Goal: Task Accomplishment & Management: Complete application form

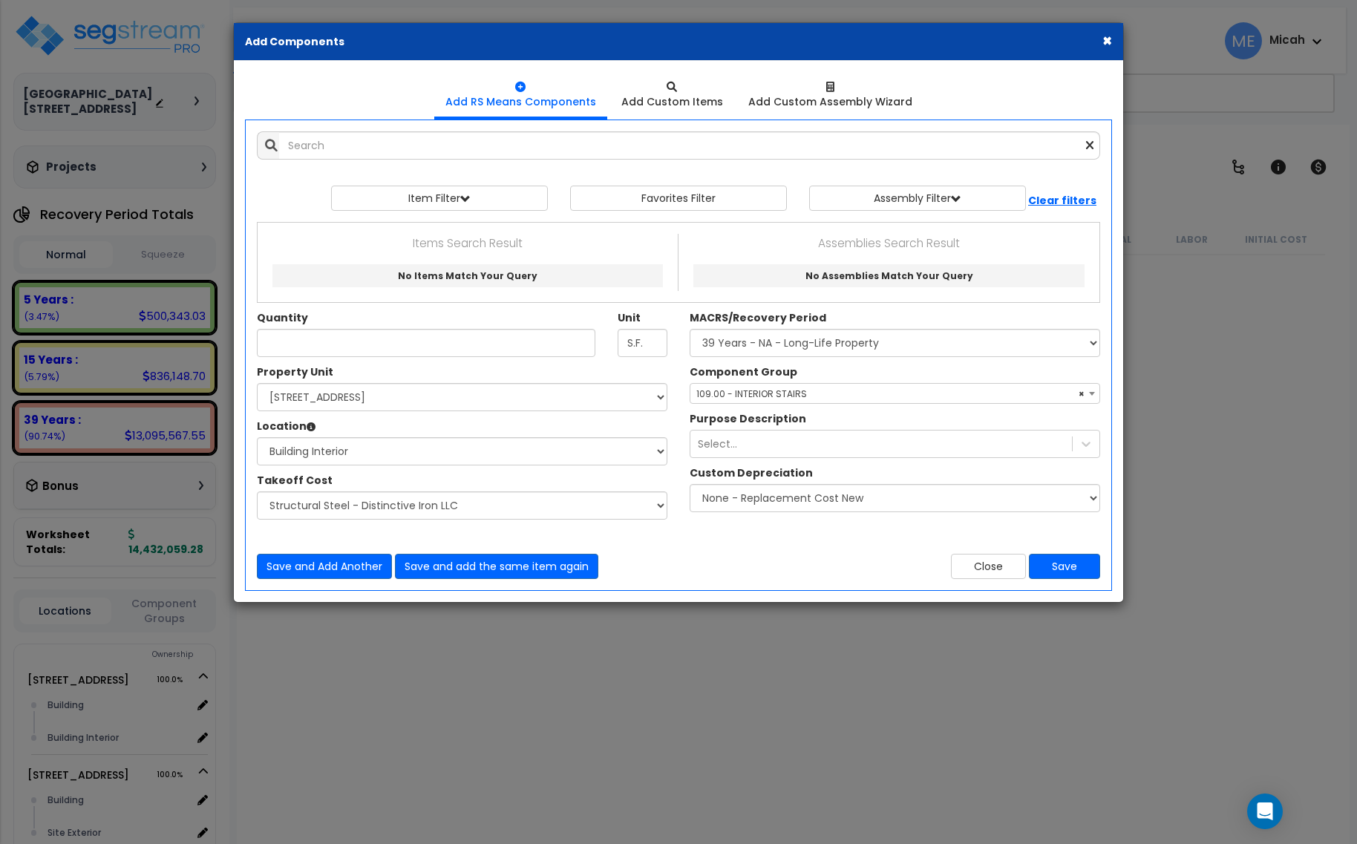
select select "3669"
select select "174261"
select select "461"
select select "45778551"
select select "56924"
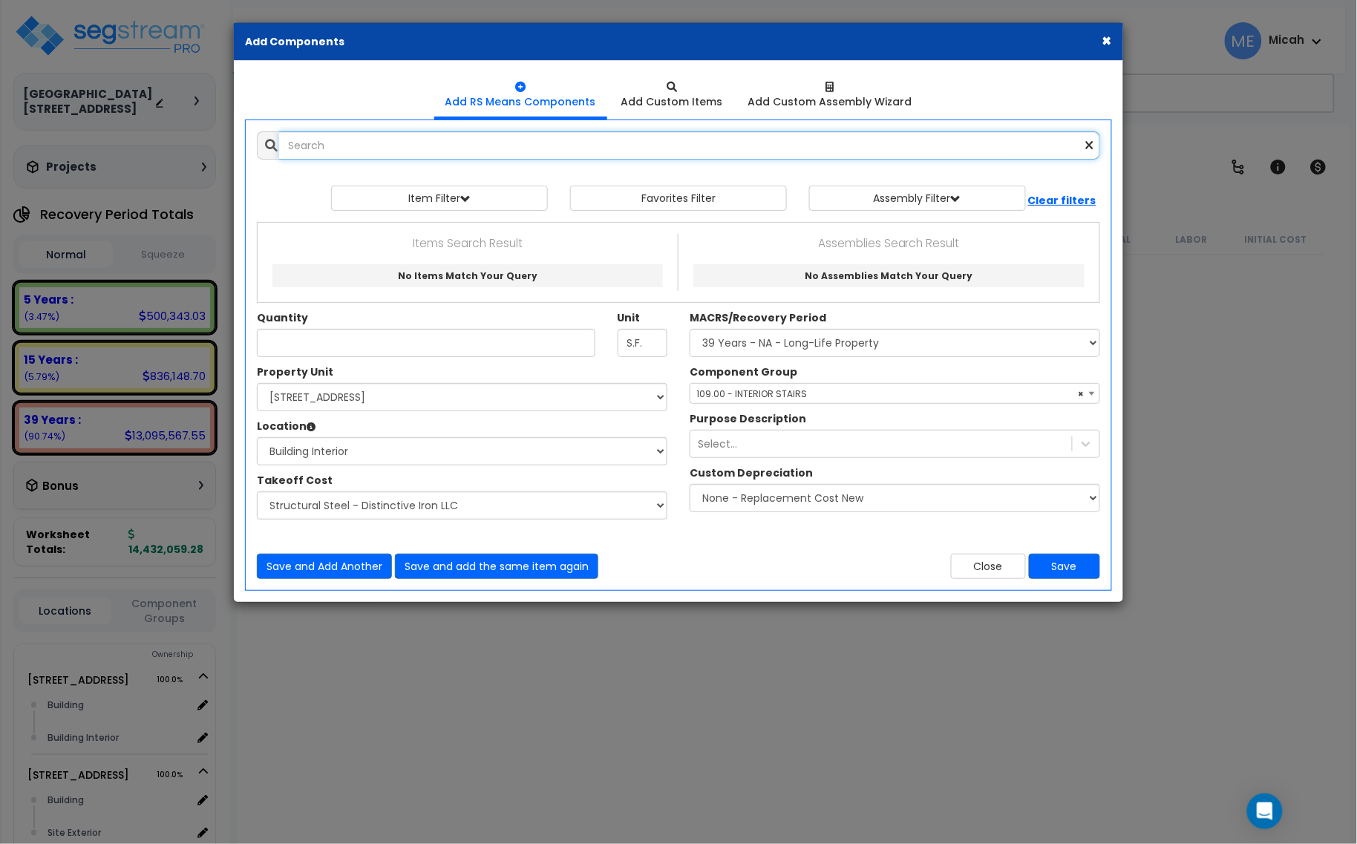
scroll to position [4624, 0]
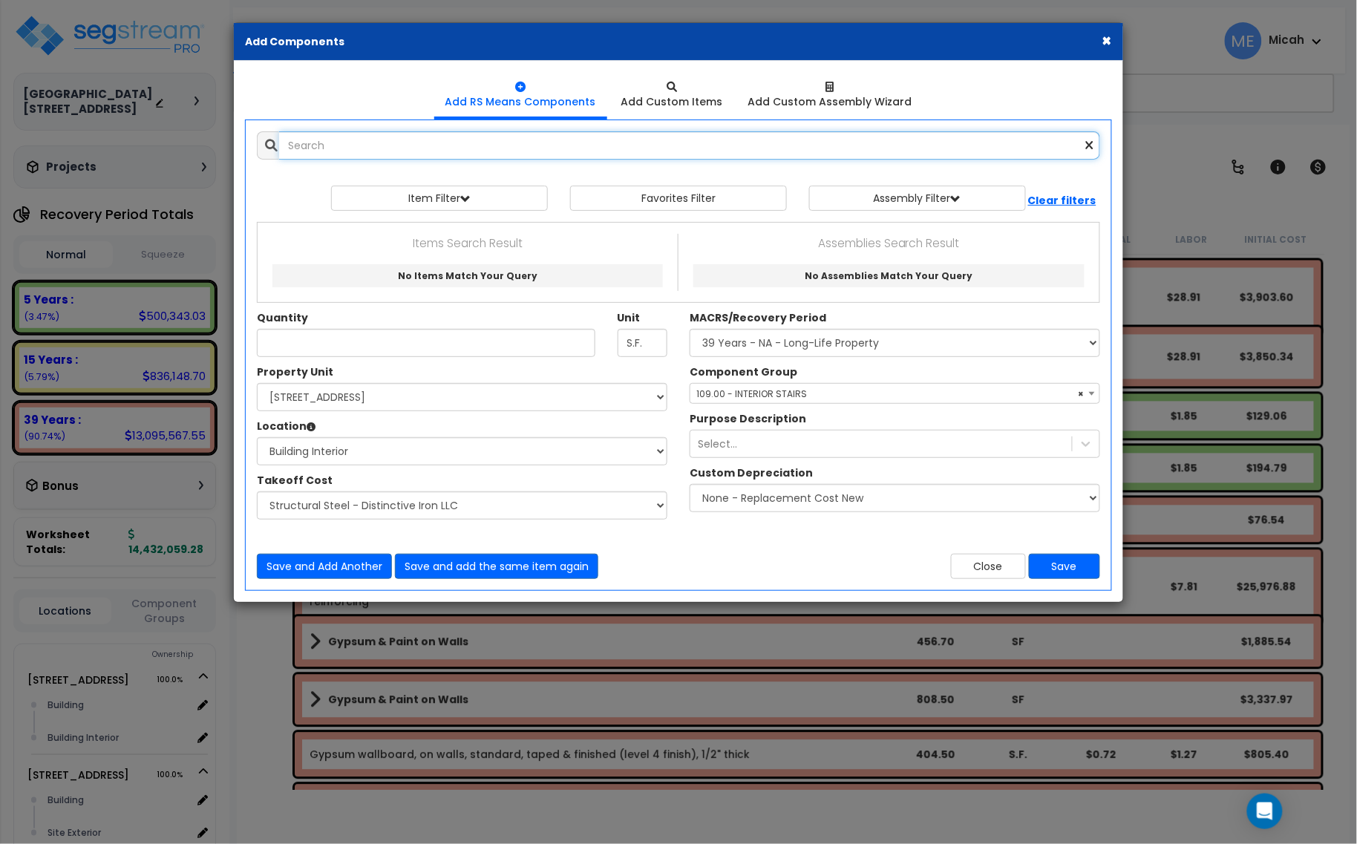
click at [372, 146] on input "text" at bounding box center [689, 145] width 821 height 28
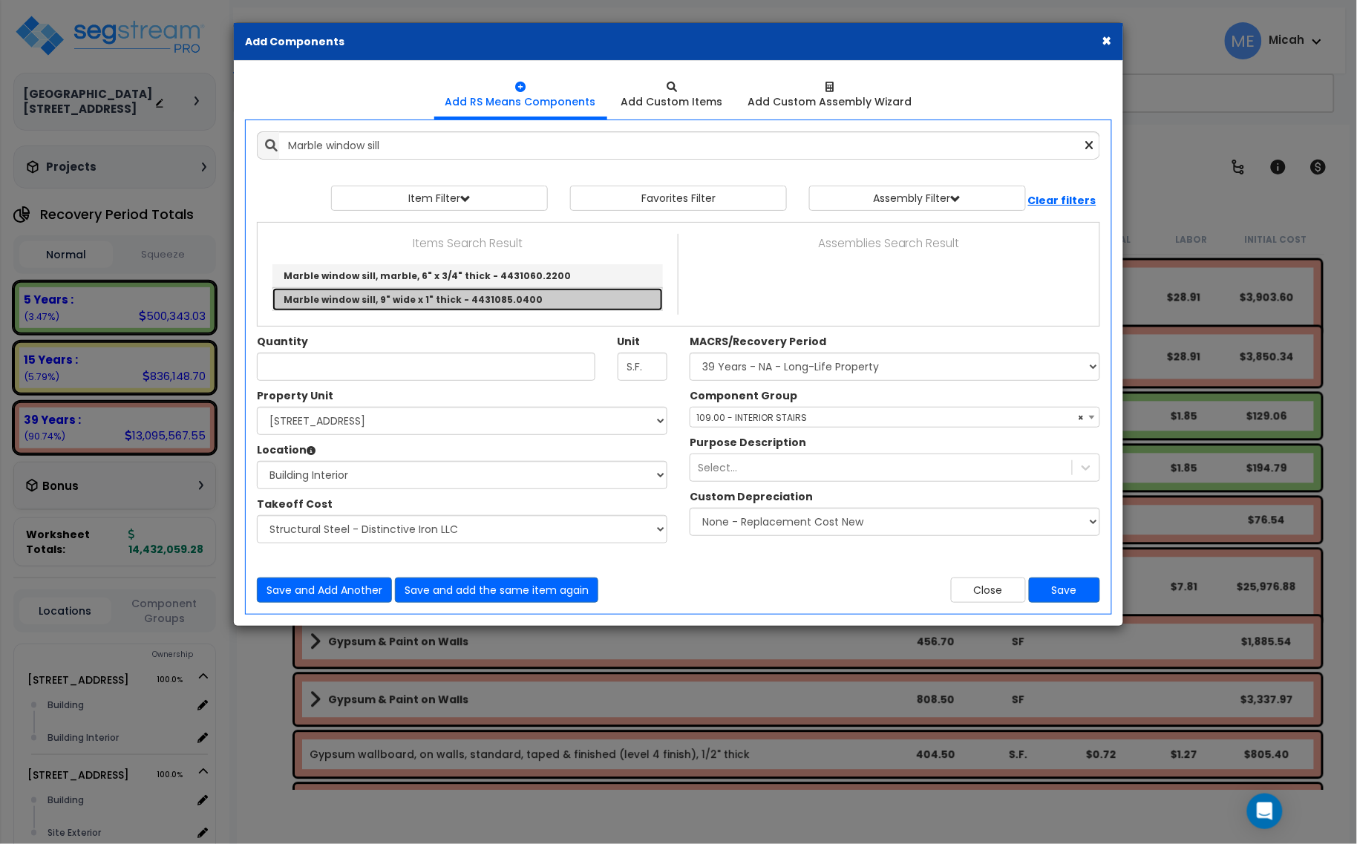
click at [538, 295] on link "Marble window sill, 9" wide x 1" thick - 4431085.0400" at bounding box center [467, 299] width 391 height 23
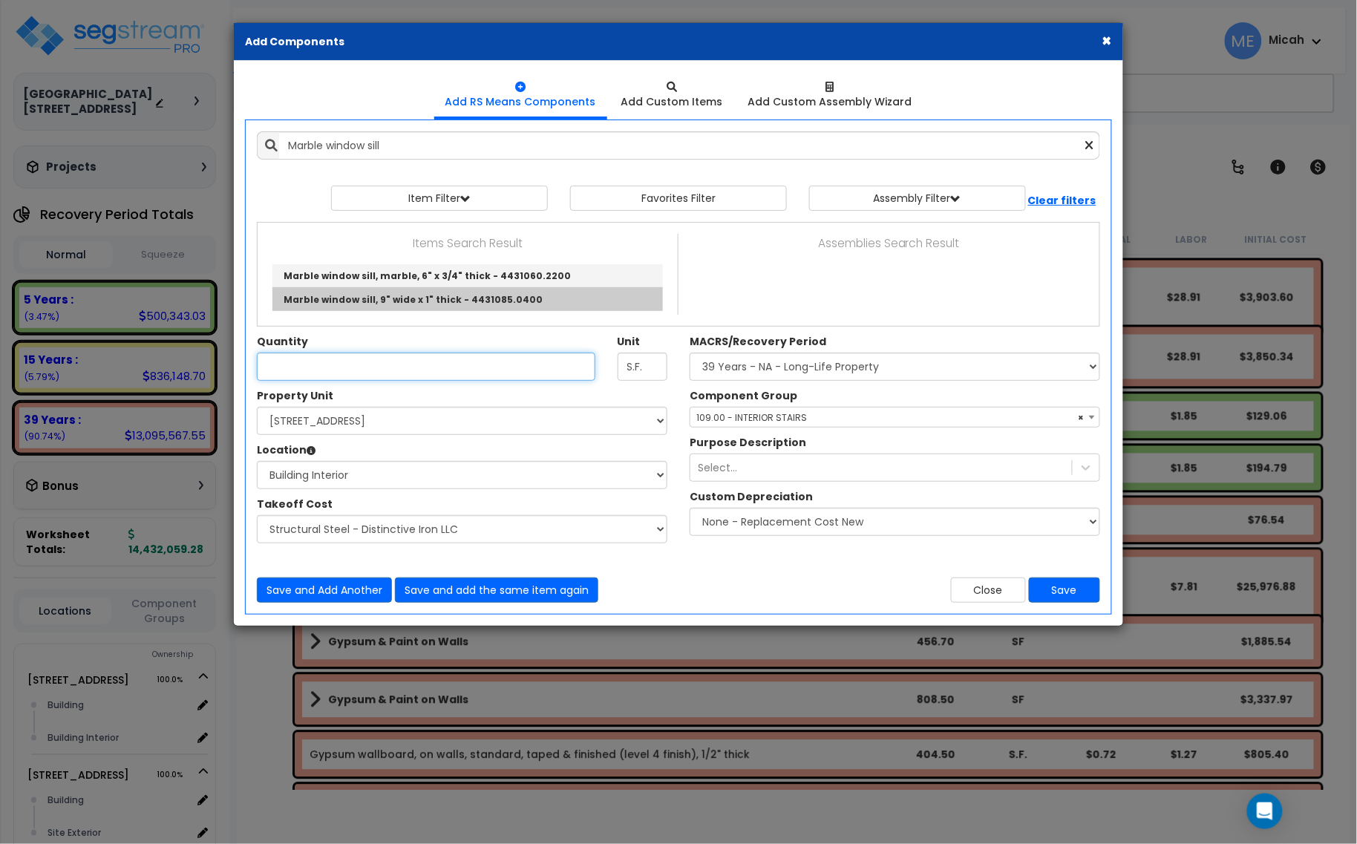
type input "Marble window sill, 9" wide x 1" thick - 4431085.0400"
type input "L.F."
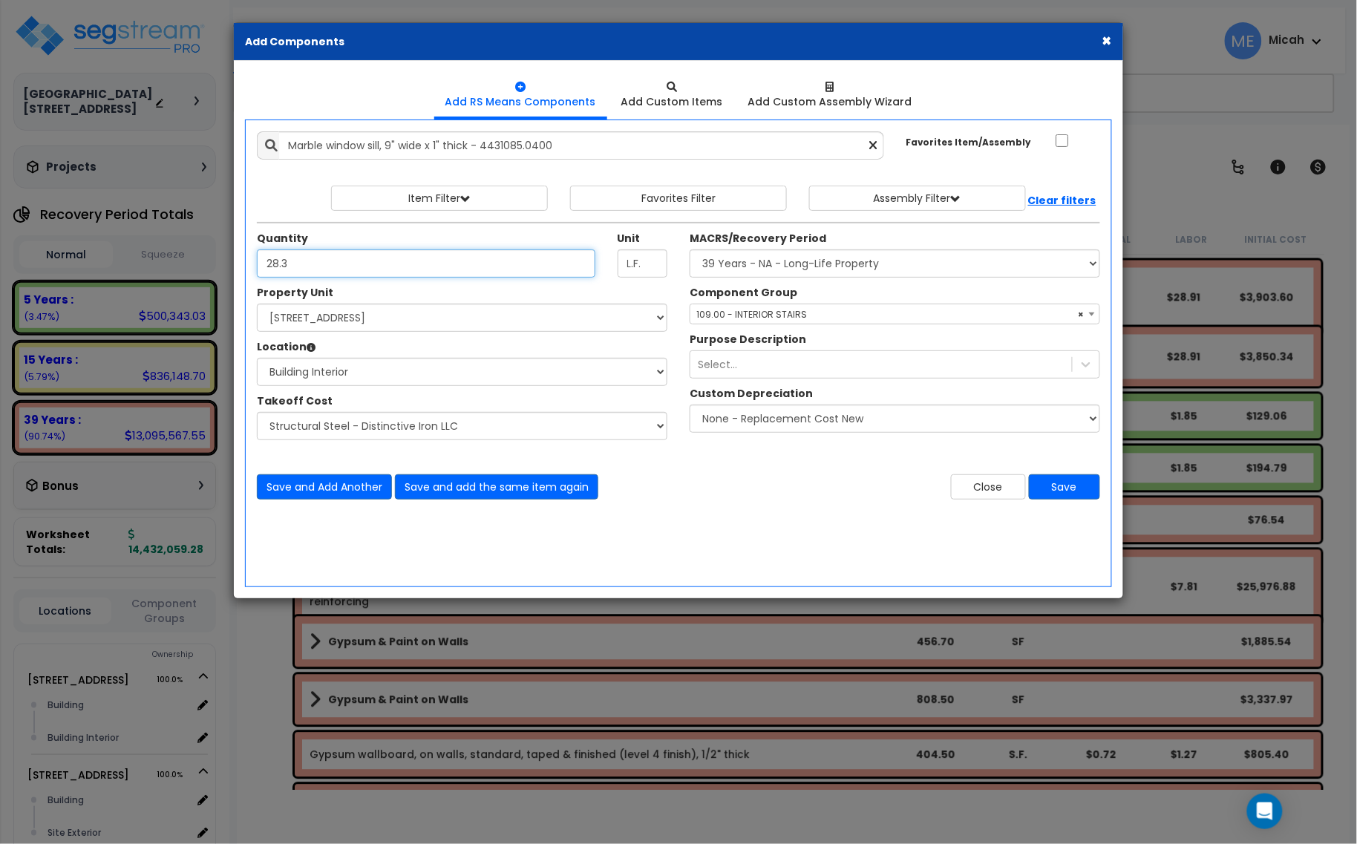
type input "28.3"
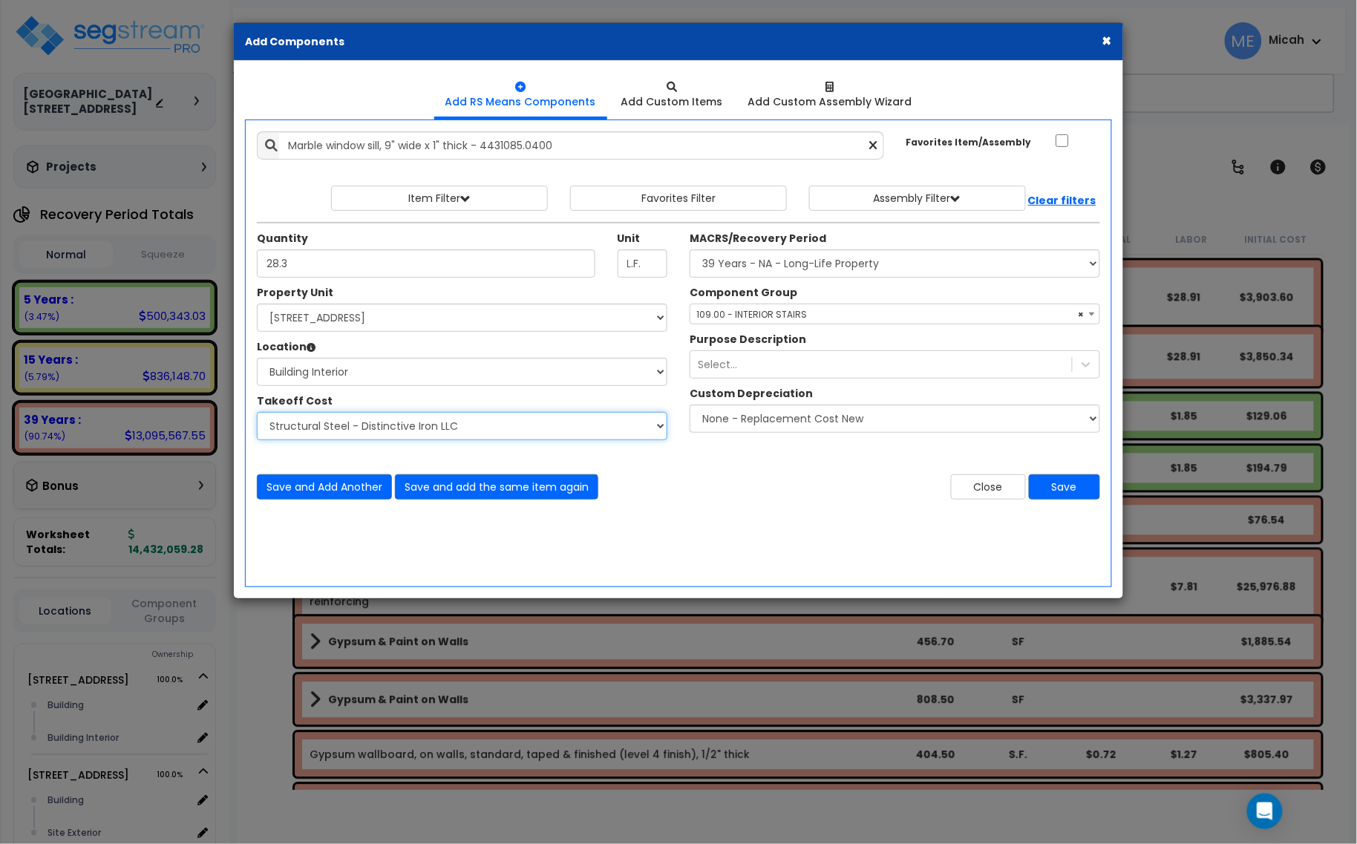
click at [473, 425] on select "Select Site Work - [PERSON_NAME] Aphalt Paving - Pine Bend Paving Site Concrete…" at bounding box center [462, 426] width 411 height 28
select select "45778570"
click at [257, 413] on select "Select Site Work - [PERSON_NAME] Aphalt Paving - Pine Bend Paving Site Concrete…" at bounding box center [462, 426] width 411 height 28
click at [767, 308] on span "× 109.00 - INTERIOR STAIRS" at bounding box center [894, 314] width 409 height 21
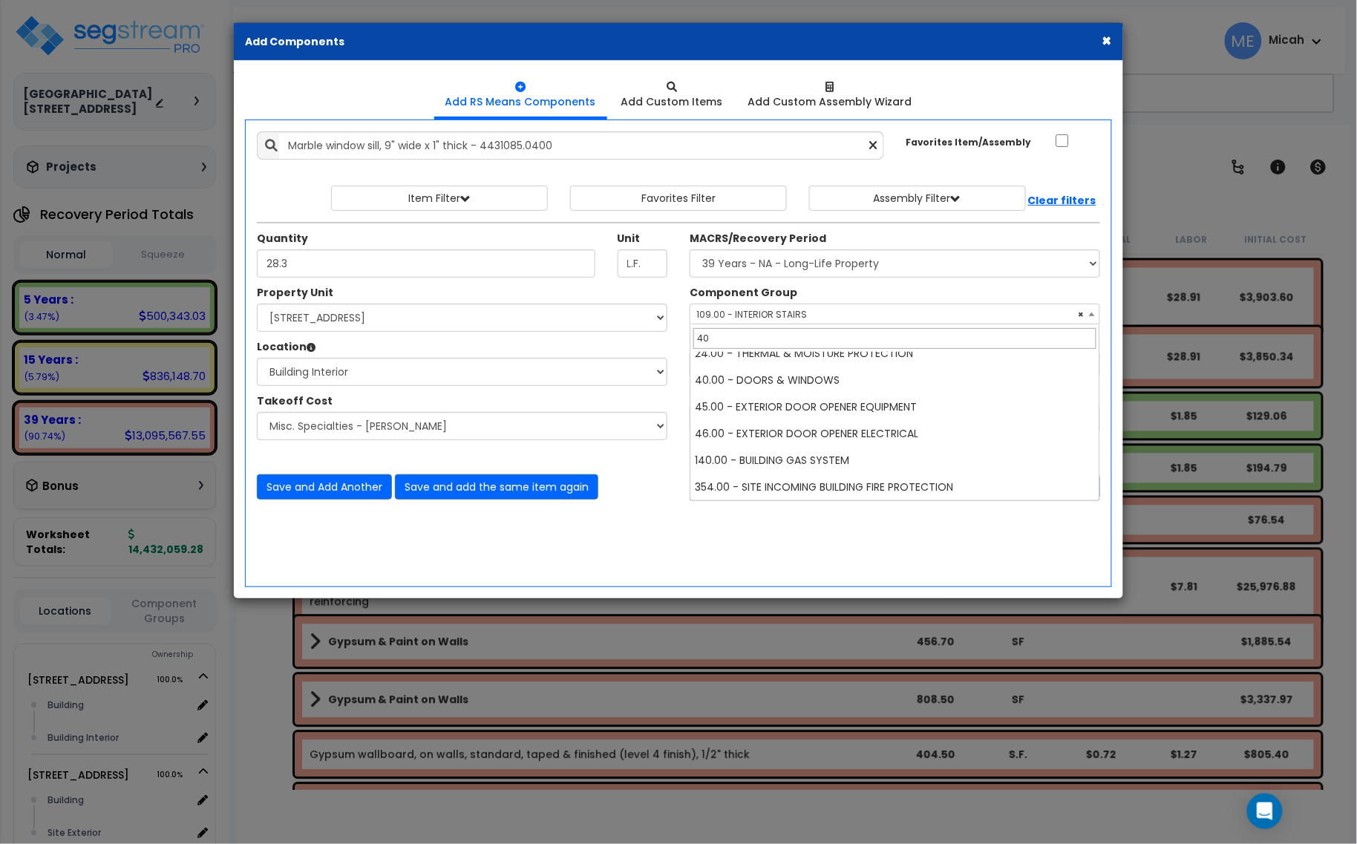
scroll to position [0, 0]
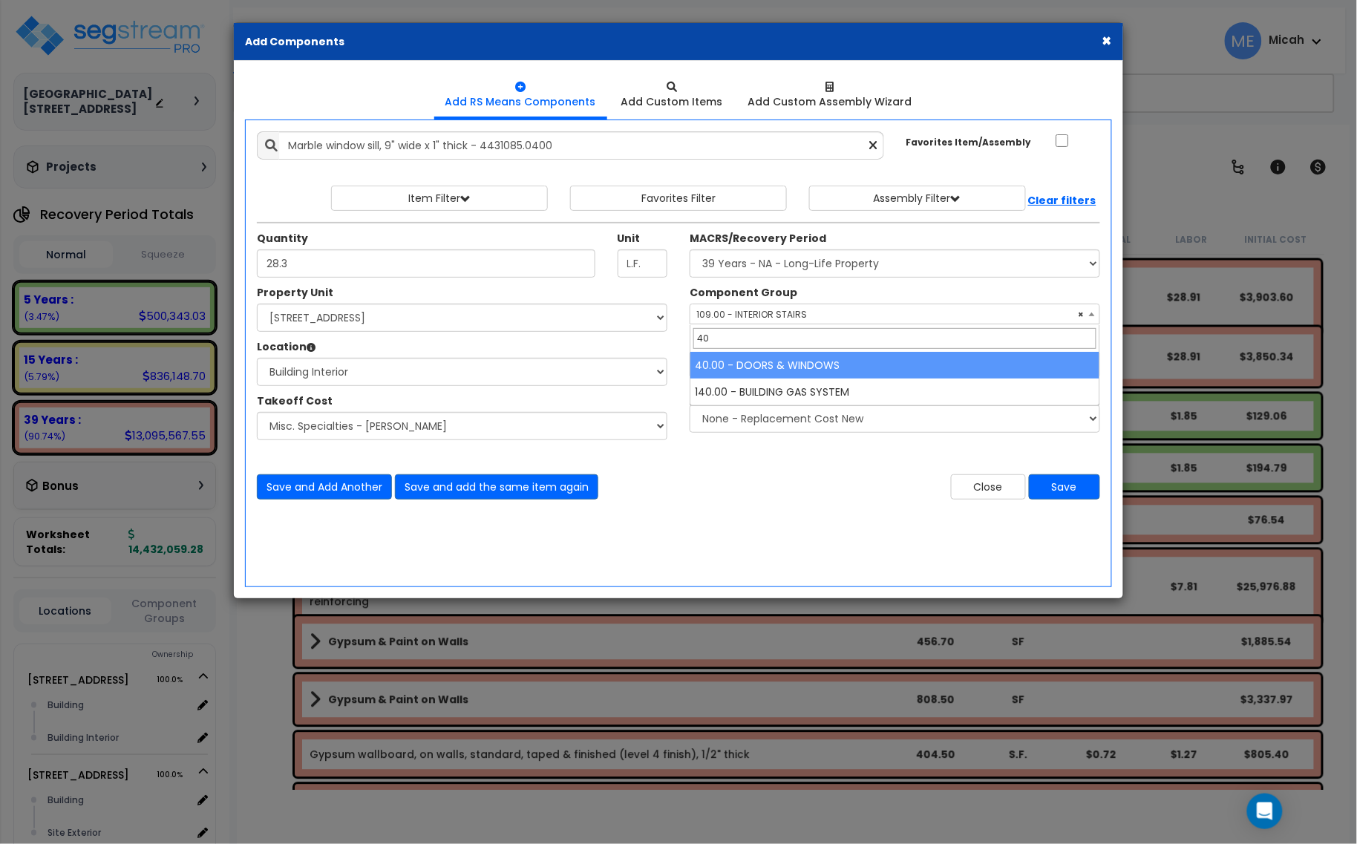
type input "40"
select select "57248"
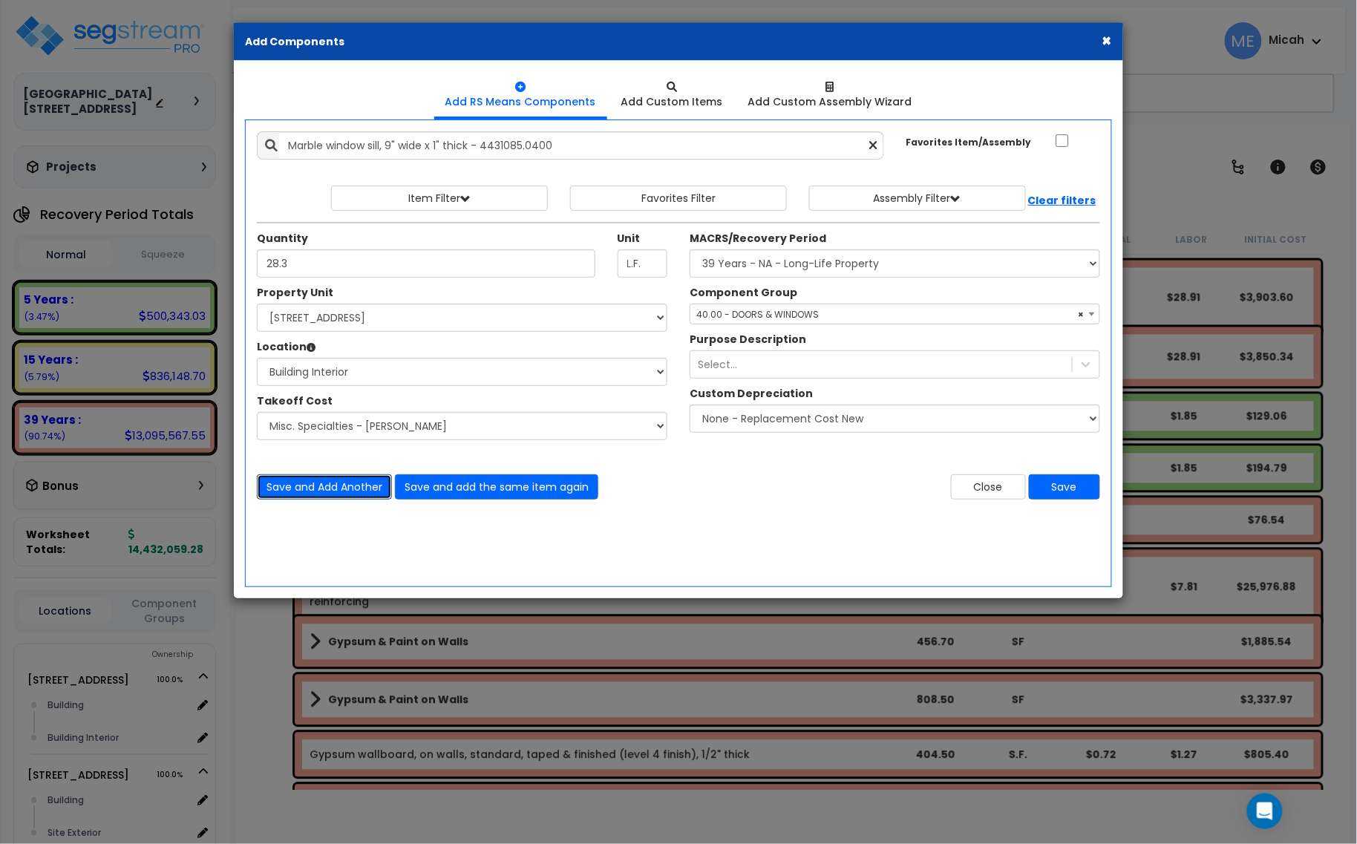
click at [362, 489] on button "Save and Add Another" at bounding box center [324, 486] width 135 height 25
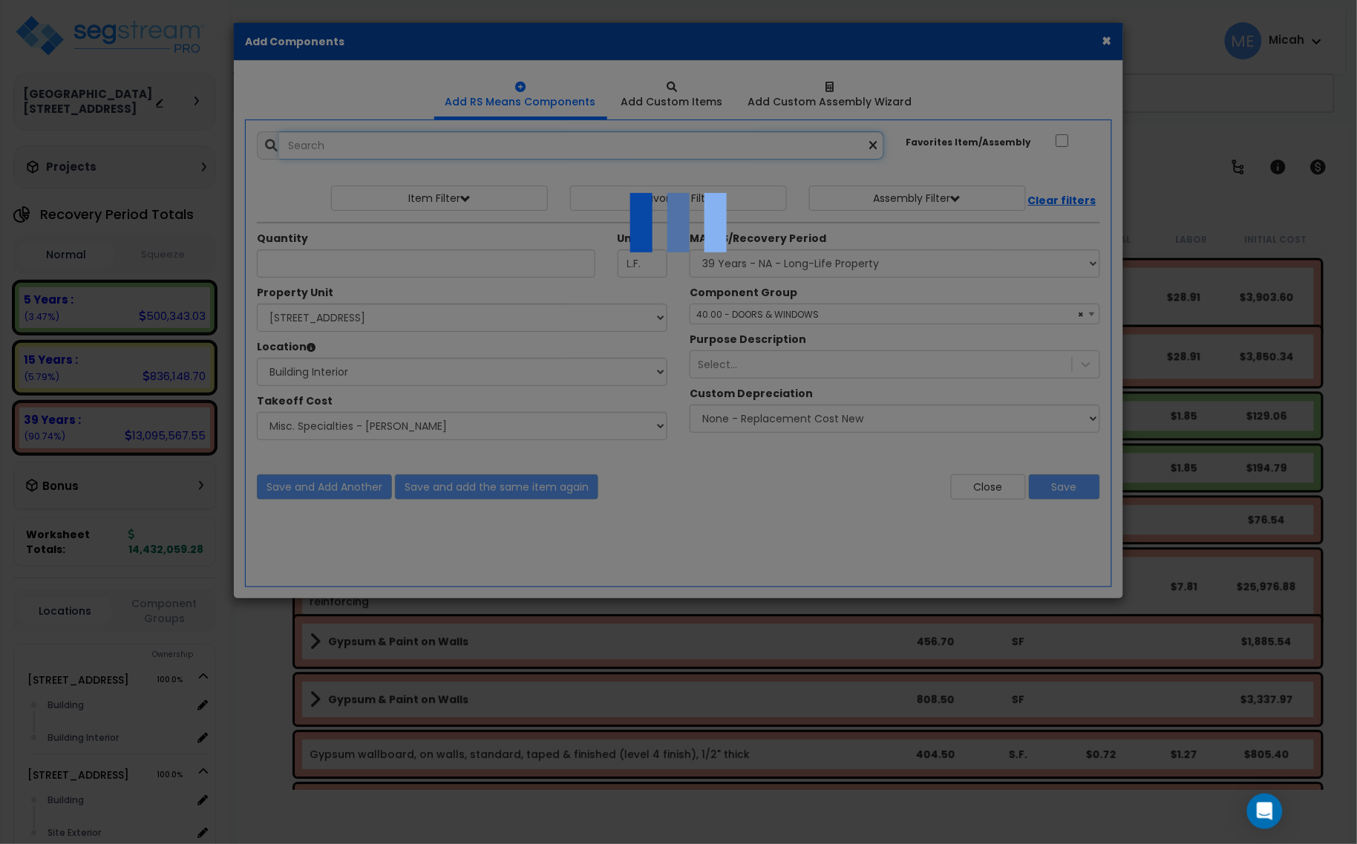
select select "45778570"
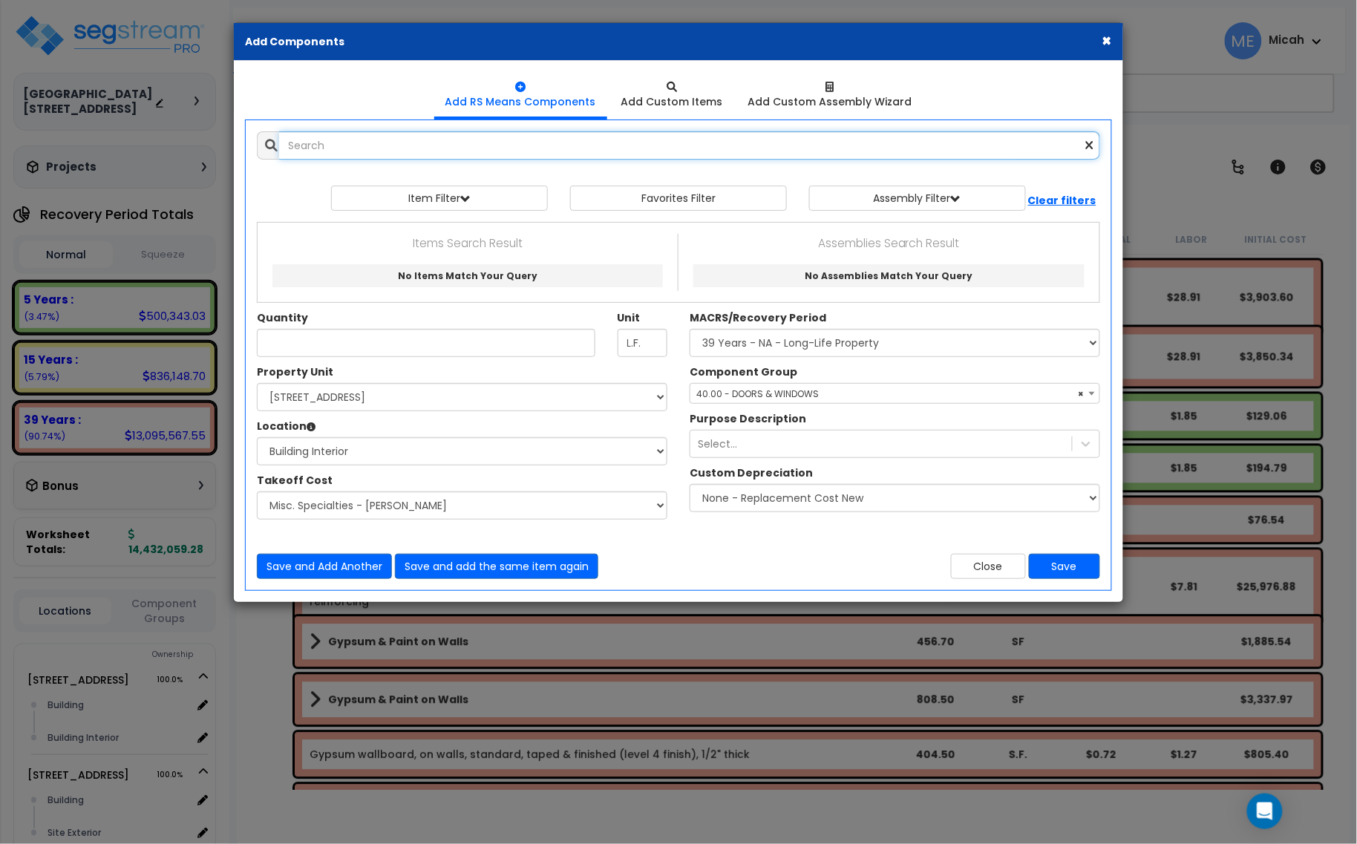
click at [420, 149] on input "text" at bounding box center [689, 145] width 821 height 28
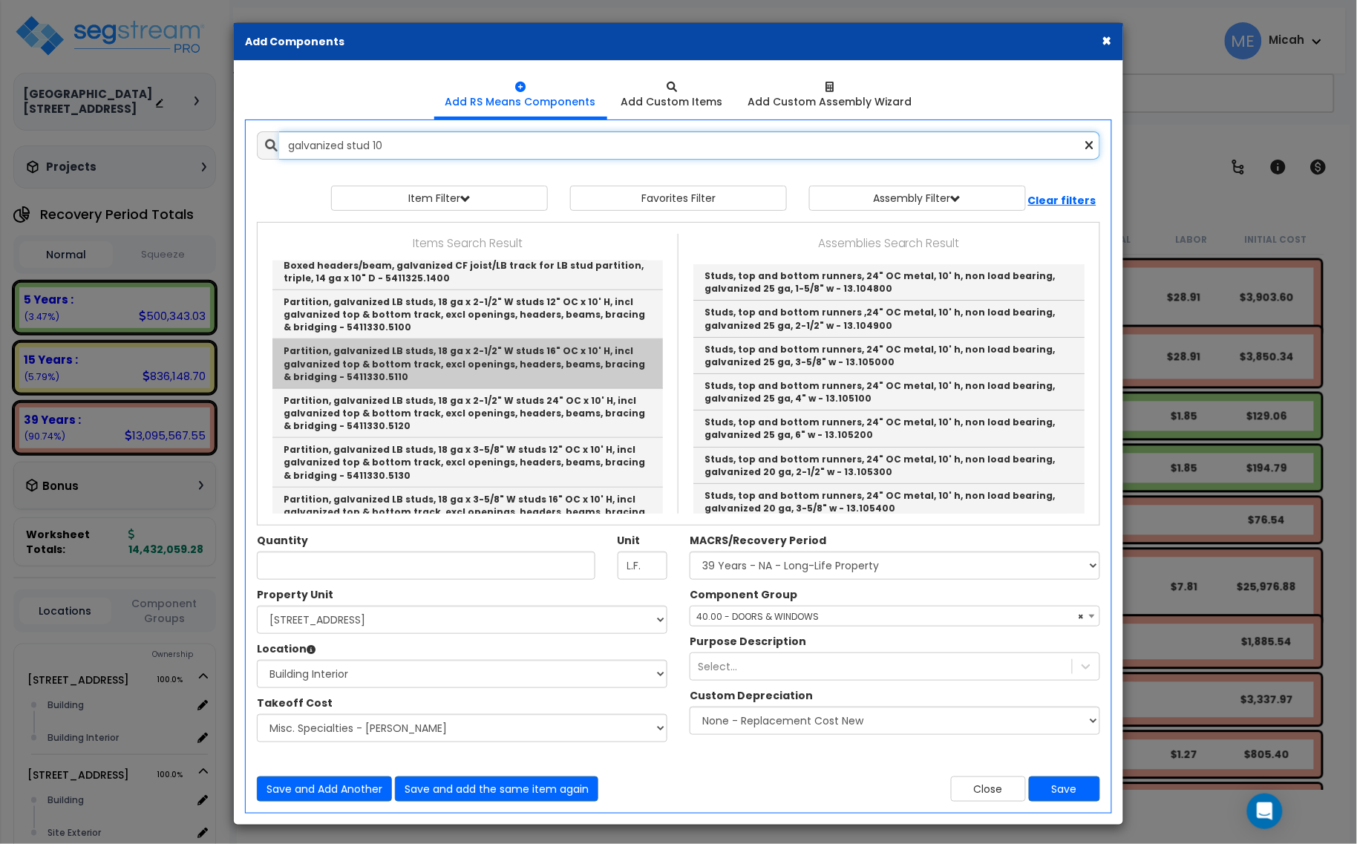
scroll to position [371, 0]
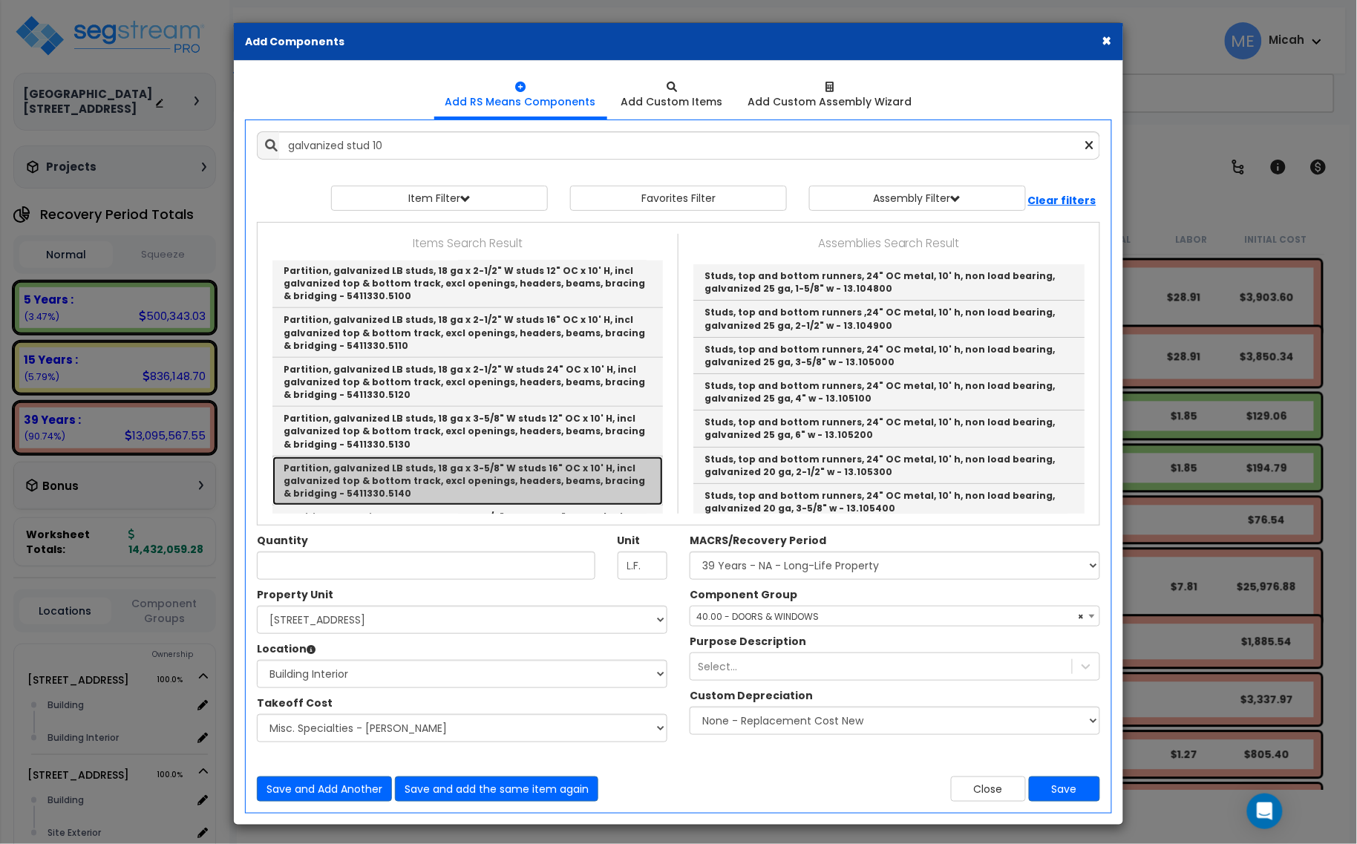
click at [517, 471] on link "Partition, galvanized LB studs, 18 ga x 3-5/8" W studs 16" OC x 10' H, incl gal…" at bounding box center [467, 481] width 391 height 49
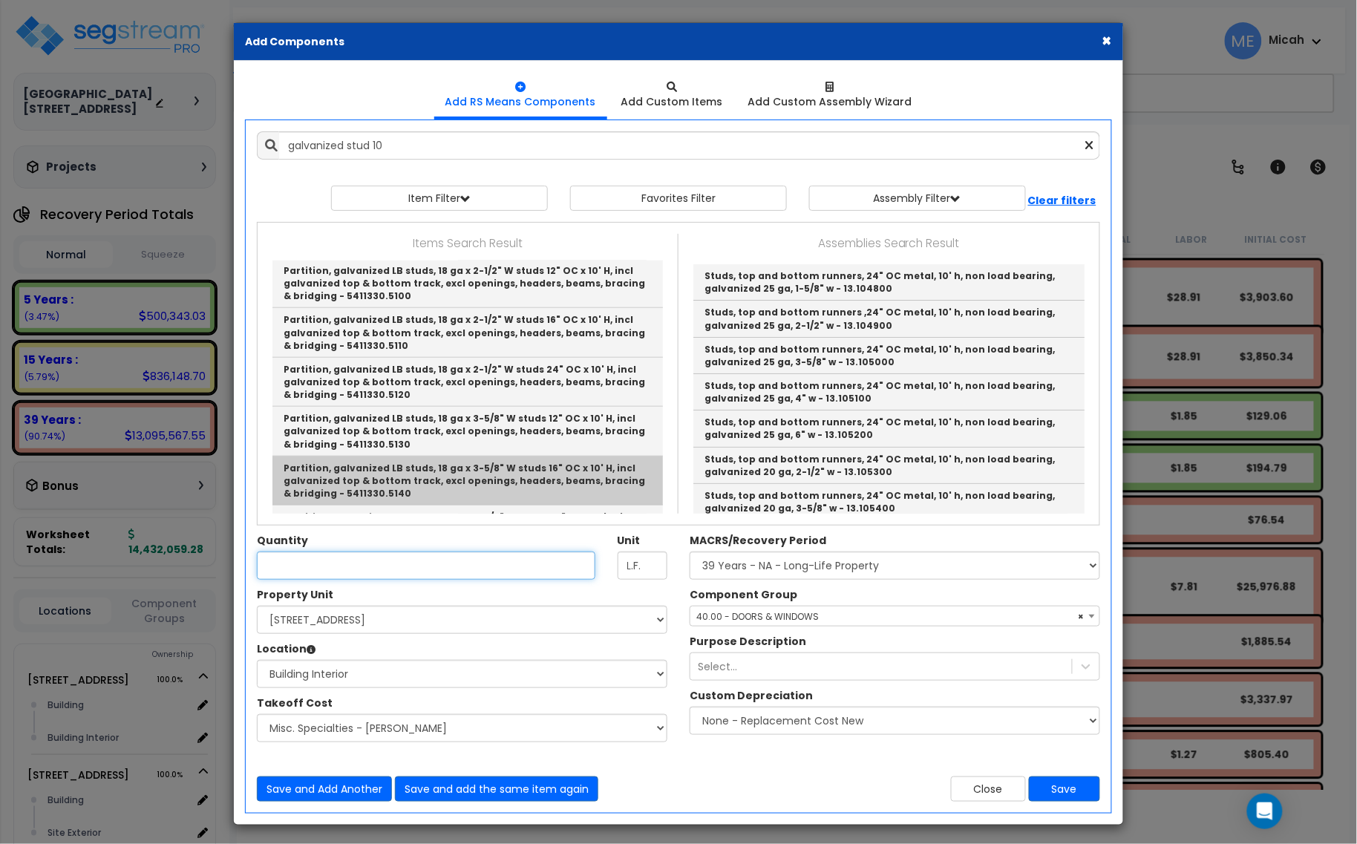
type input "Partition, galvanized LB studs, 18 ga x 3-5/8" W studs 16" OC x 10' H, incl gal…"
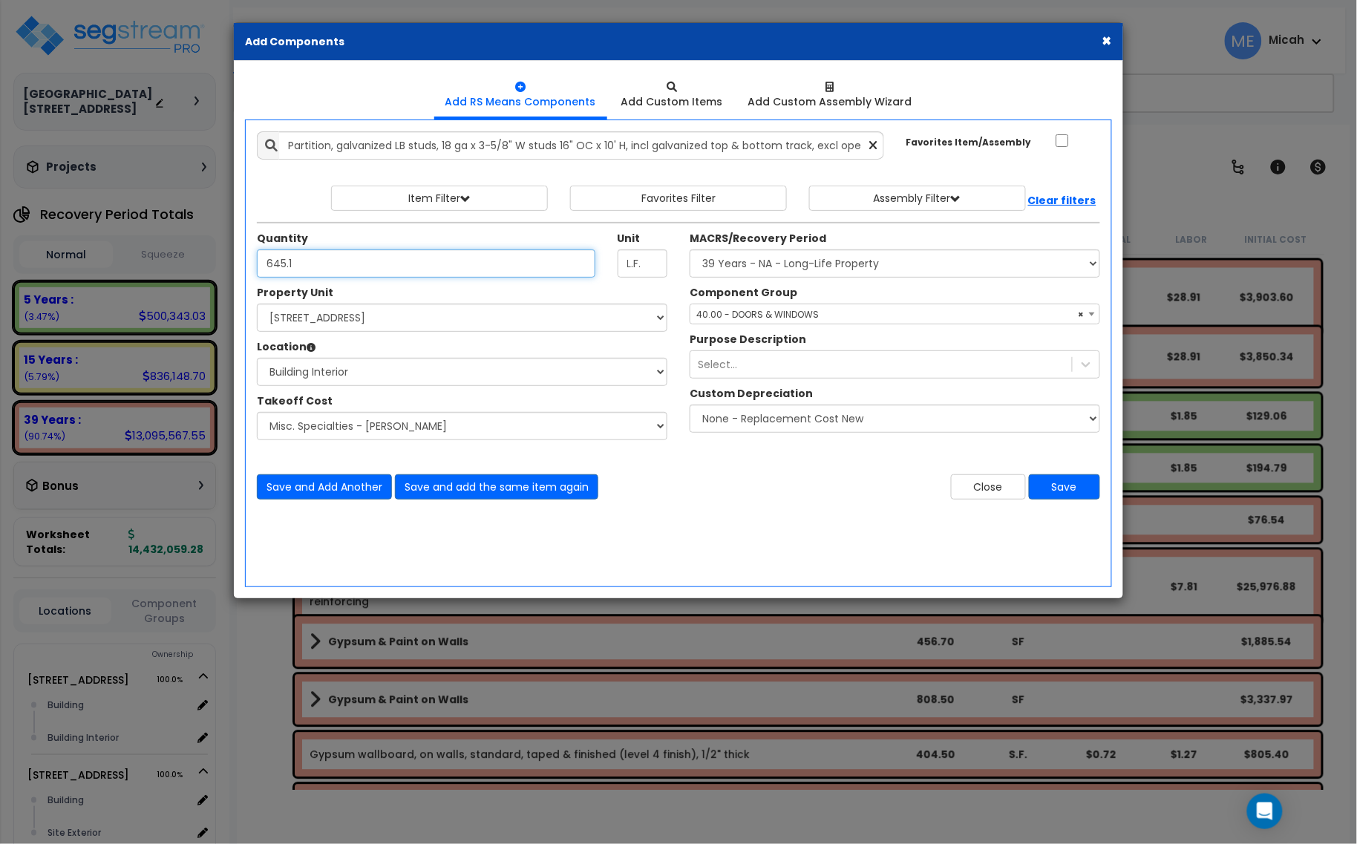
type input "645.1"
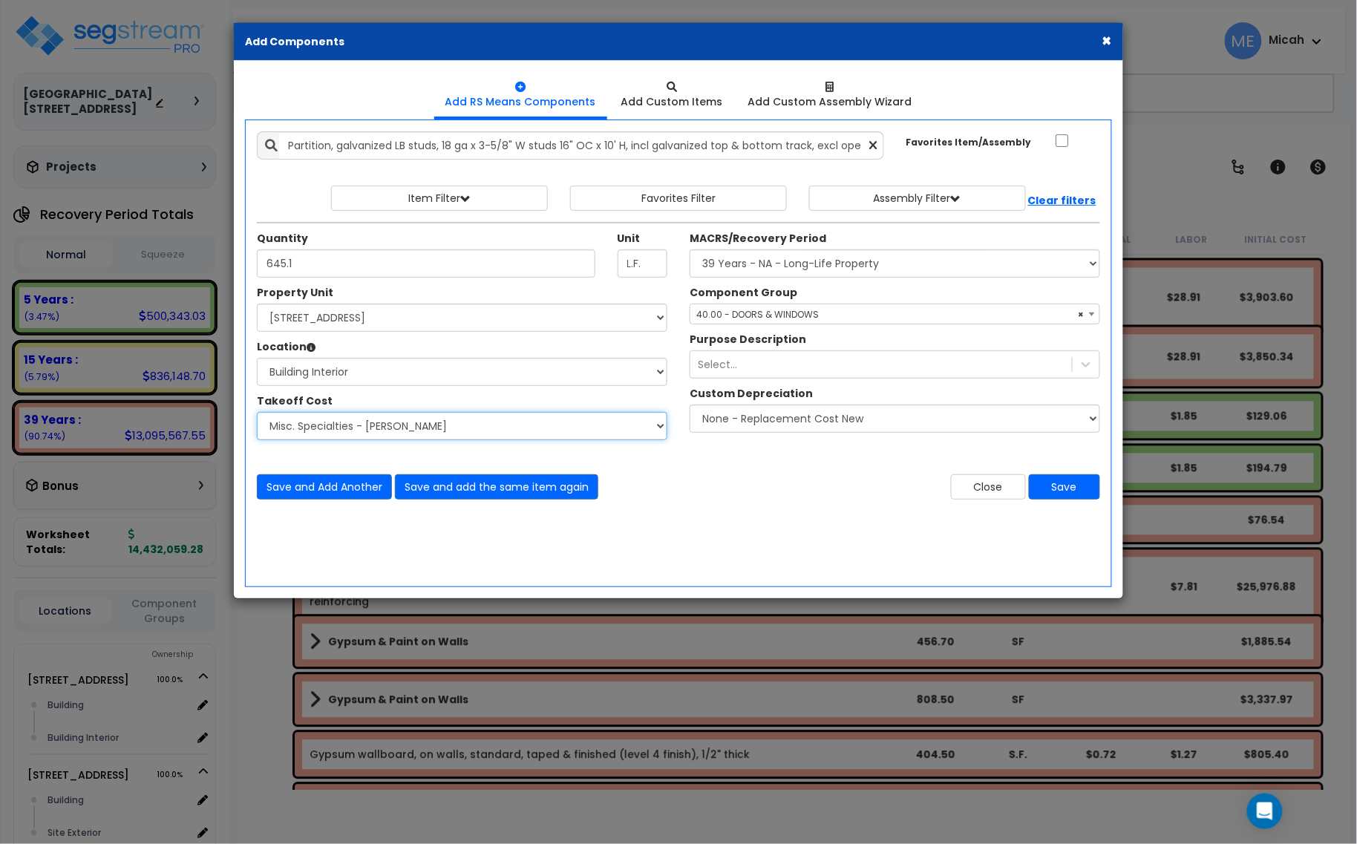
click at [501, 433] on select "Select Site Work - [PERSON_NAME] Aphalt Paving - Pine Bend Paving Site Concrete…" at bounding box center [462, 426] width 411 height 28
select select "45778552"
click at [257, 413] on select "Select Site Work - [PERSON_NAME] Aphalt Paving - Pine Bend Paving Site Concrete…" at bounding box center [462, 426] width 411 height 28
click at [754, 308] on span "× 40.00 - DOORS & WINDOWS" at bounding box center [894, 314] width 409 height 21
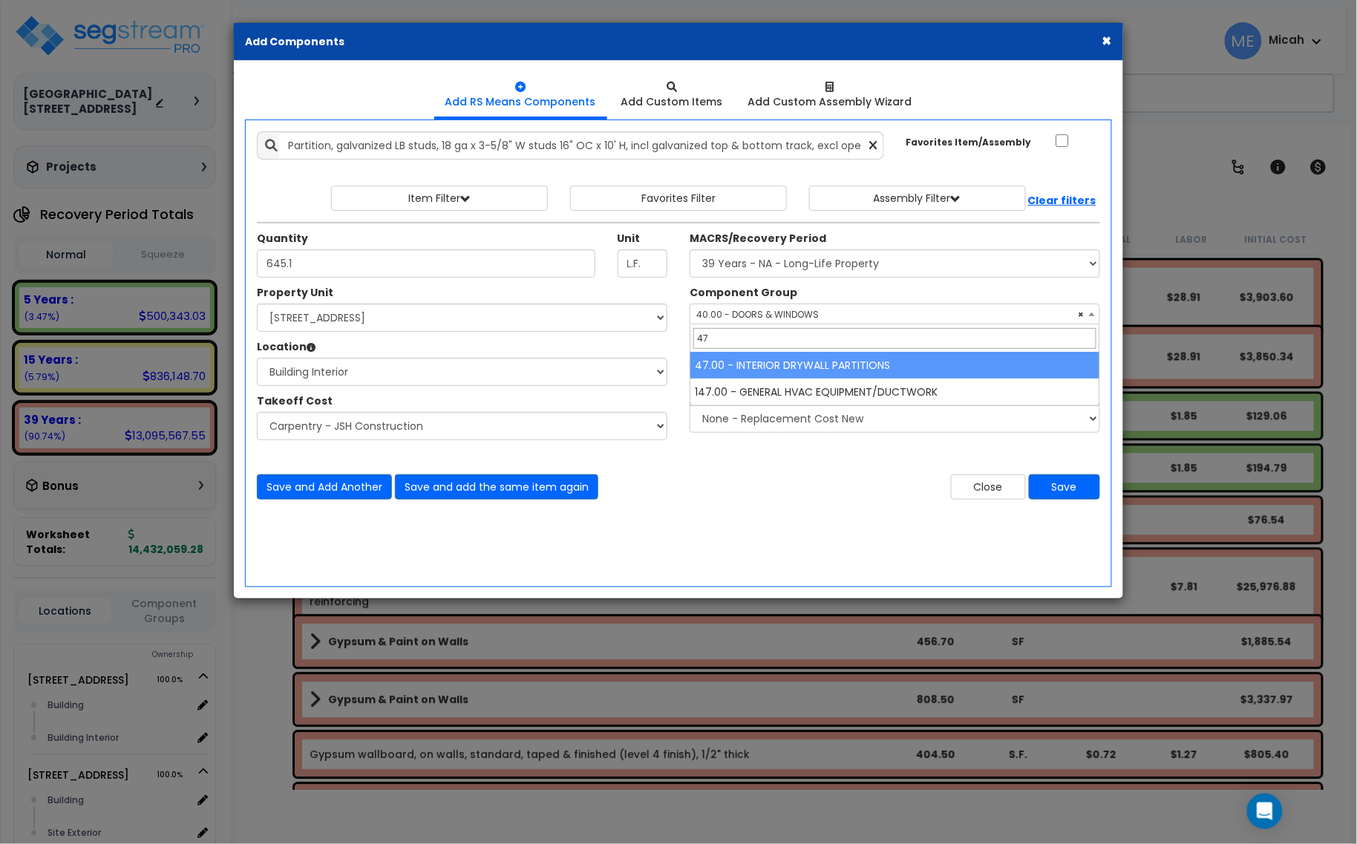
scroll to position [0, 0]
type input "47"
select select "56869"
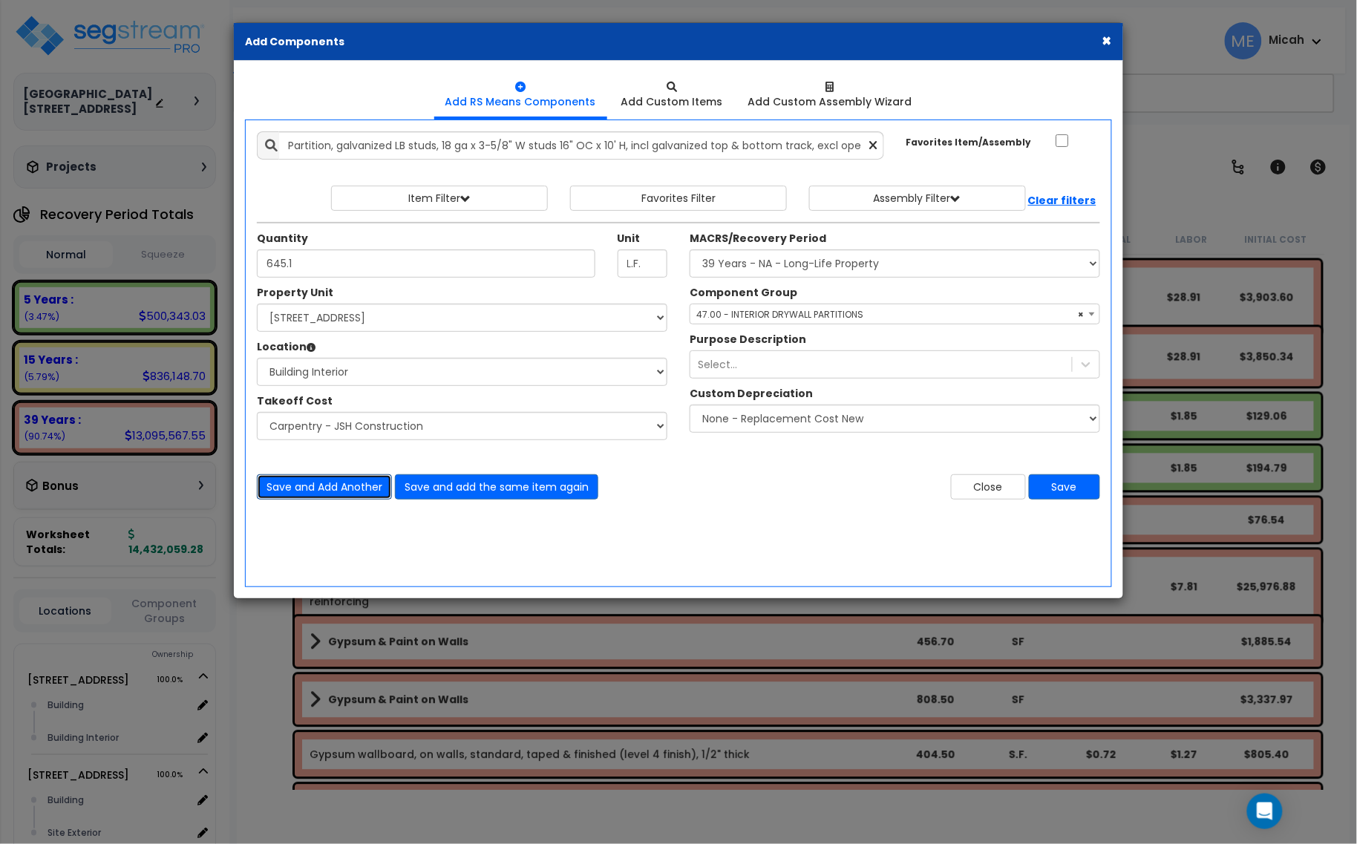
click at [324, 487] on button "Save and Add Another" at bounding box center [324, 486] width 135 height 25
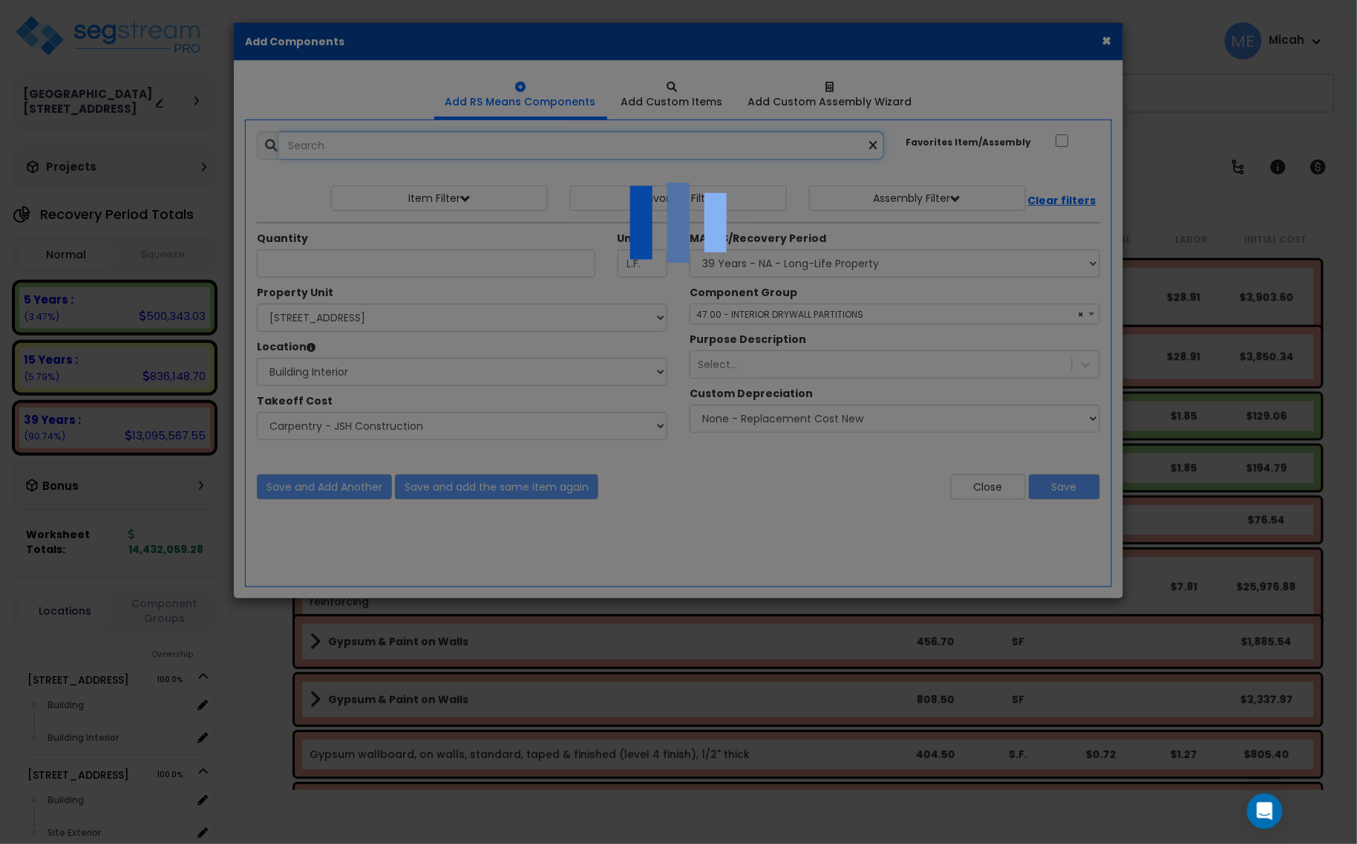
select select "45778552"
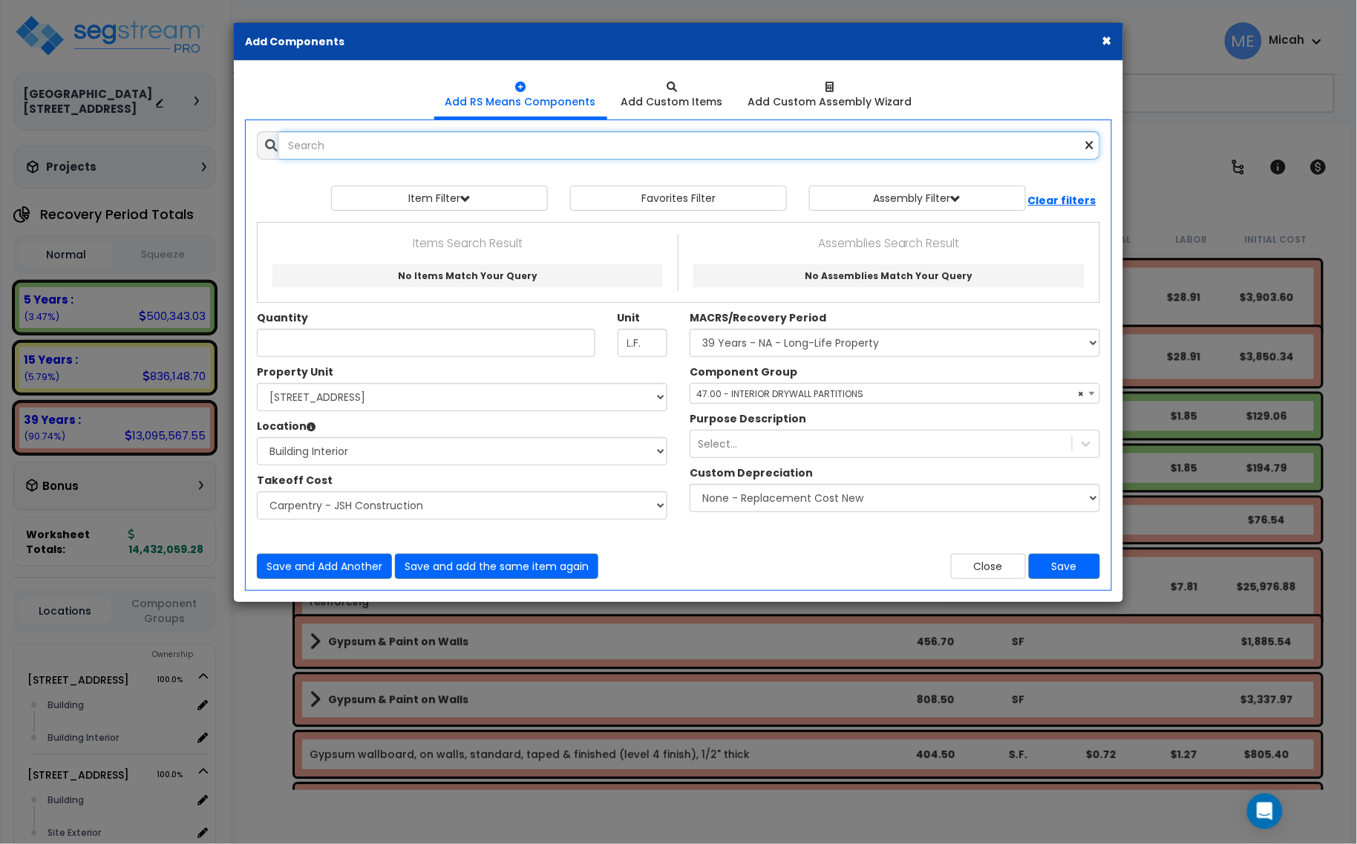
click at [347, 153] on input "text" at bounding box center [689, 145] width 821 height 28
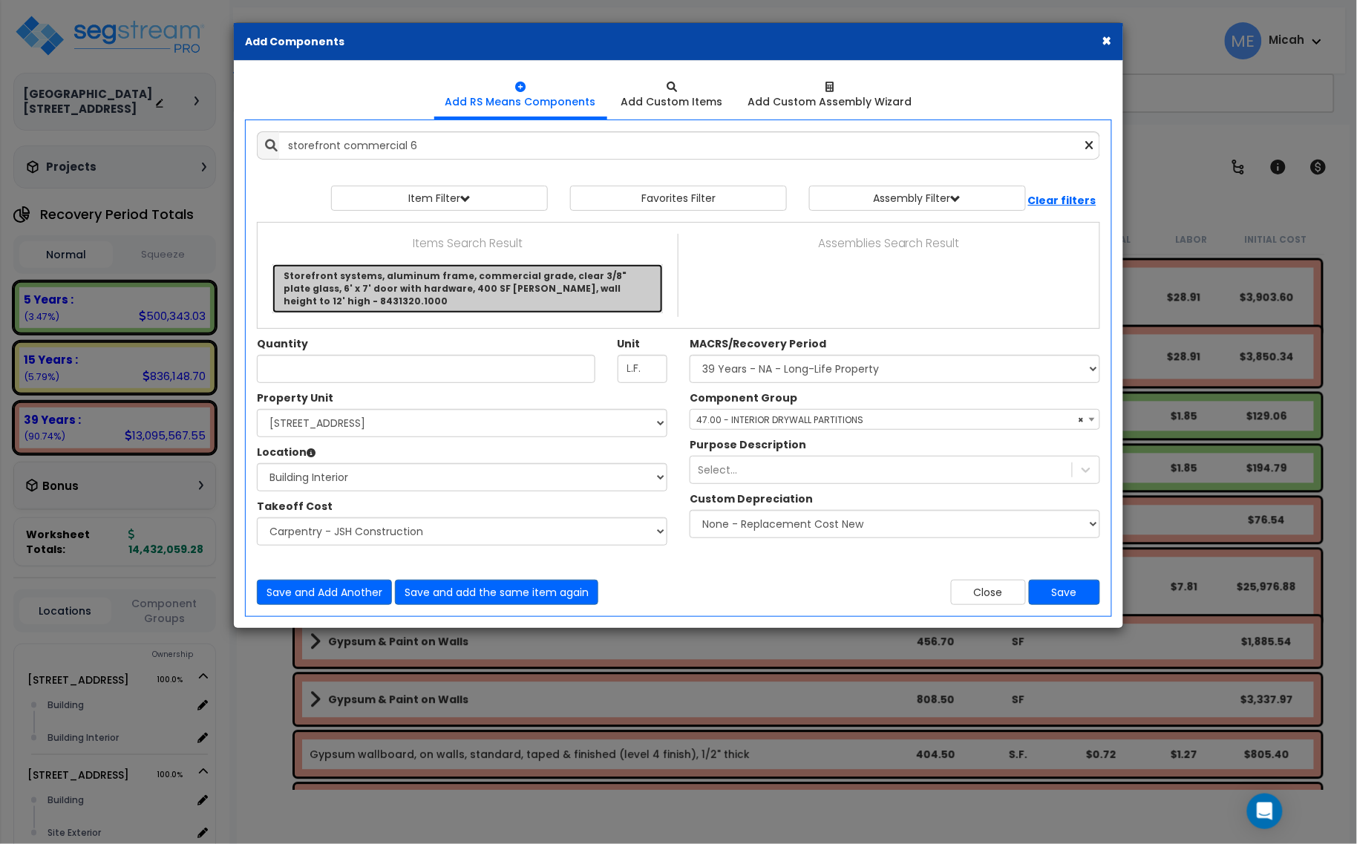
click at [434, 287] on link "Storefront systems, aluminum frame, commercial grade, clear 3/8" plate glass, 6…" at bounding box center [467, 288] width 391 height 48
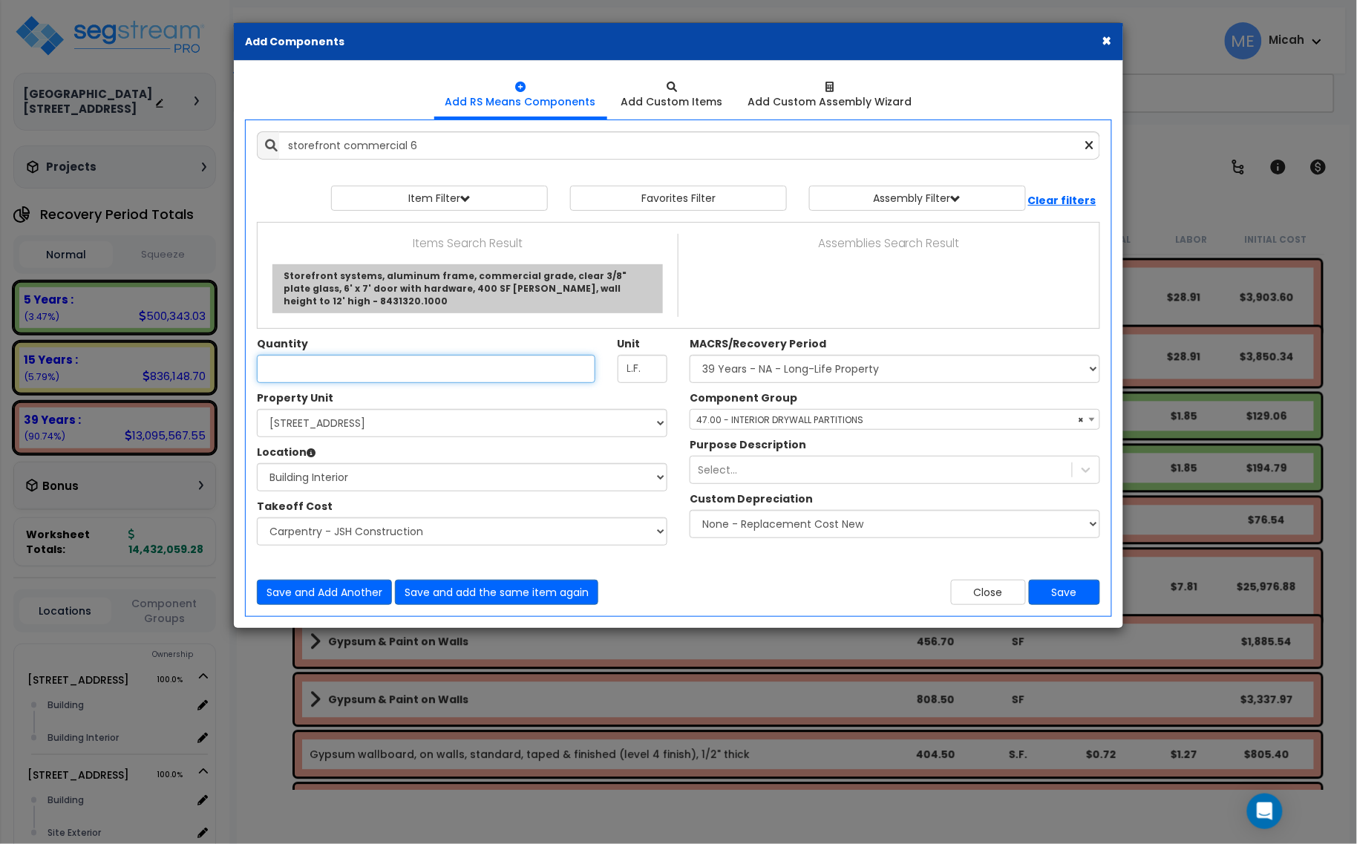
type input "Storefront systems, aluminum frame, commercial grade, clear 3/8" plate glass, 6…"
type input "S.F."
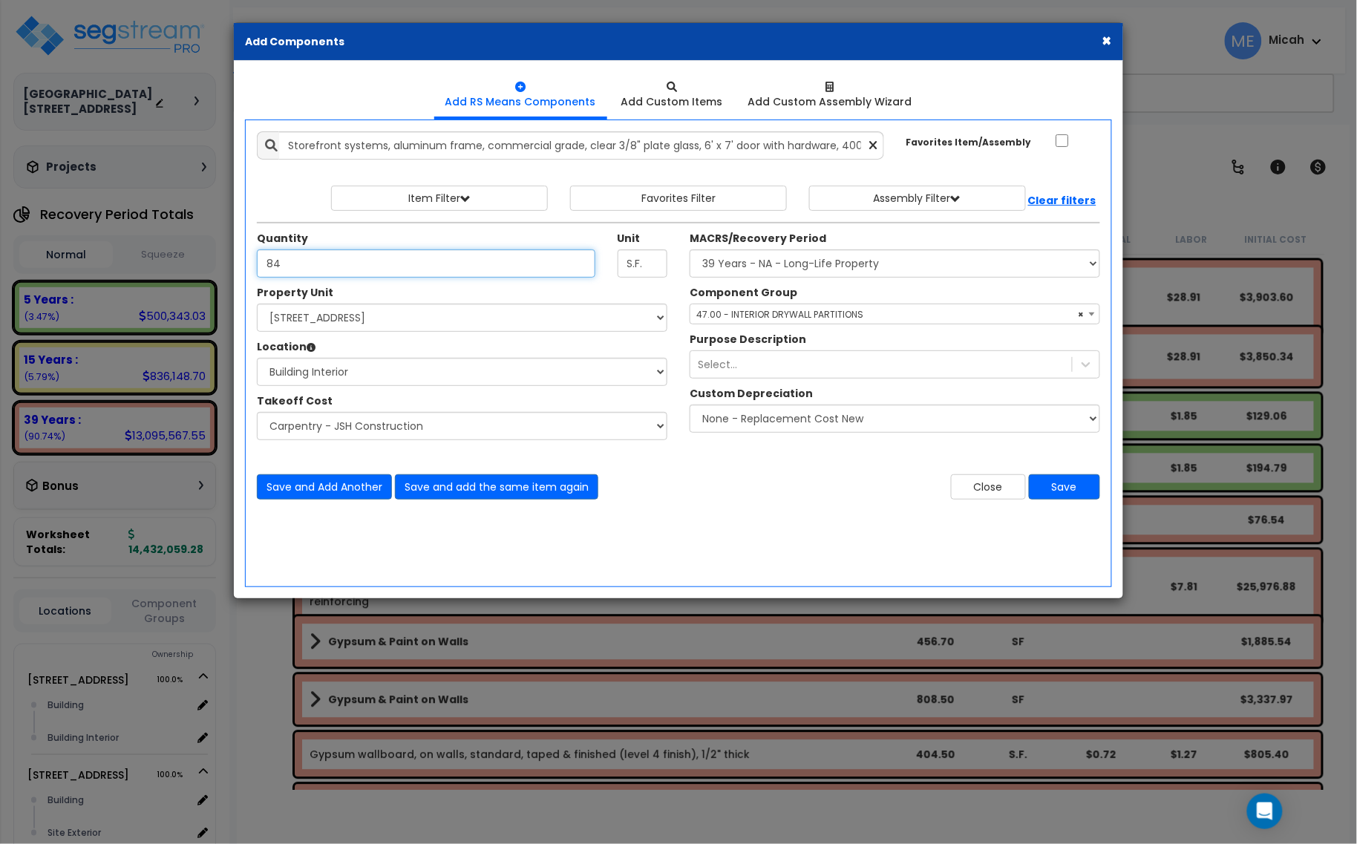
type input "84"
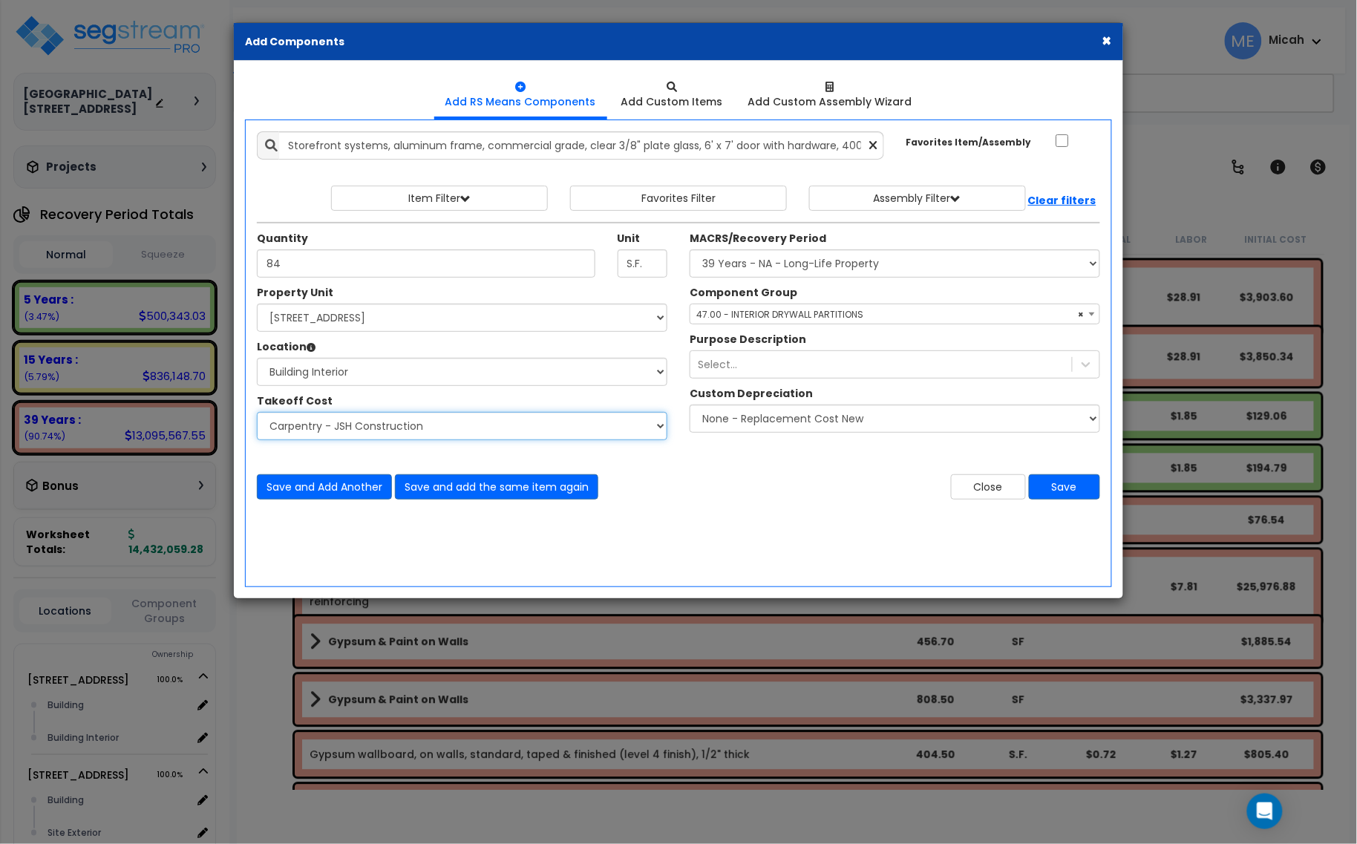
click at [433, 427] on select "Select Site Work - [PERSON_NAME] Aphalt Paving - Pine Bend Paving Site Concrete…" at bounding box center [462, 426] width 411 height 28
select select "45778562"
click at [257, 413] on select "Select Site Work - [PERSON_NAME] Aphalt Paving - Pine Bend Paving Site Concrete…" at bounding box center [462, 426] width 411 height 28
click at [813, 316] on span "× 47.00 - INTERIOR DRYWALL PARTITIONS" at bounding box center [894, 314] width 409 height 21
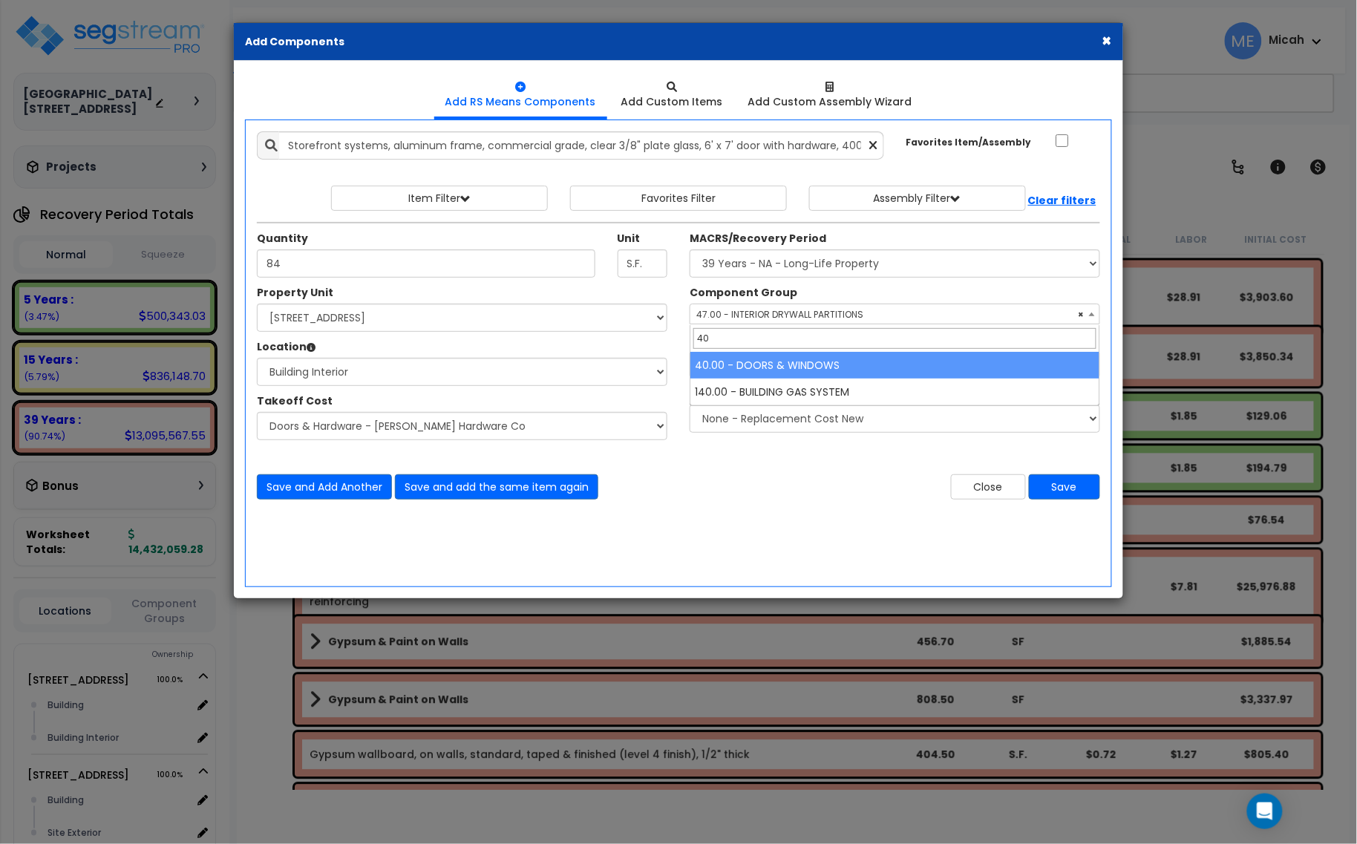
type input "40"
select select "57248"
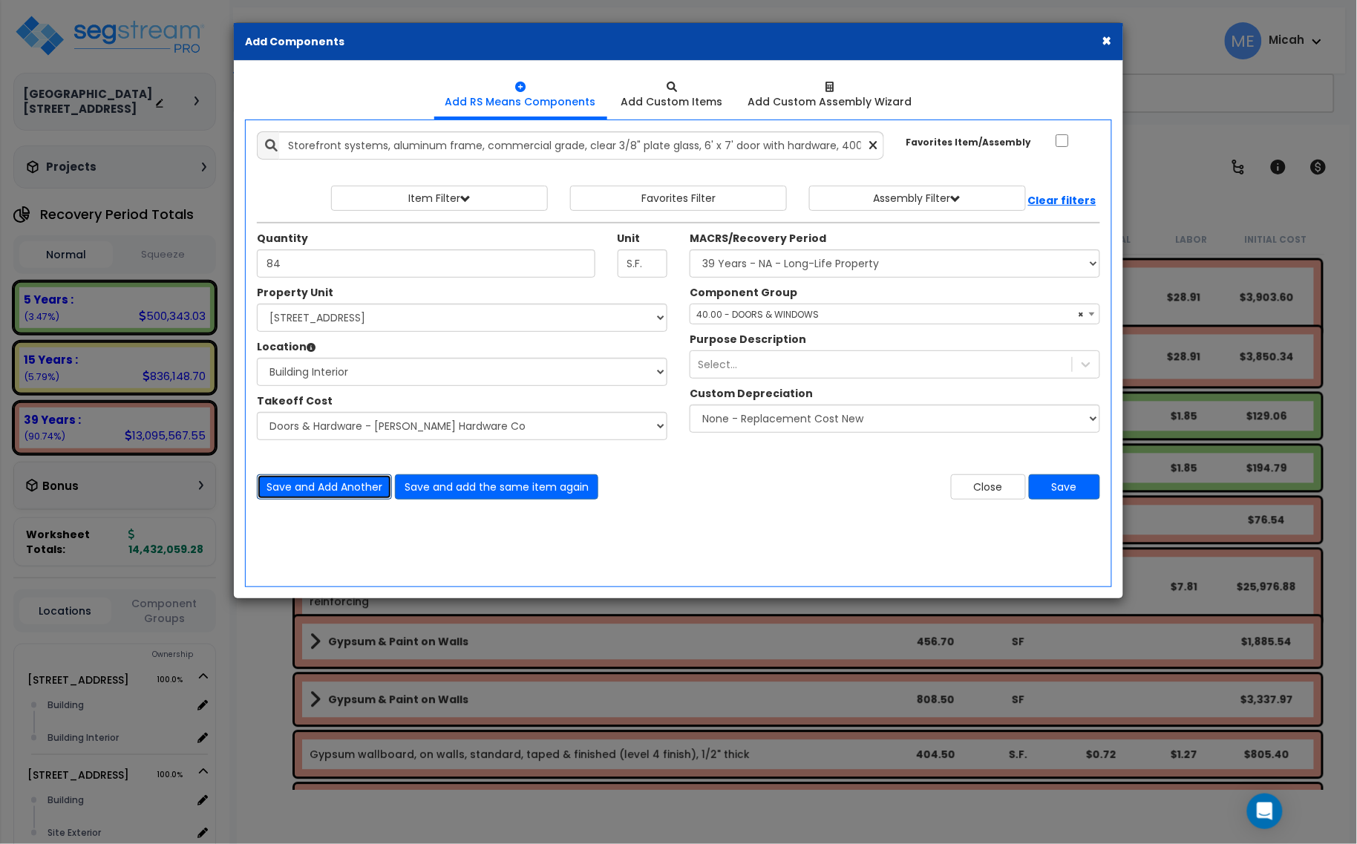
click at [323, 489] on button "Save and Add Another" at bounding box center [324, 486] width 135 height 25
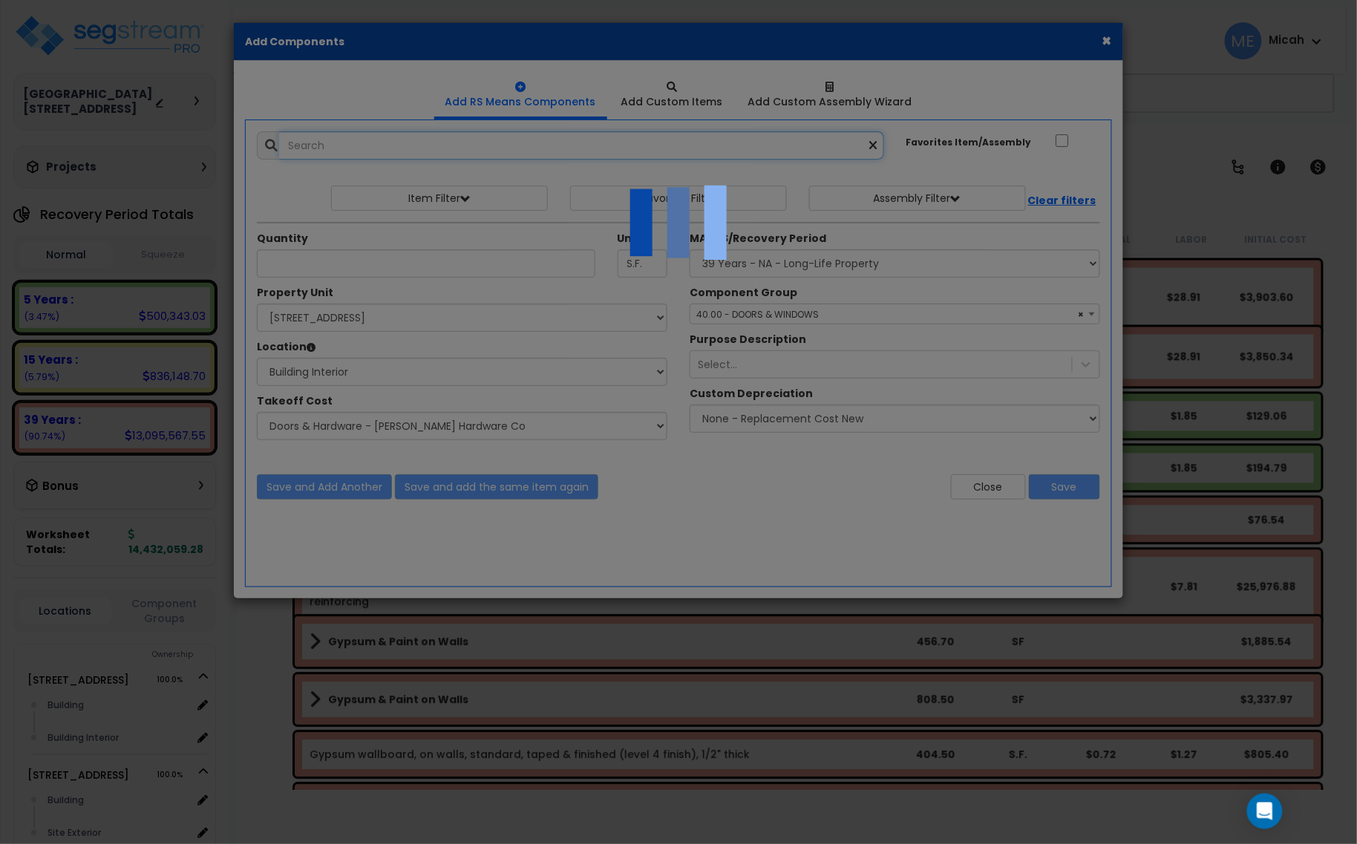
select select "45778562"
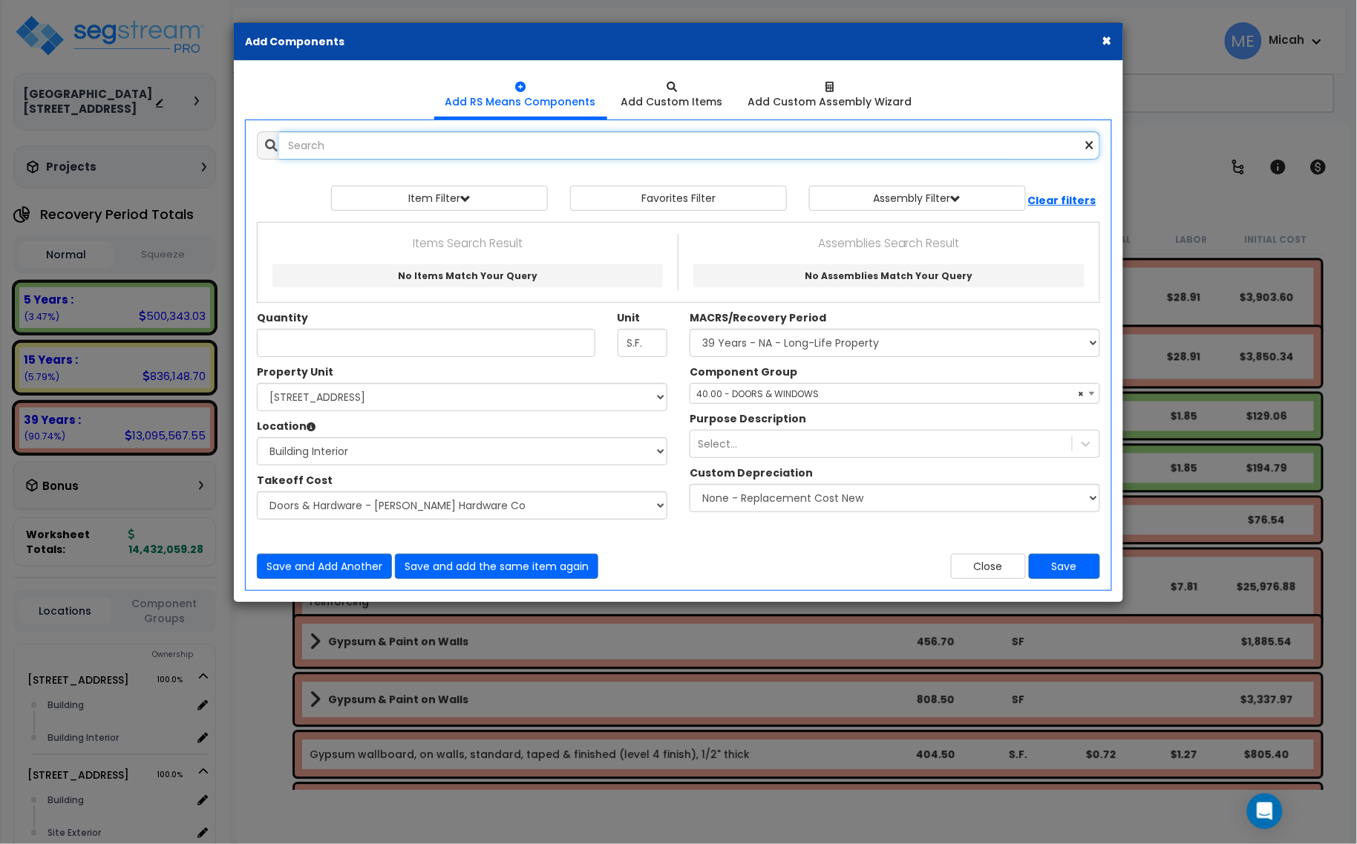
click at [347, 142] on input "text" at bounding box center [689, 145] width 821 height 28
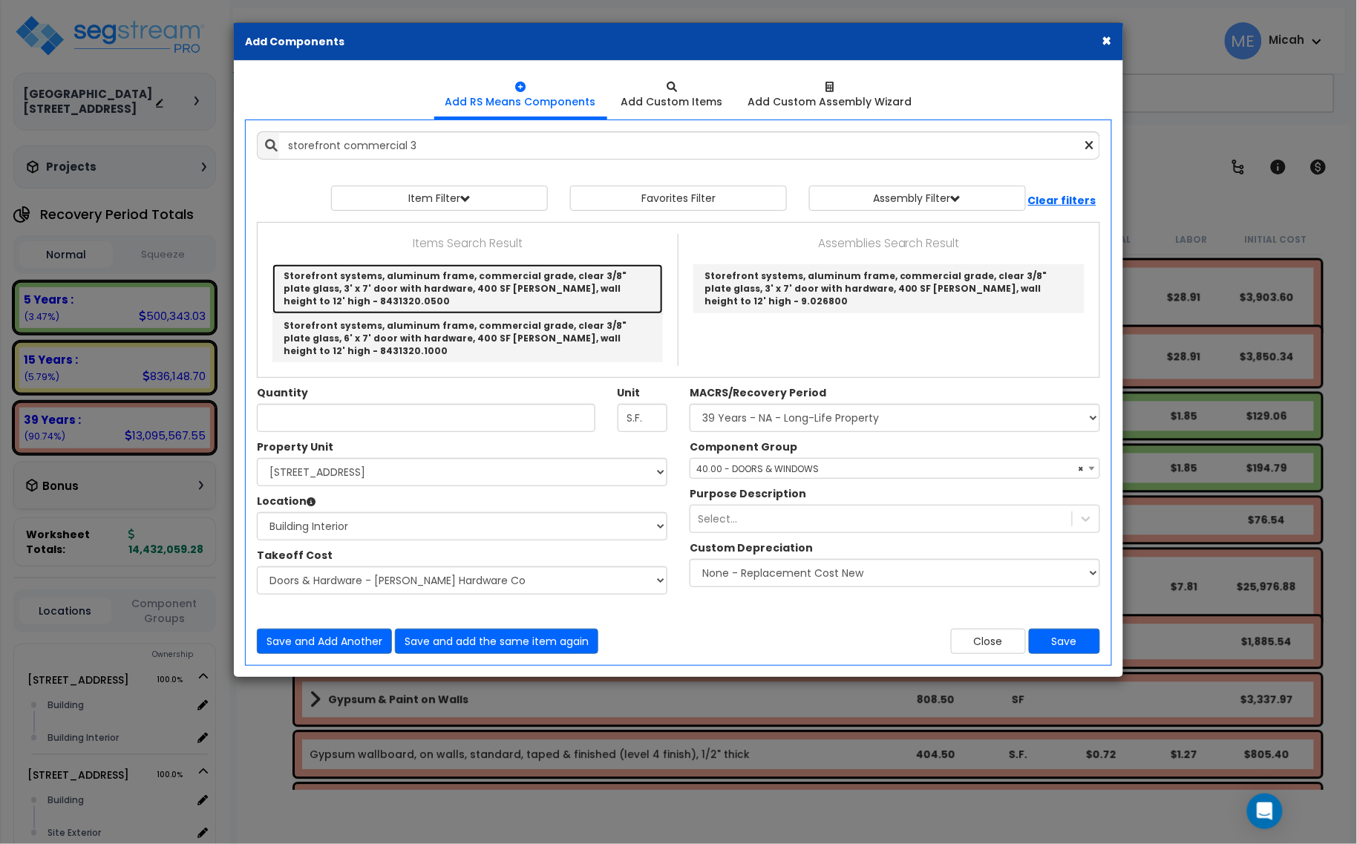
click at [503, 275] on link "Storefront systems, aluminum frame, commercial grade, clear 3/8" plate glass, 3…" at bounding box center [467, 288] width 391 height 49
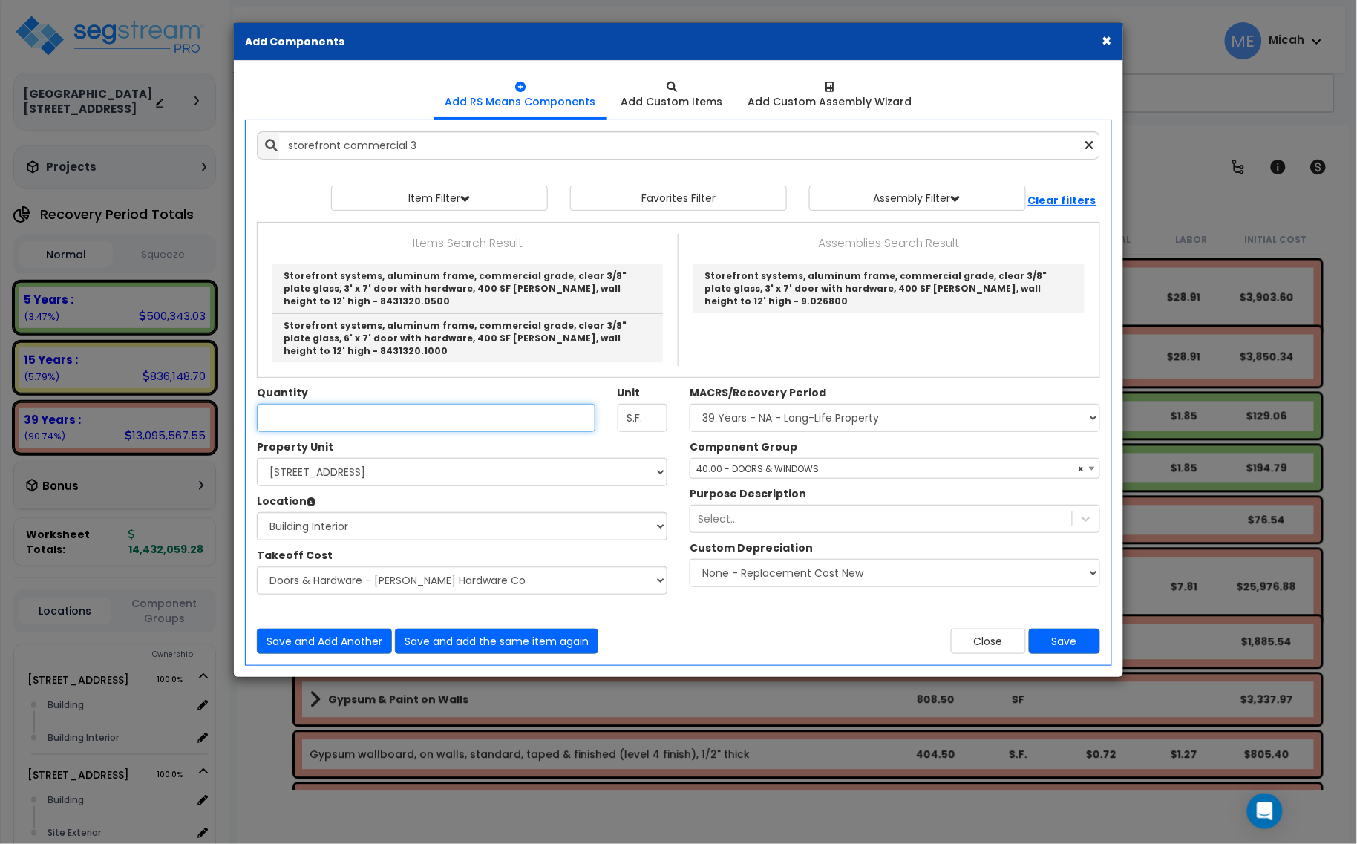
type input "Storefront systems, aluminum frame, commercial grade, clear 3/8" plate glass, 3…"
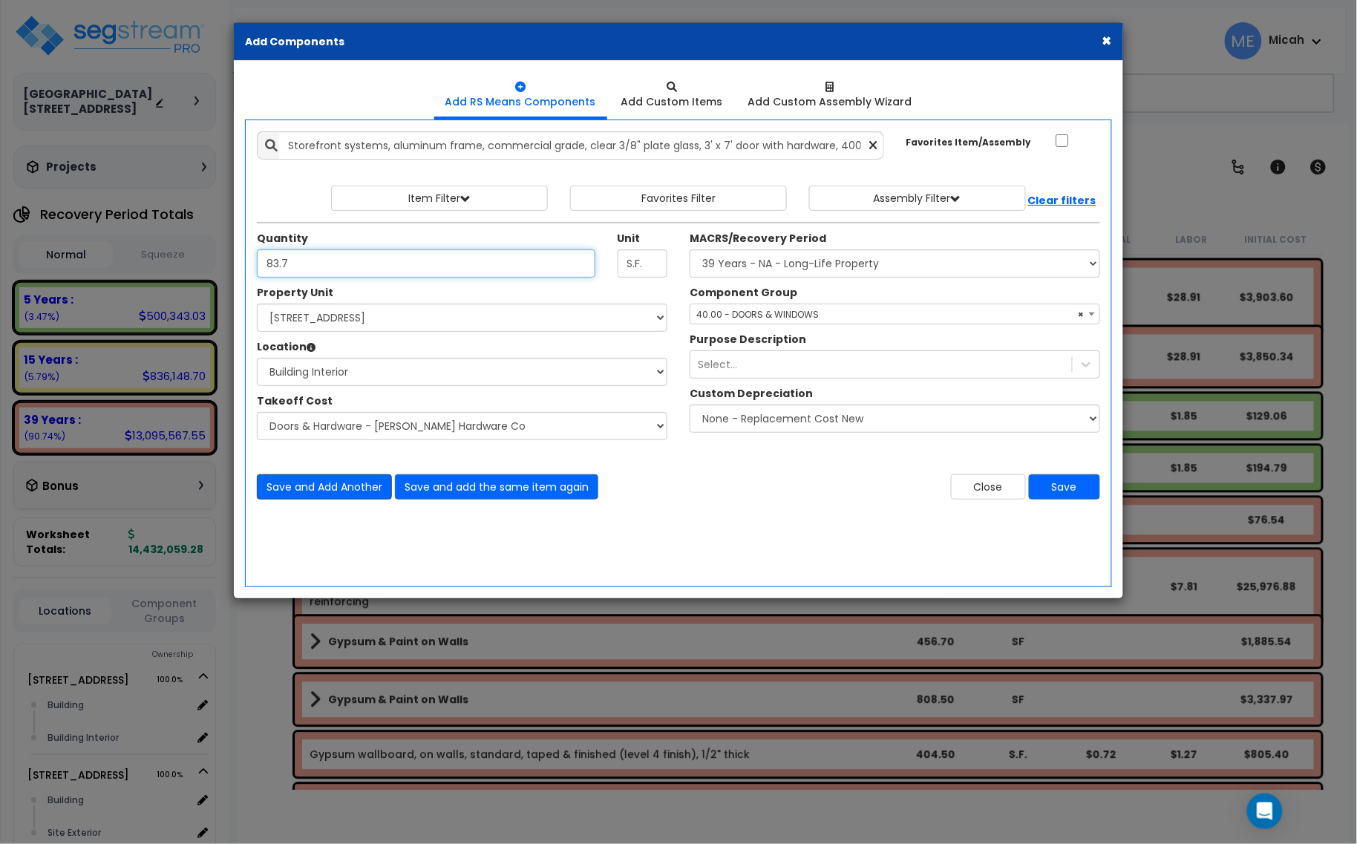
type input "83.7"
click at [346, 489] on button "Save and Add Another" at bounding box center [324, 486] width 135 height 25
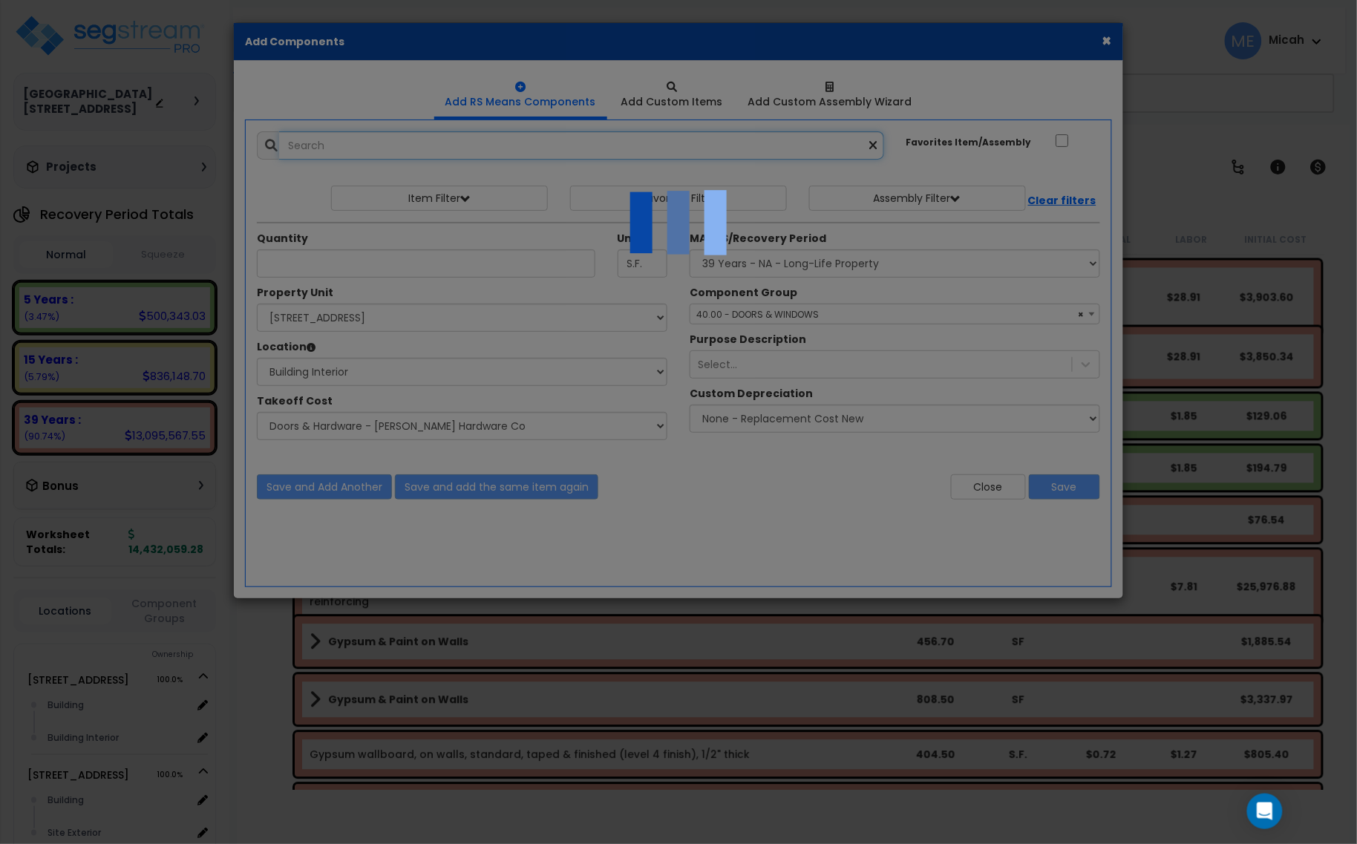
select select "45778562"
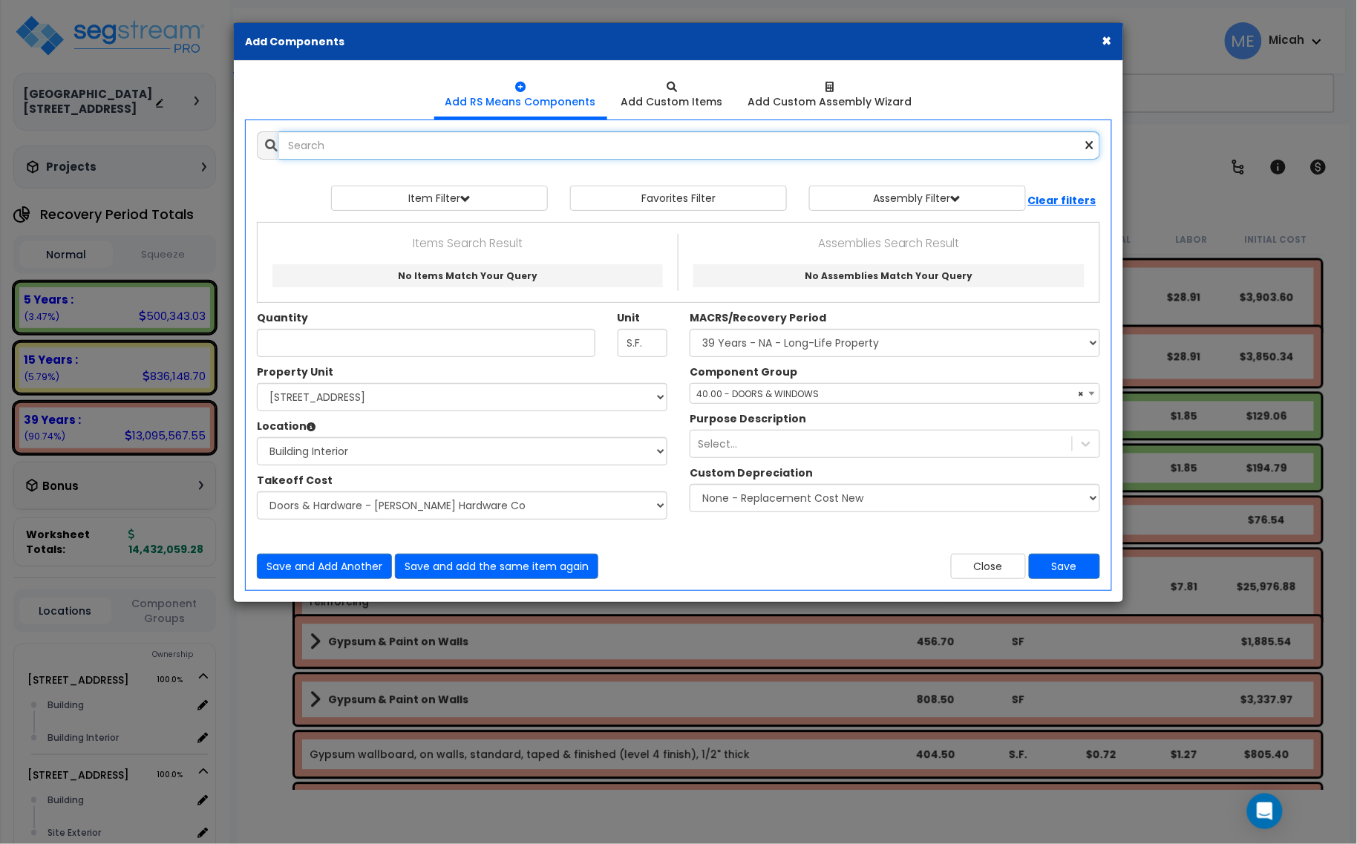
click at [398, 154] on input "text" at bounding box center [689, 145] width 821 height 28
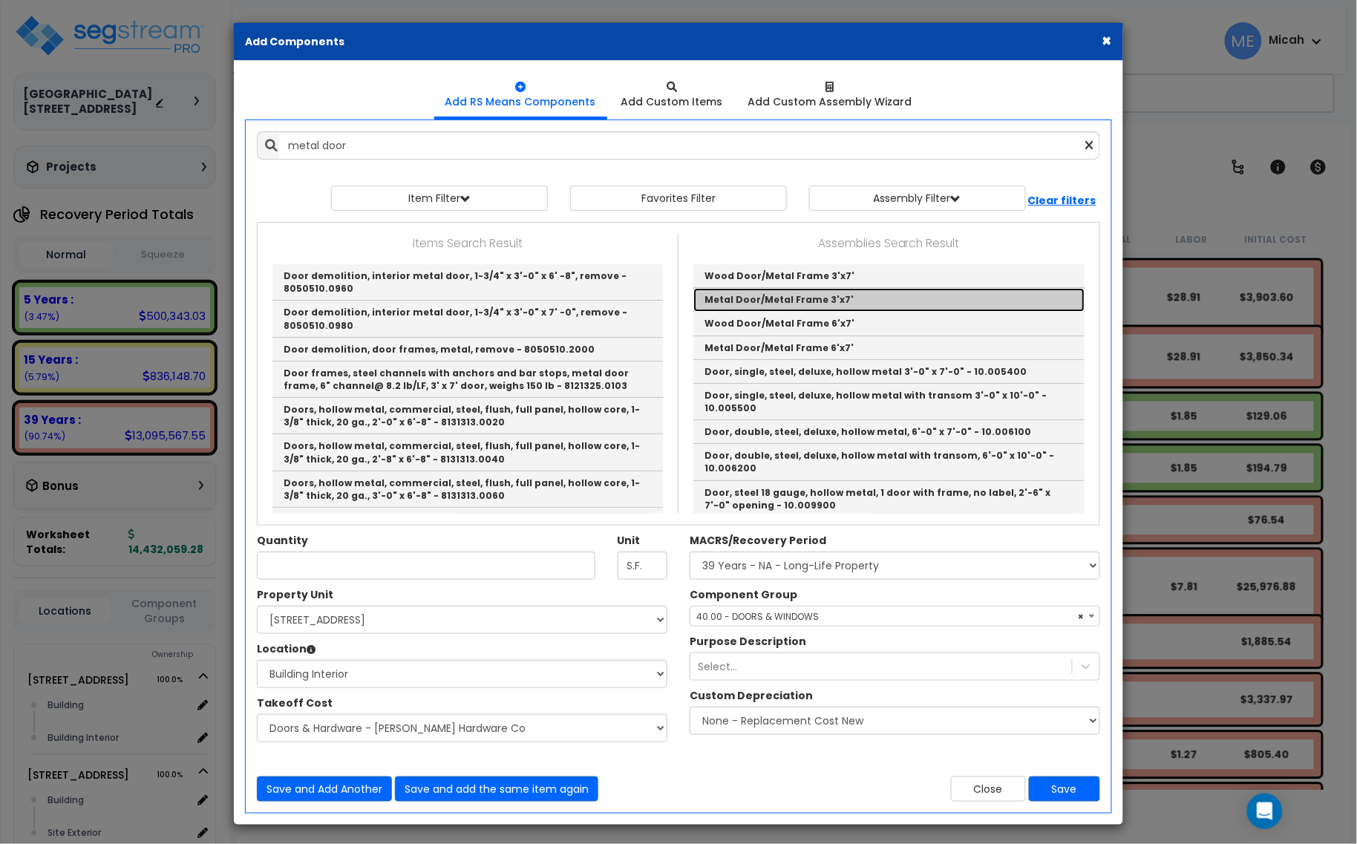
click at [848, 299] on link "Metal Door/Metal Frame 3'x7'" at bounding box center [888, 300] width 391 height 24
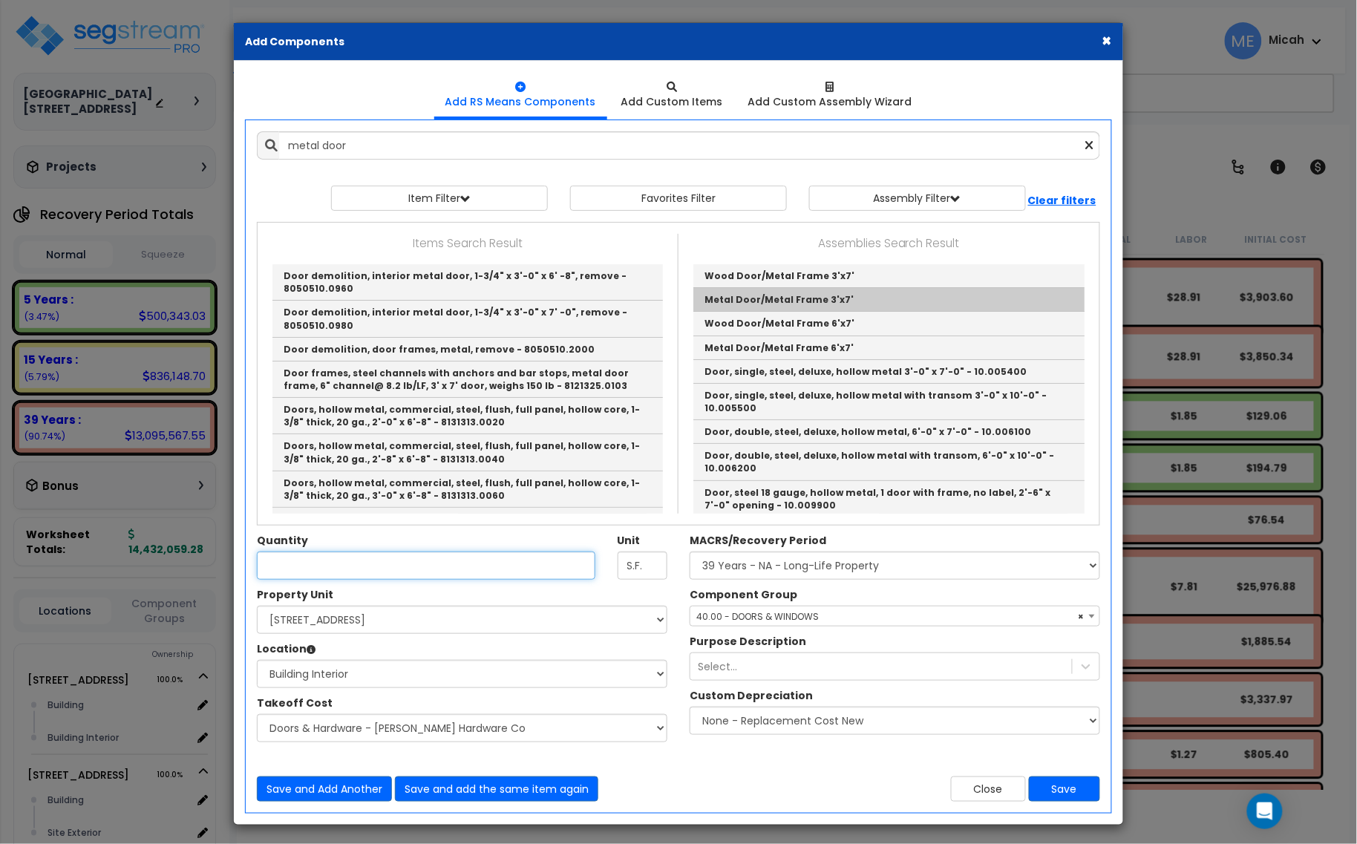
type input "Metal Door/Metal Frame 3'x7'"
checkbox input "true"
type input "EA"
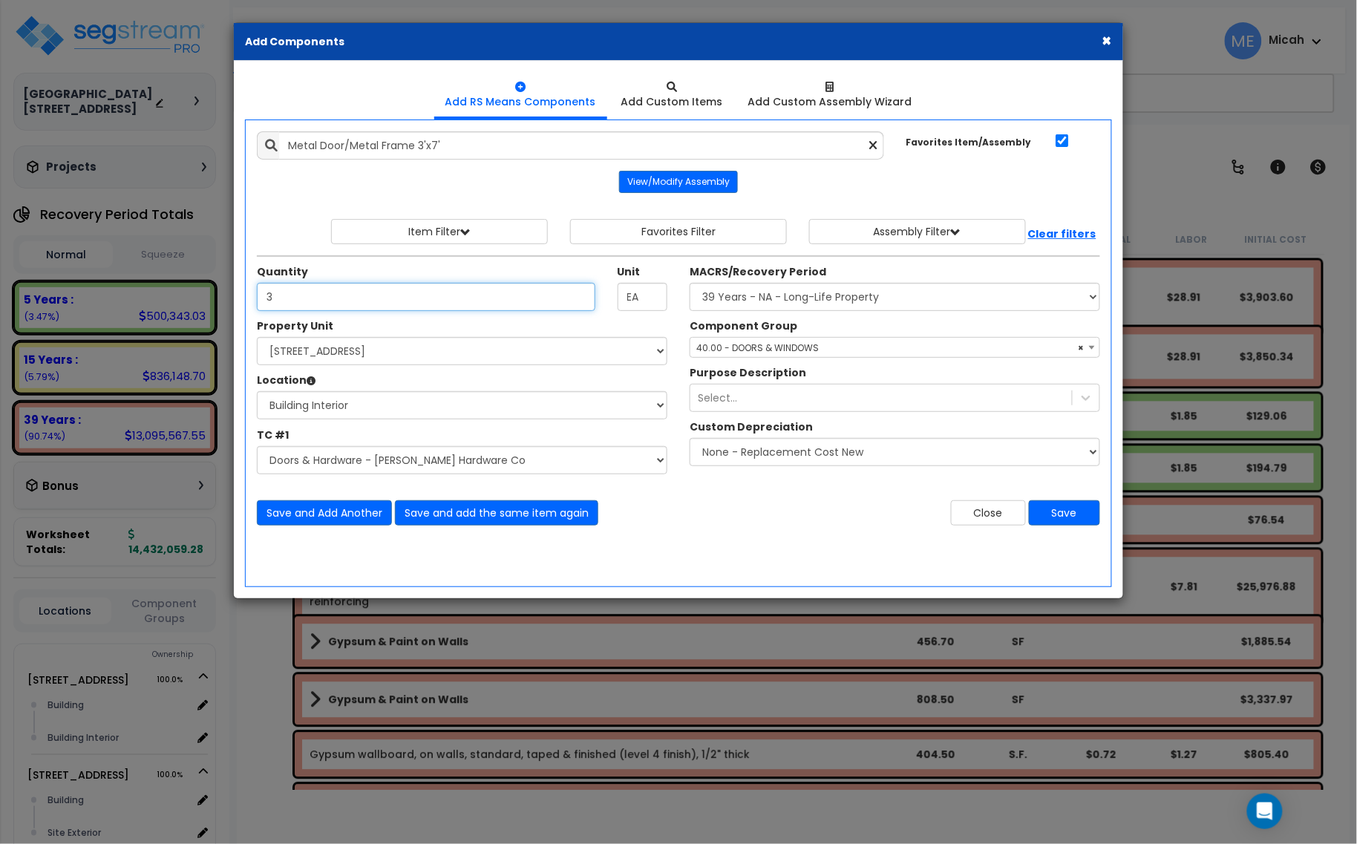
type input "3"
click at [825, 350] on span "× 40.00 - DOORS & WINDOWS" at bounding box center [894, 348] width 409 height 21
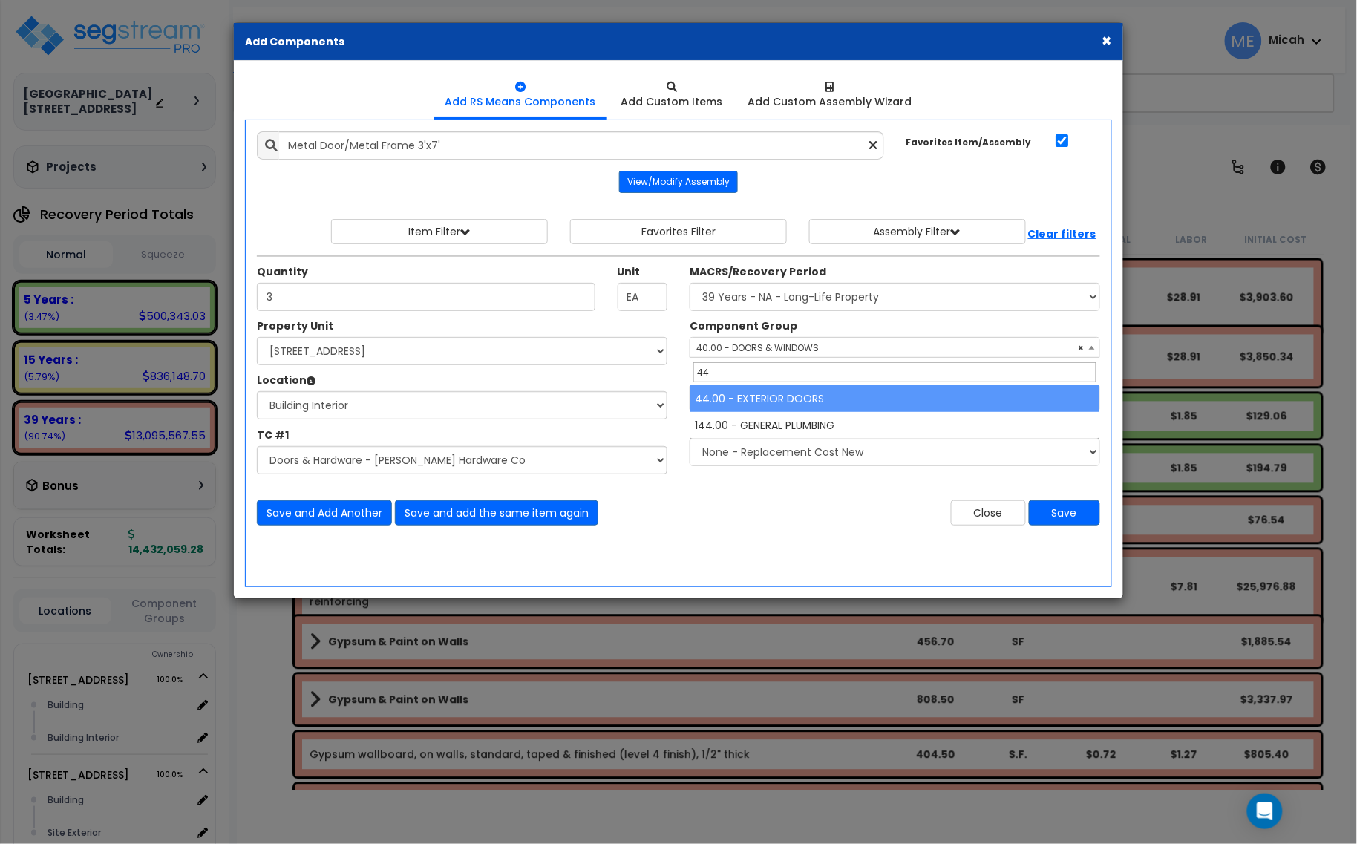
type input "44"
select select "56868"
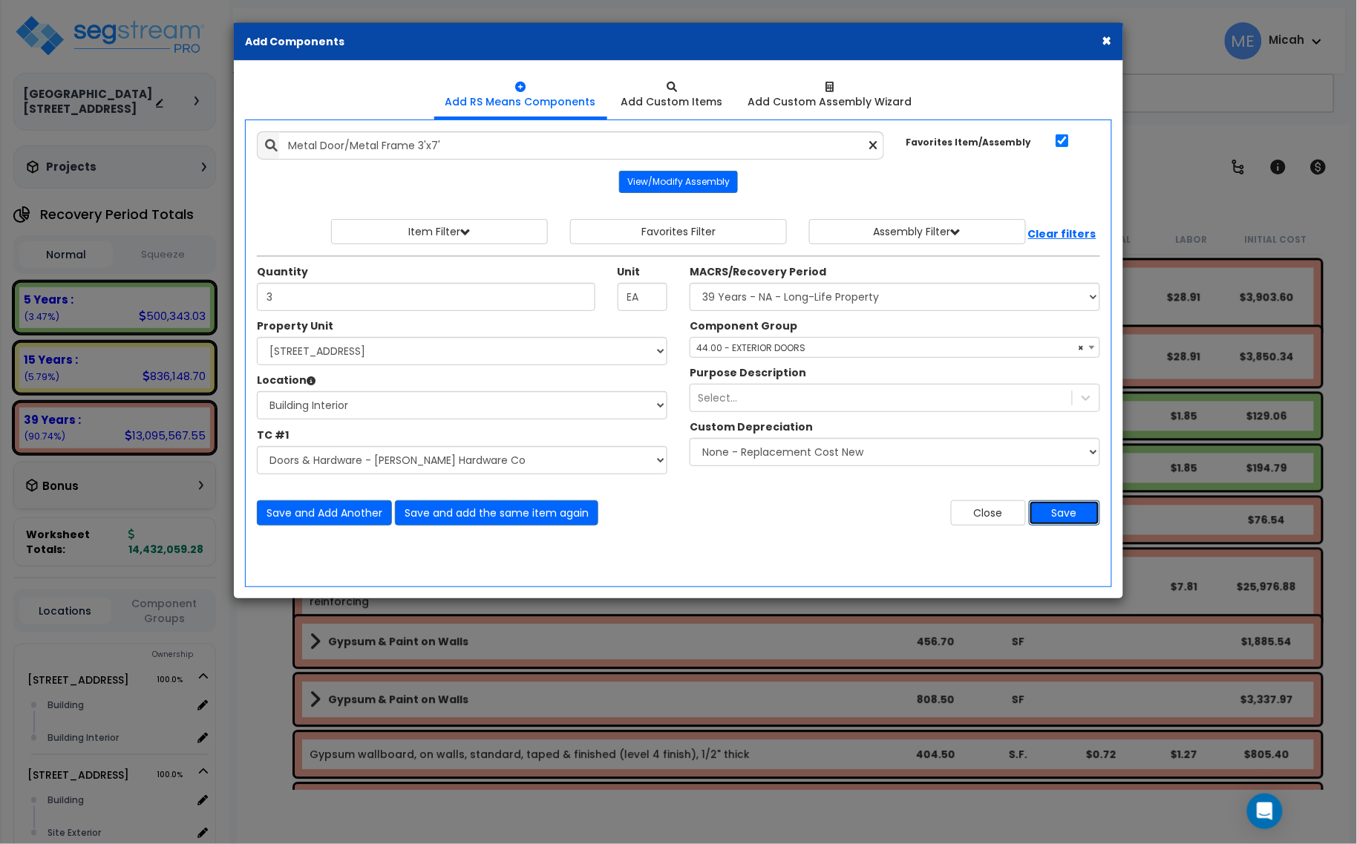
click at [1060, 517] on button "Save" at bounding box center [1064, 512] width 71 height 25
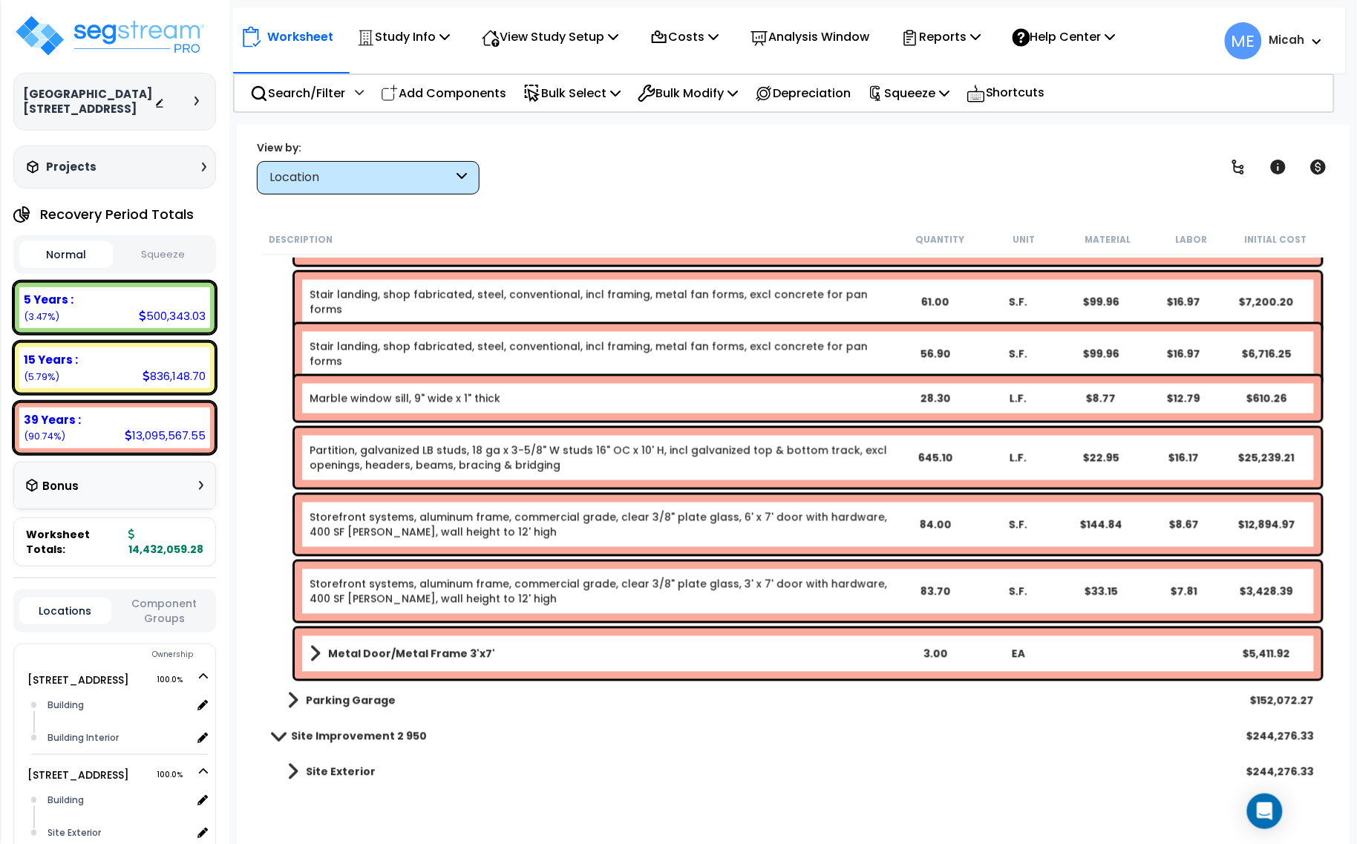
scroll to position [6237, 0]
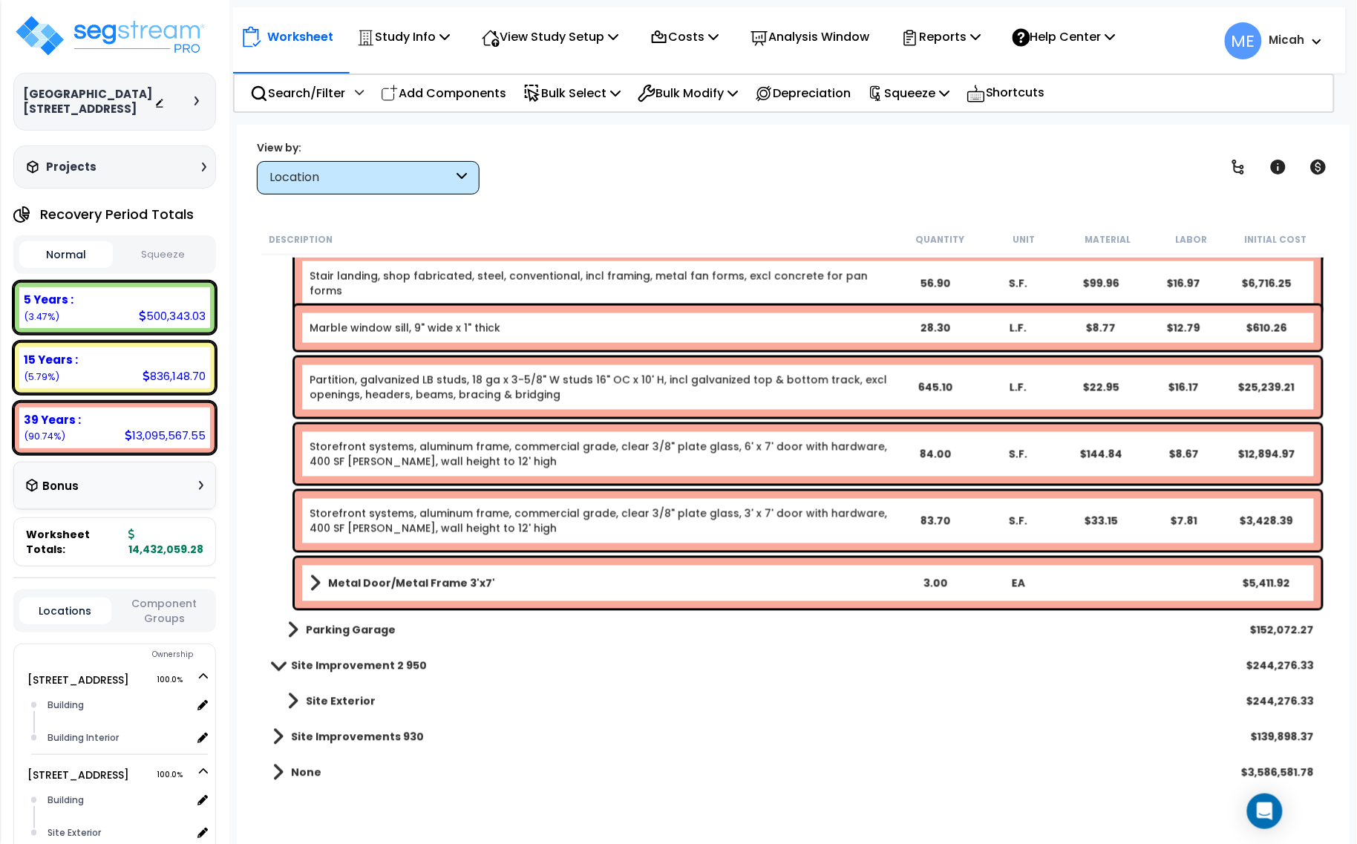
click at [429, 581] on b "Metal Door/Metal Frame 3'x7'" at bounding box center [411, 583] width 167 height 15
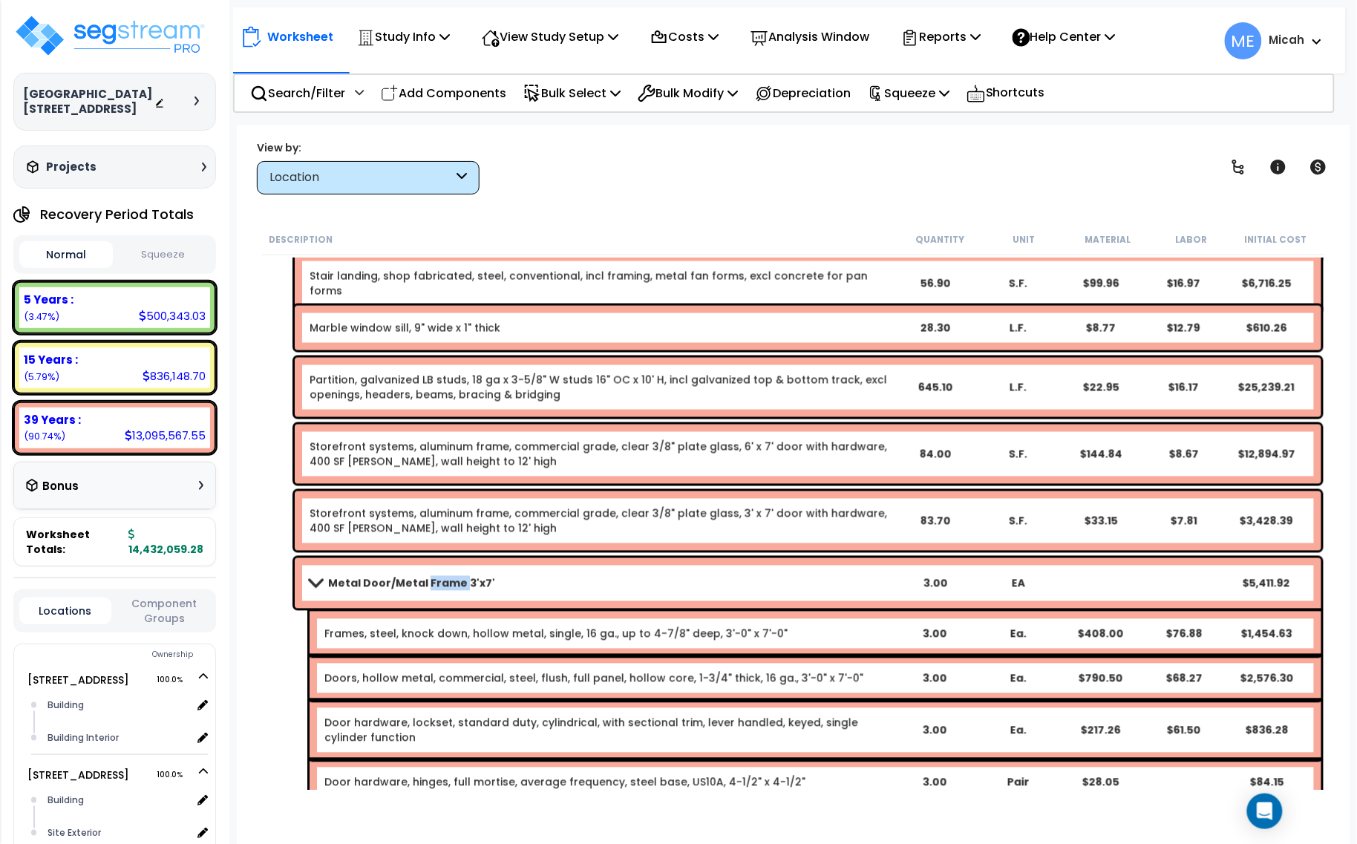
click at [429, 581] on b "Metal Door/Metal Frame 3'x7'" at bounding box center [411, 583] width 167 height 15
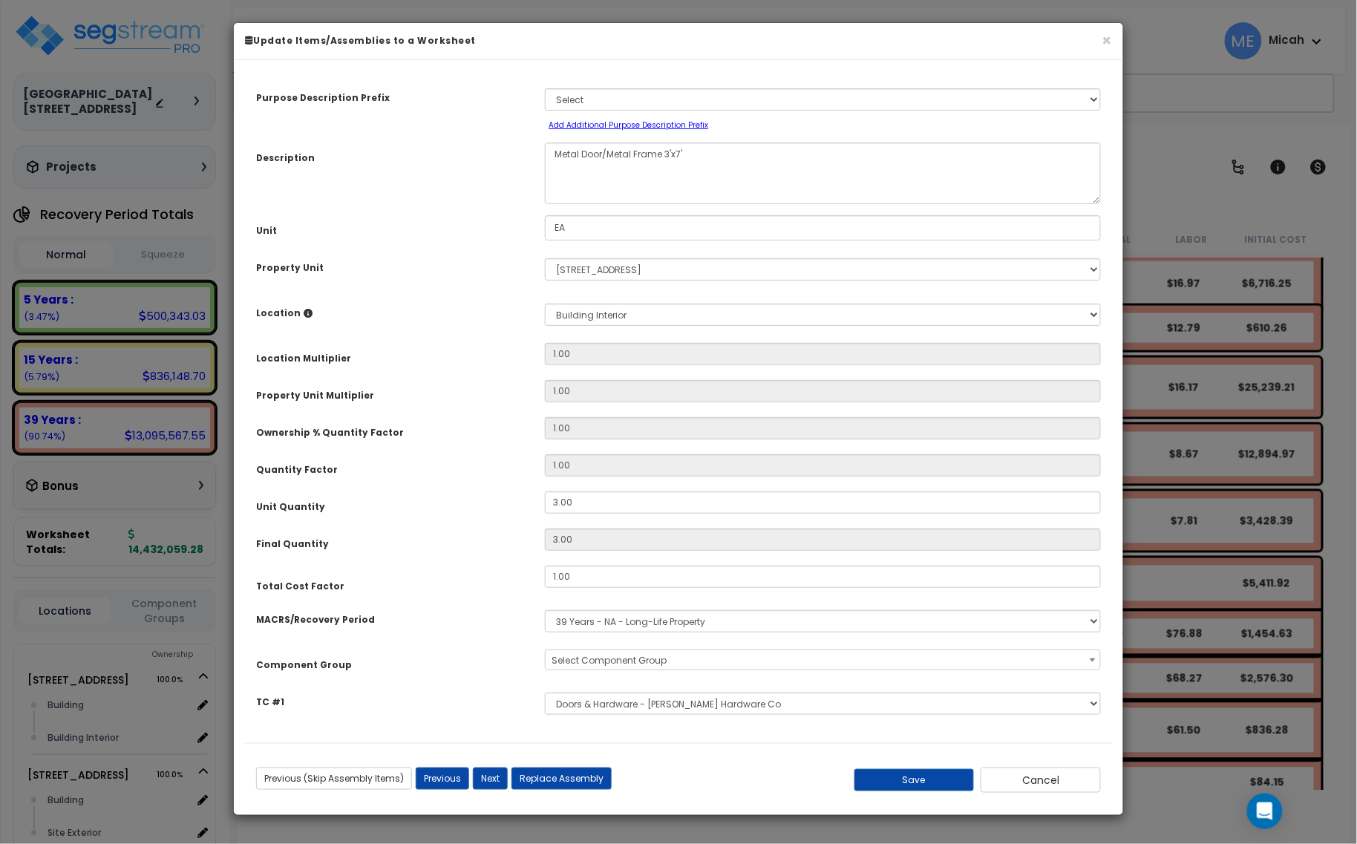
scroll to position [0, 0]
click at [705, 157] on textarea "Metal Door/Metal Frame 3'x7'" at bounding box center [823, 174] width 556 height 62
select select "56868"
type textarea "Metal Door/Metal Frame 3'x7' First Floor Ext"
click at [917, 788] on button "Save" at bounding box center [915, 780] width 120 height 22
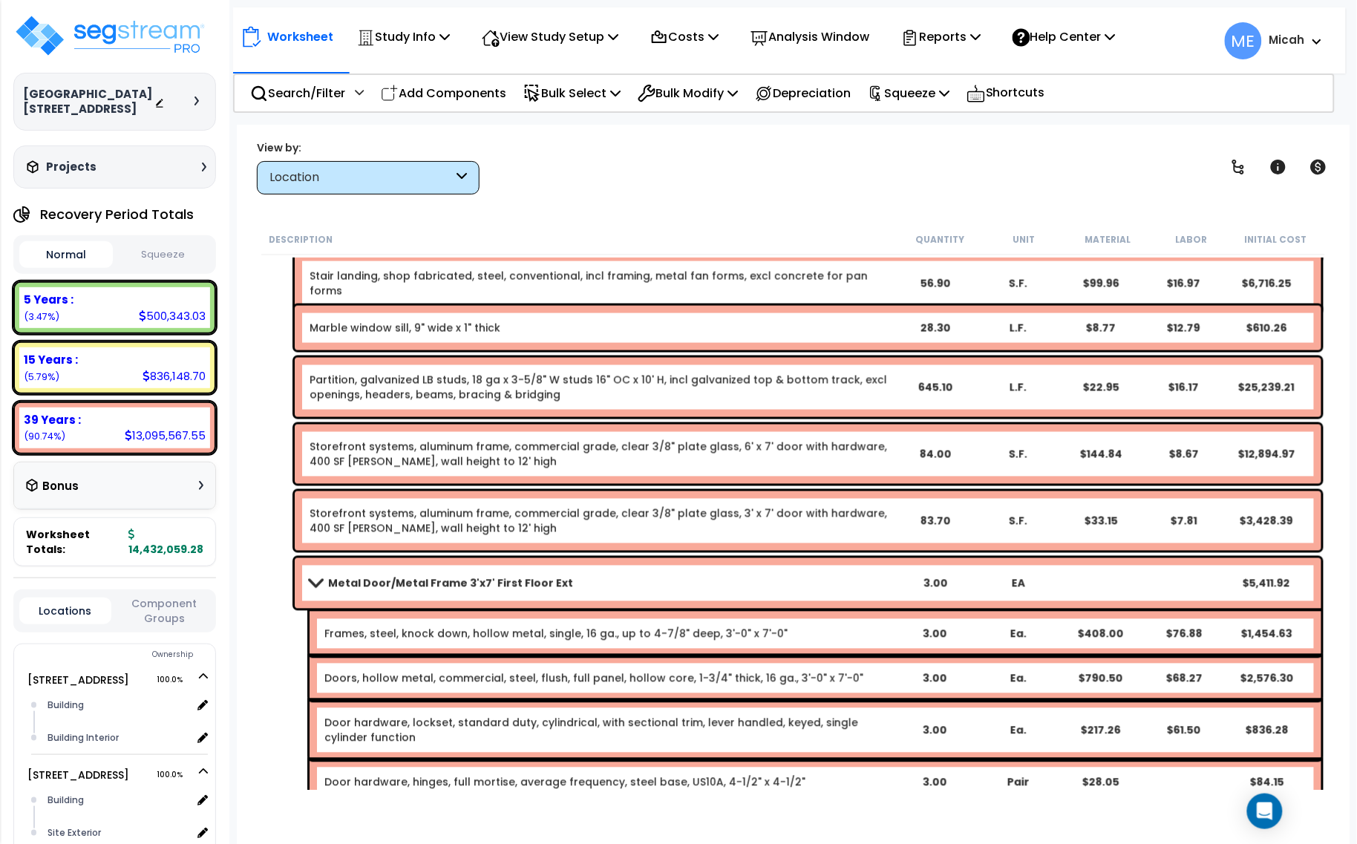
click at [313, 583] on span at bounding box center [315, 583] width 21 height 11
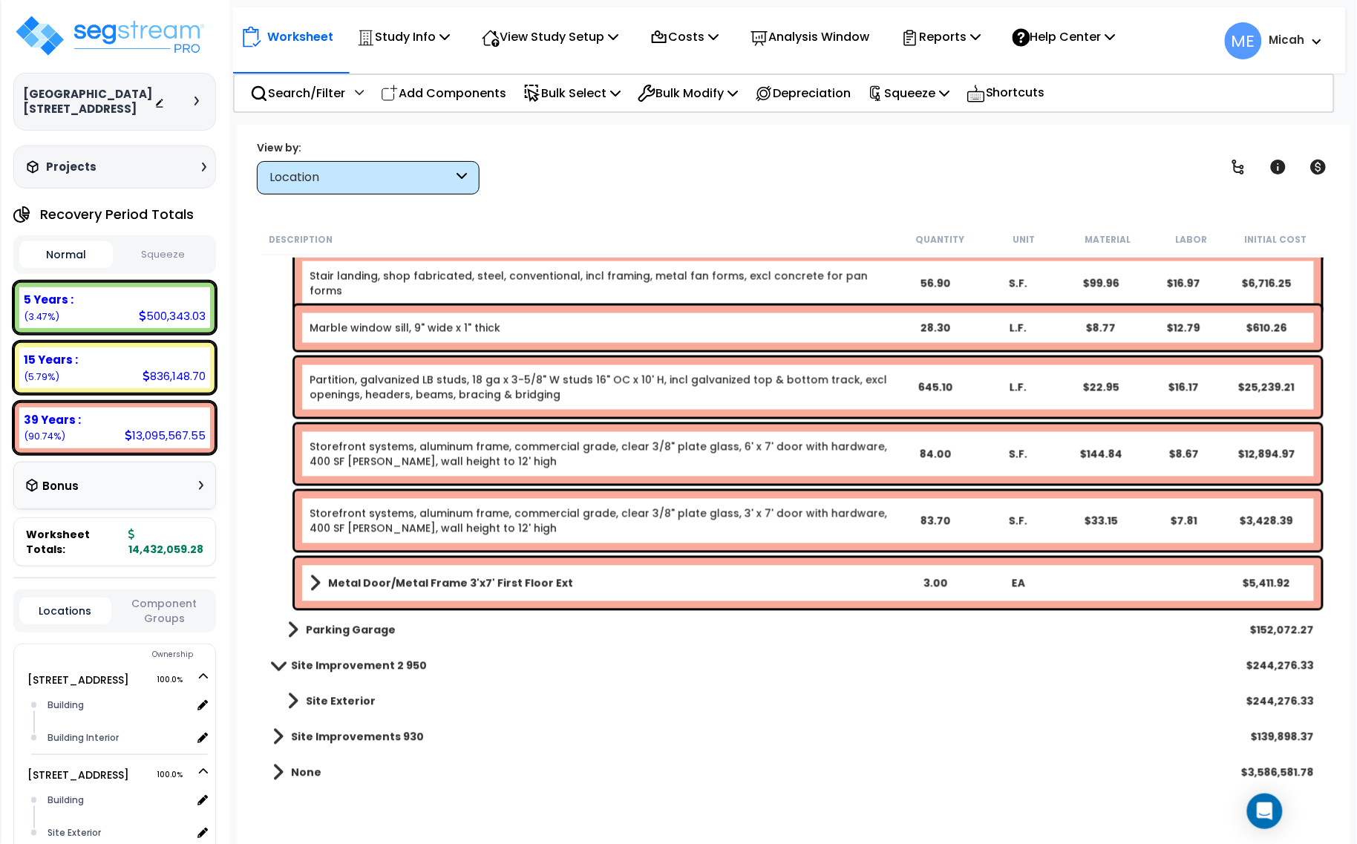
click at [399, 518] on link "Storefront systems, aluminum frame, commercial grade, clear 3/8" plate glass, 3…" at bounding box center [602, 521] width 584 height 30
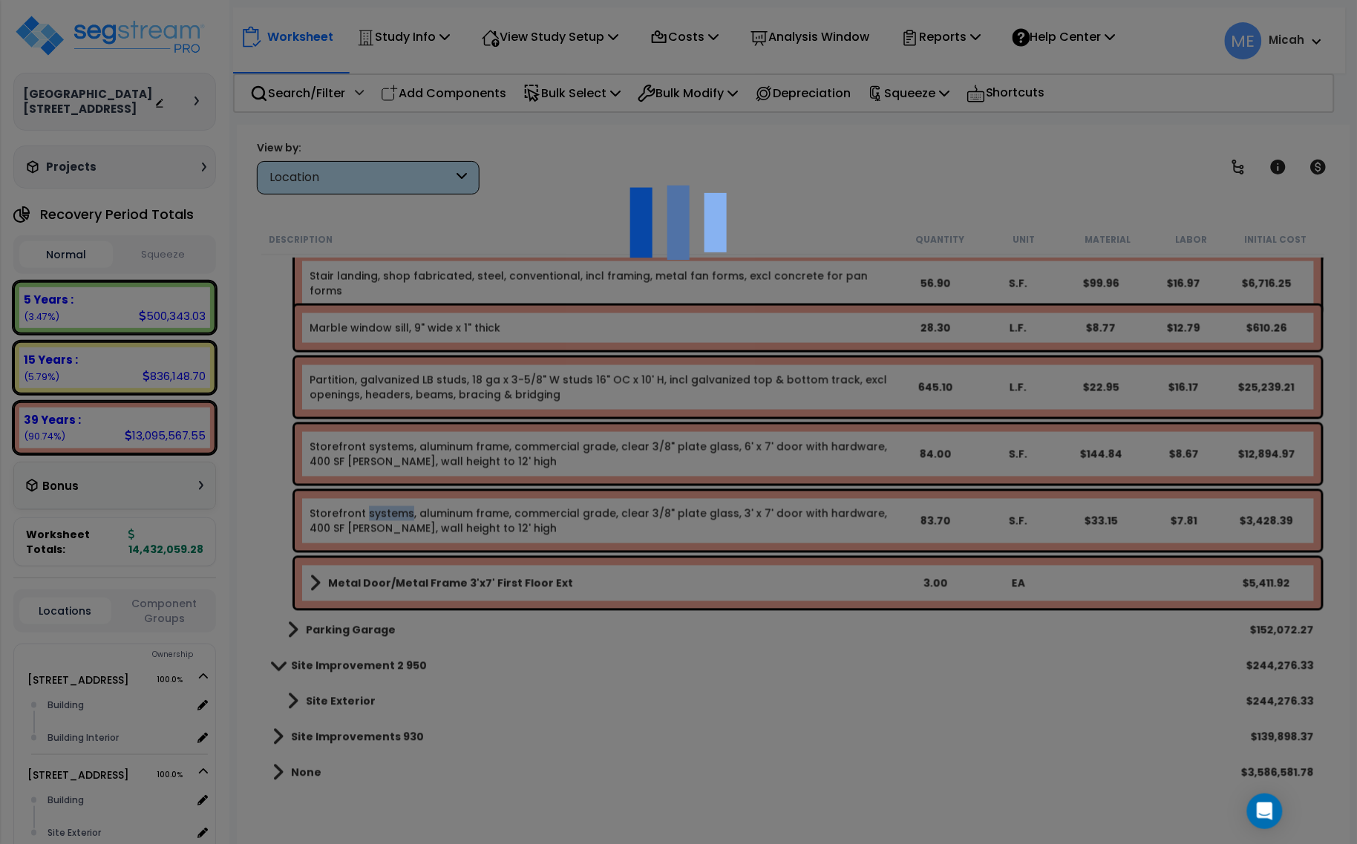
select select "45778562"
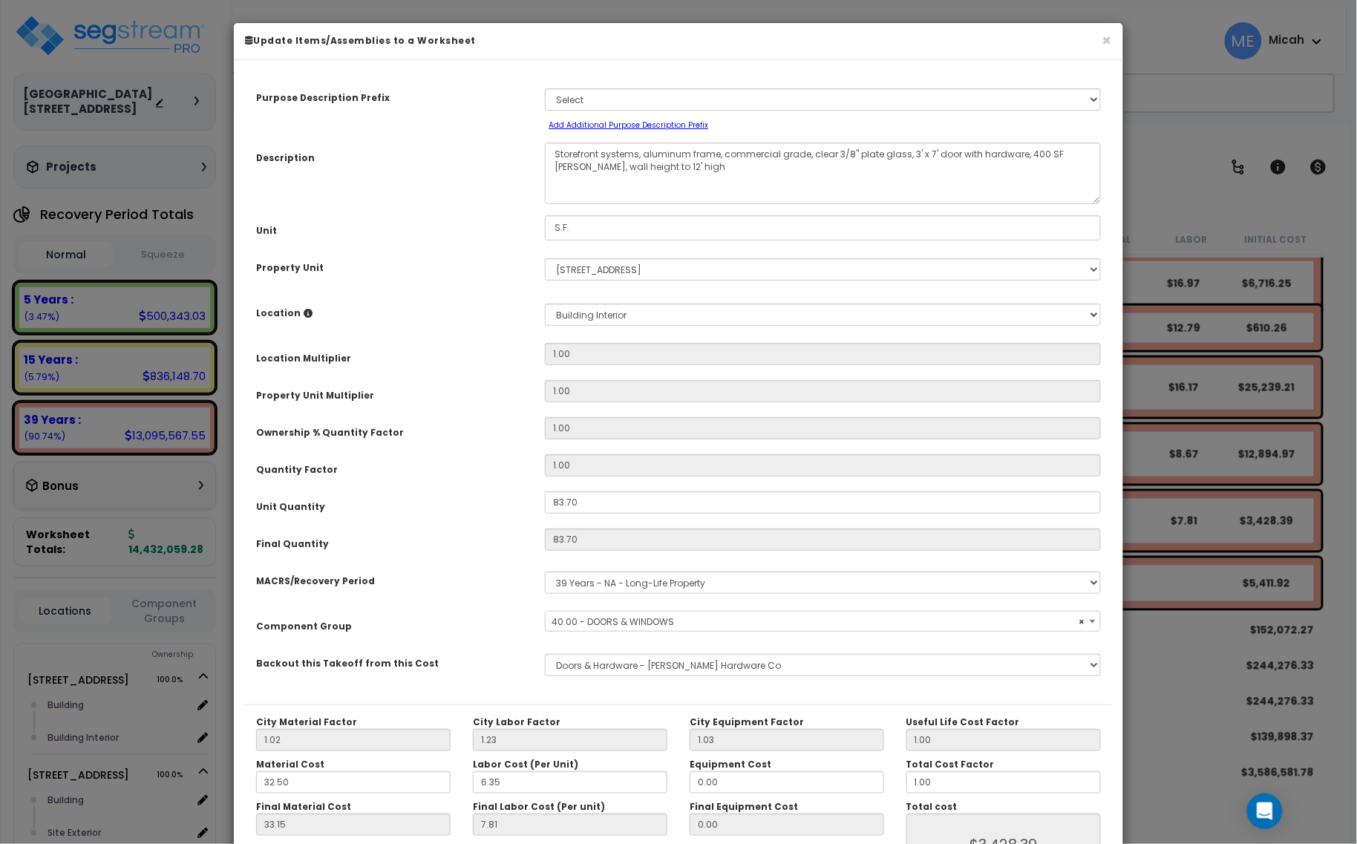
select select "57248"
click at [592, 625] on span "× 40.00 - DOORS & WINDOWS" at bounding box center [823, 622] width 554 height 21
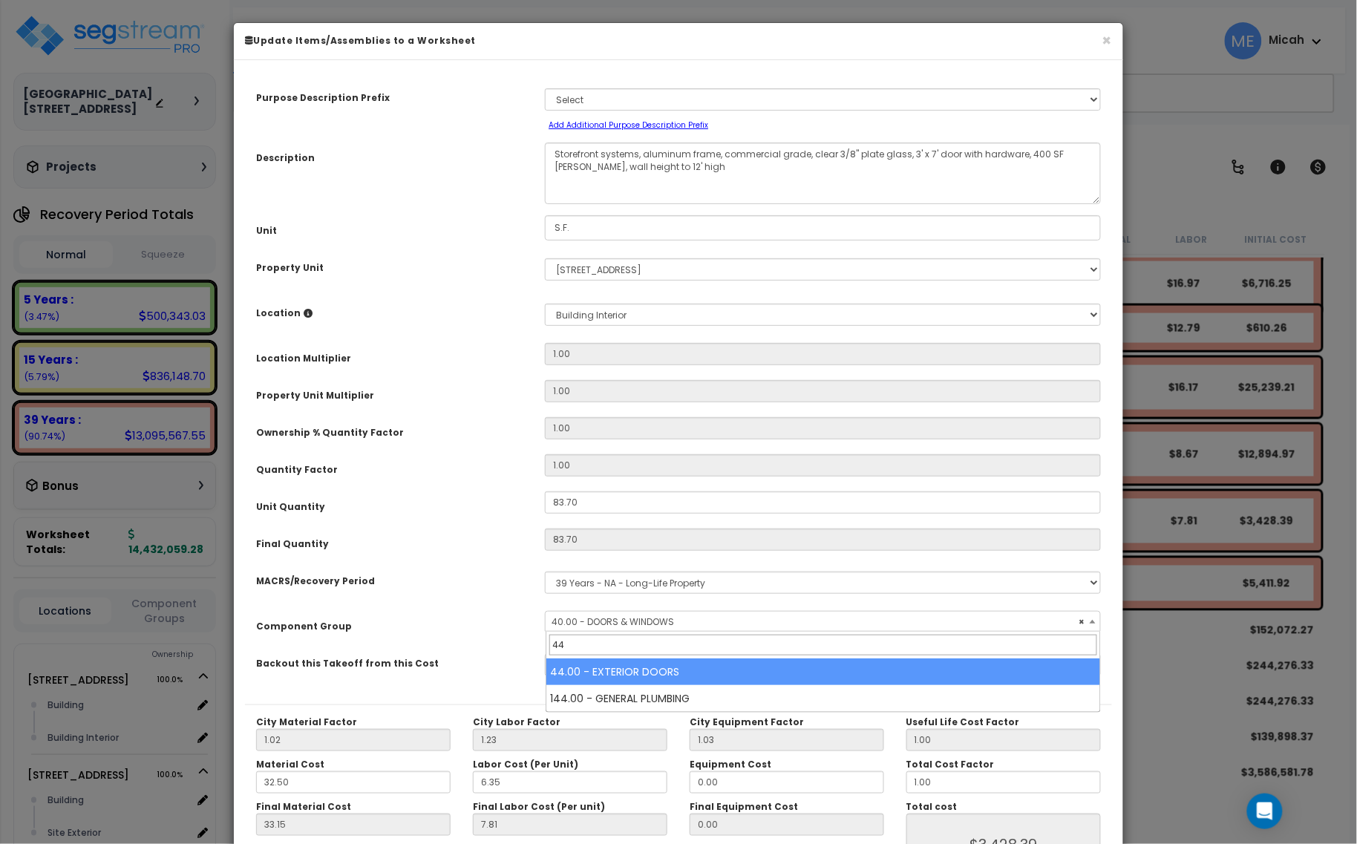
type input "44"
select select "56868"
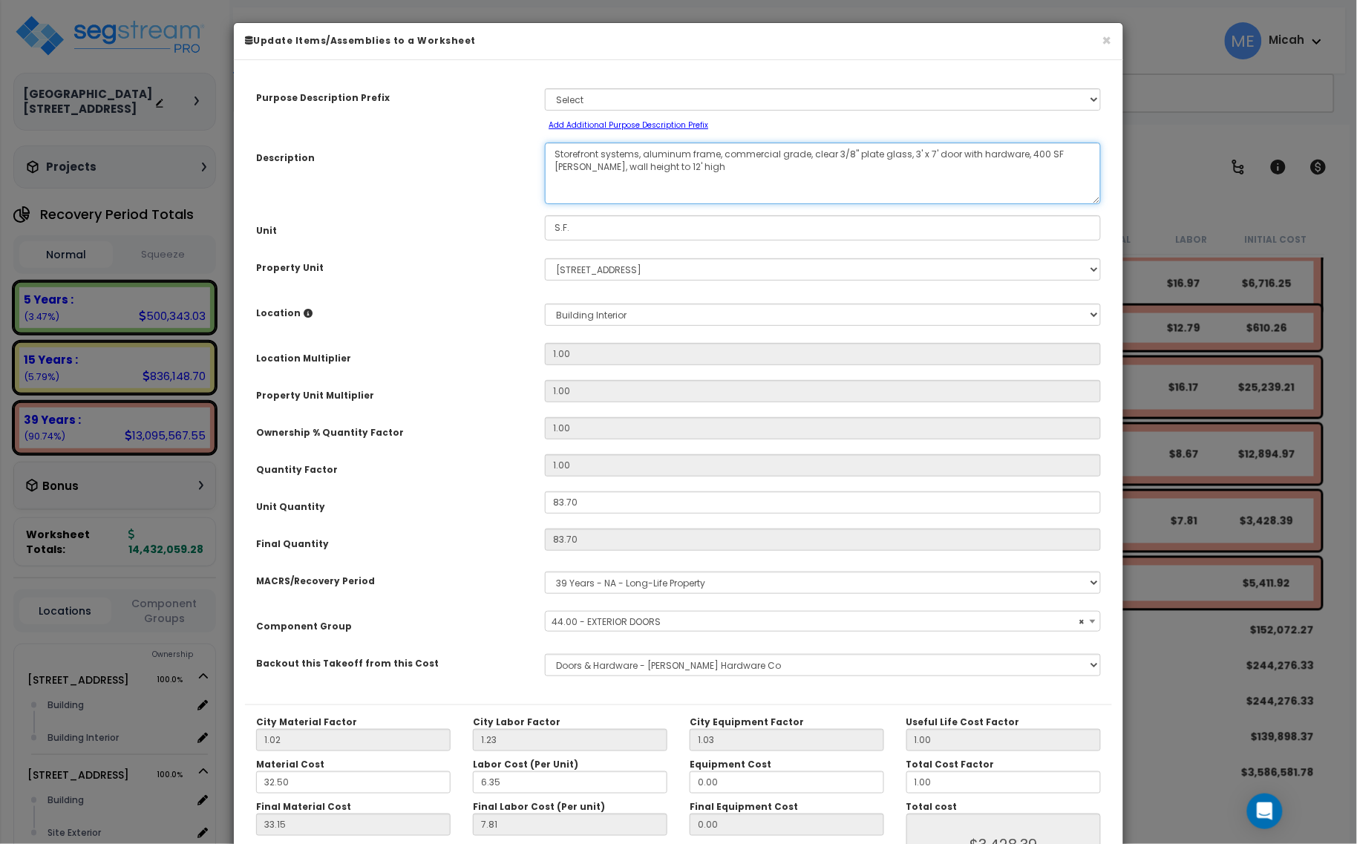
click at [642, 154] on textarea "Storefront systems, aluminum frame, commercial grade, clear 3/8" plate glass, 3…" at bounding box center [823, 174] width 556 height 62
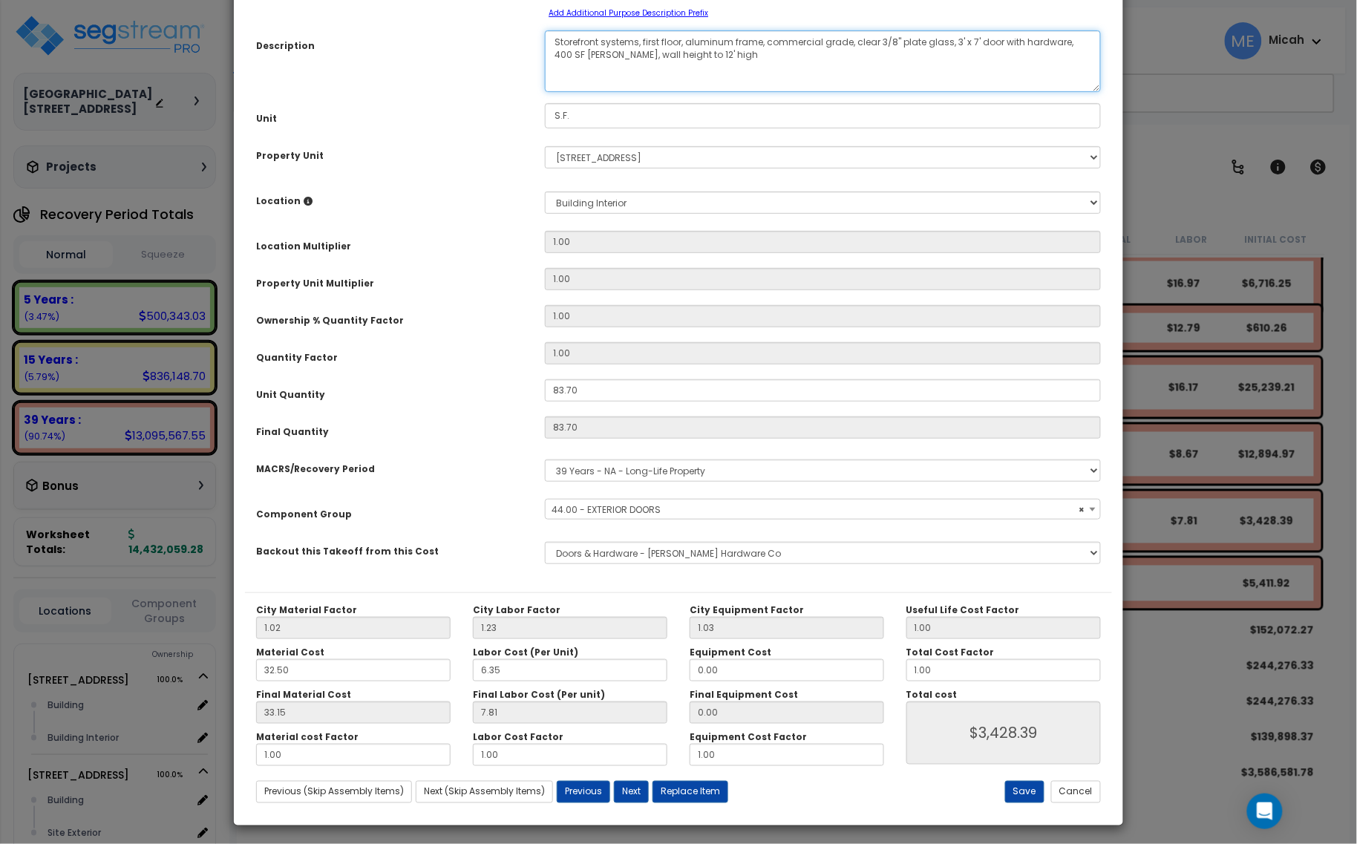
scroll to position [117, 0]
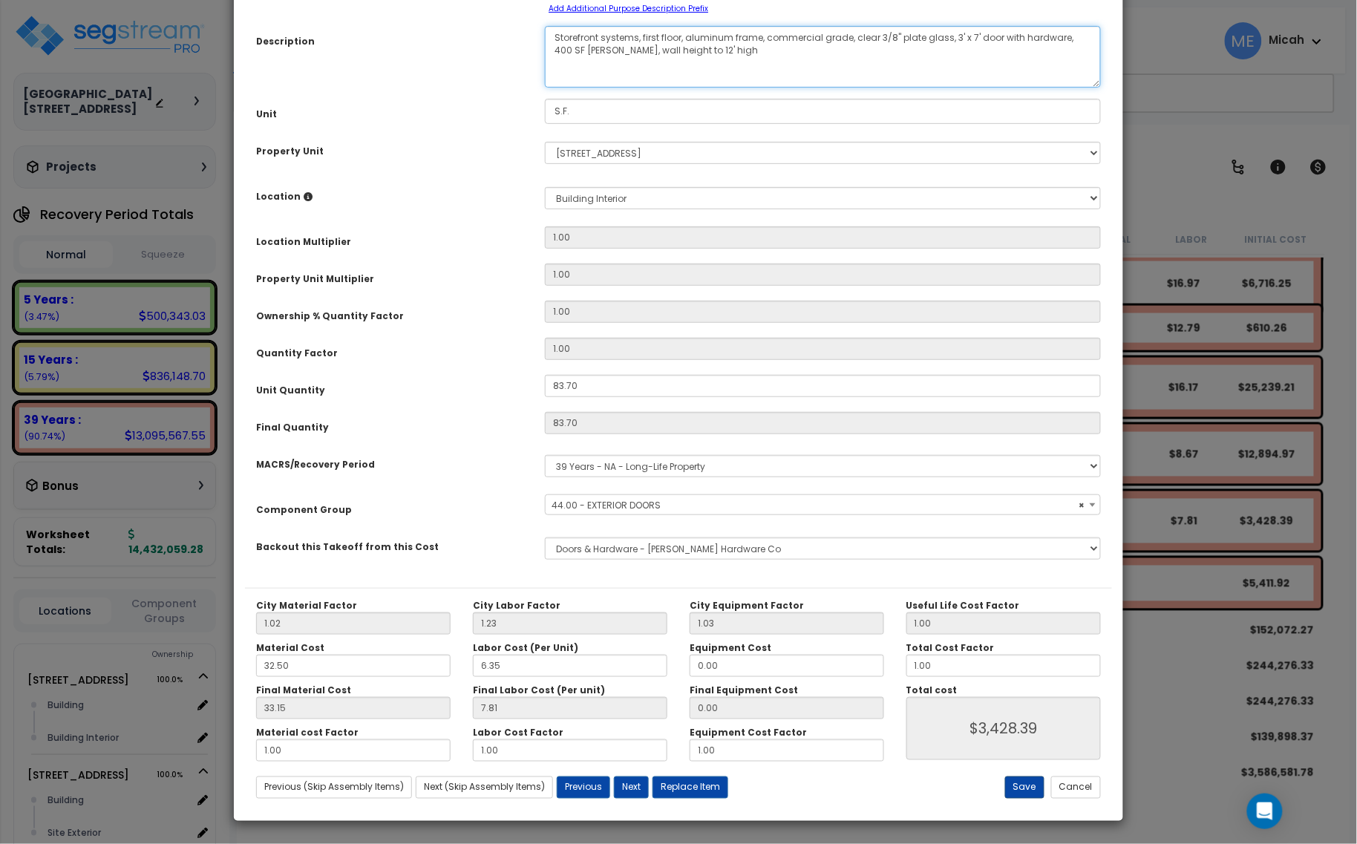
type textarea "Storefront systems, first floor, aluminum frame, commercial grade, clear 3/8" p…"
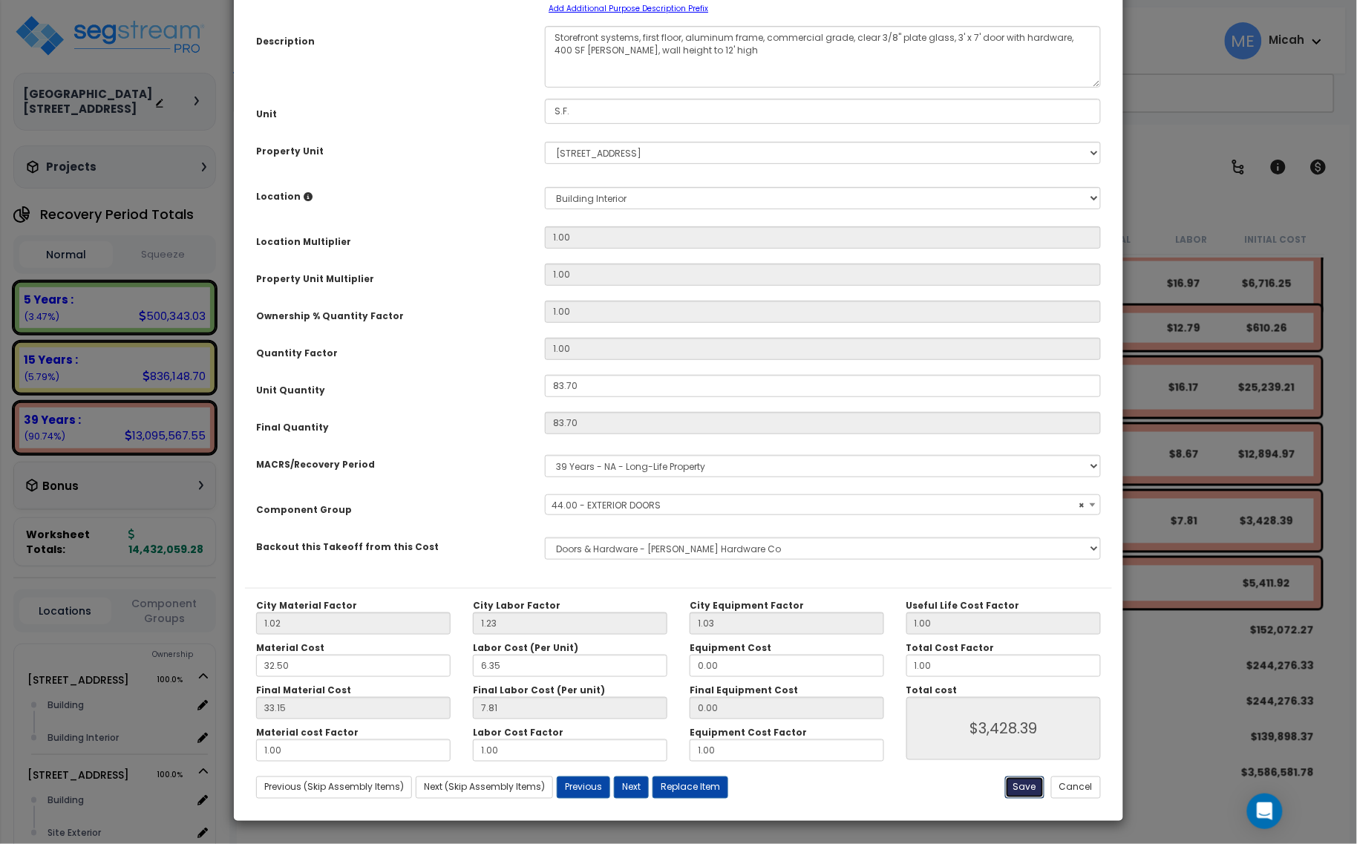
click at [1022, 787] on button "Save" at bounding box center [1024, 788] width 39 height 22
type input "3428.39"
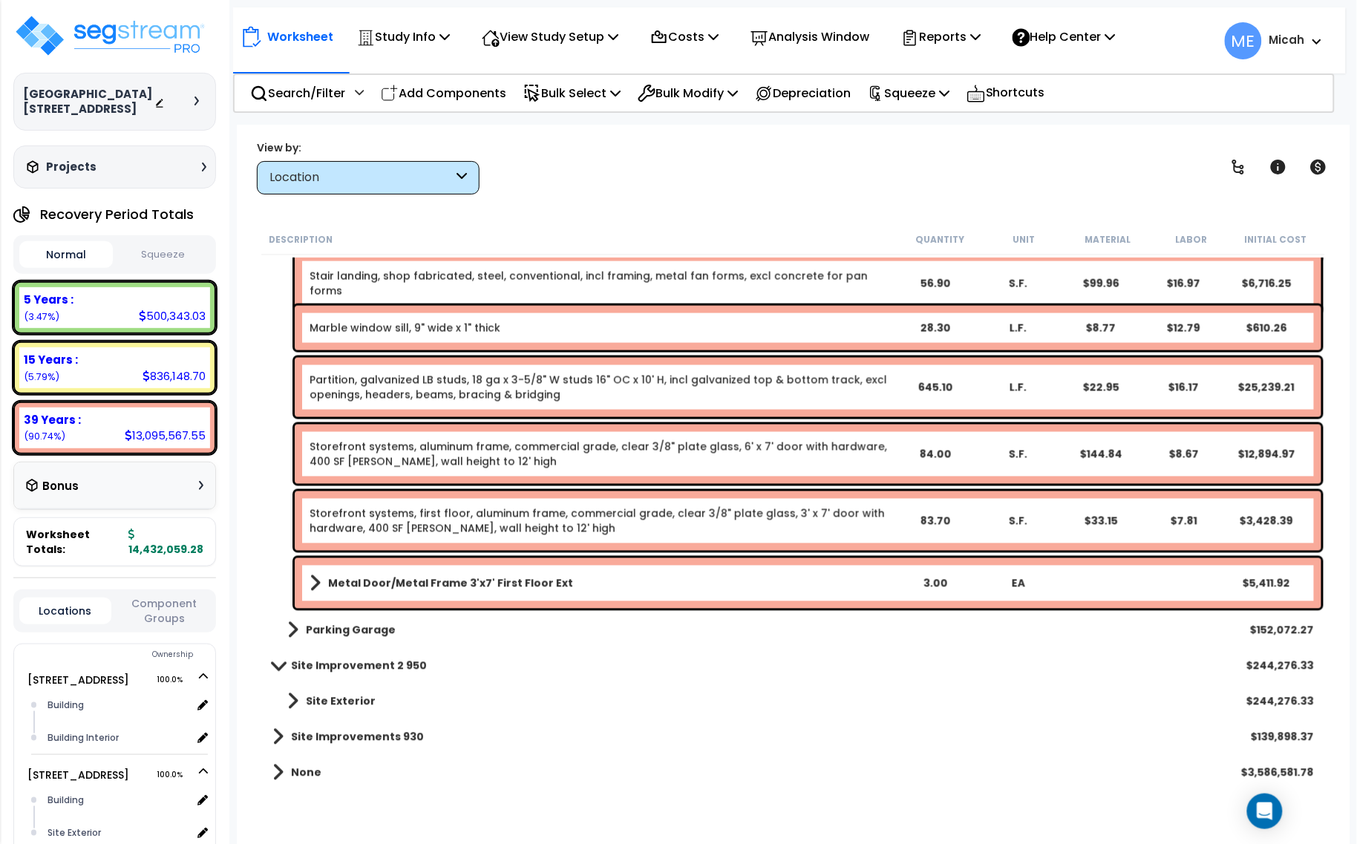
click at [431, 457] on link "Storefront systems, aluminum frame, commercial grade, clear 3/8" plate glass, 6…" at bounding box center [602, 455] width 584 height 30
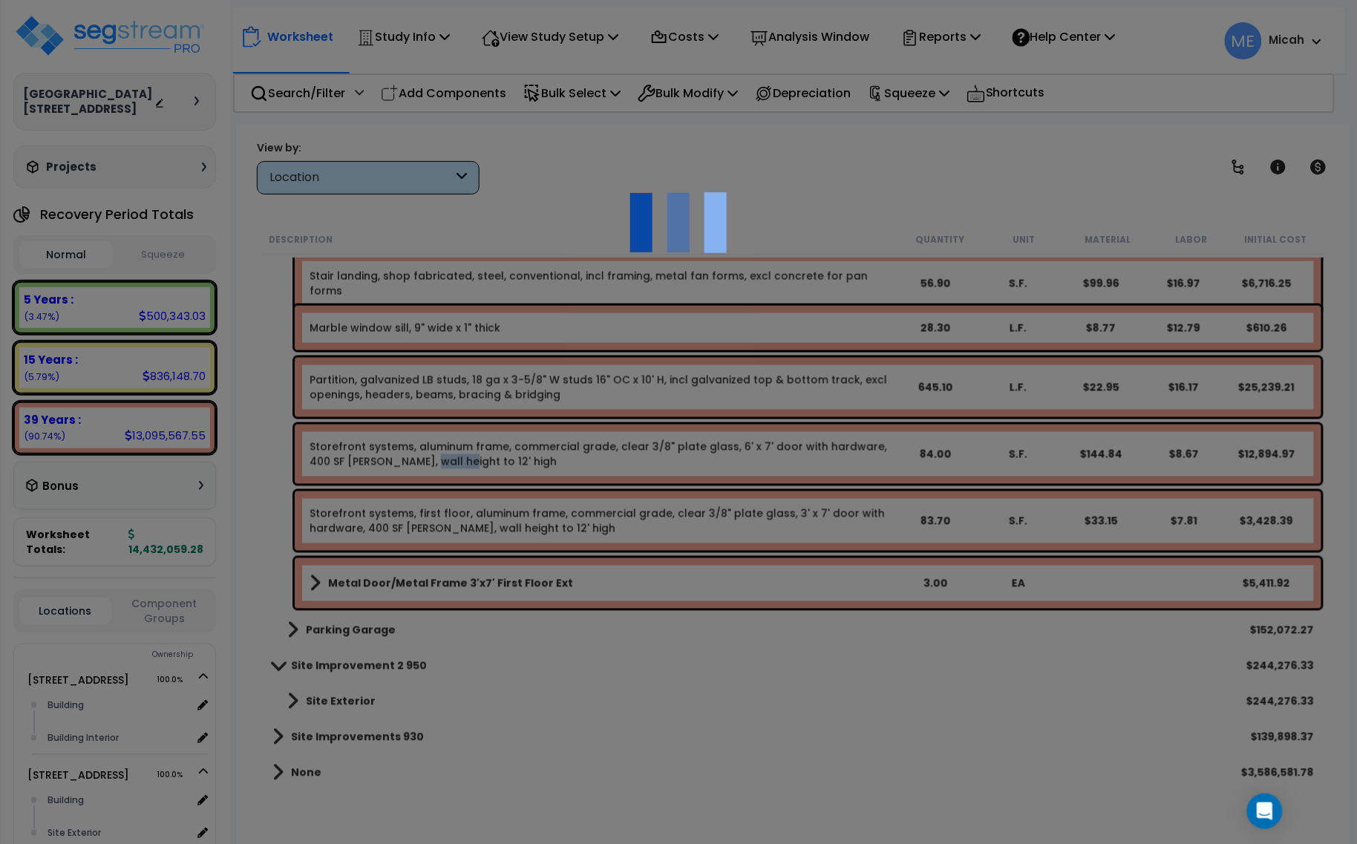
select select "45778562"
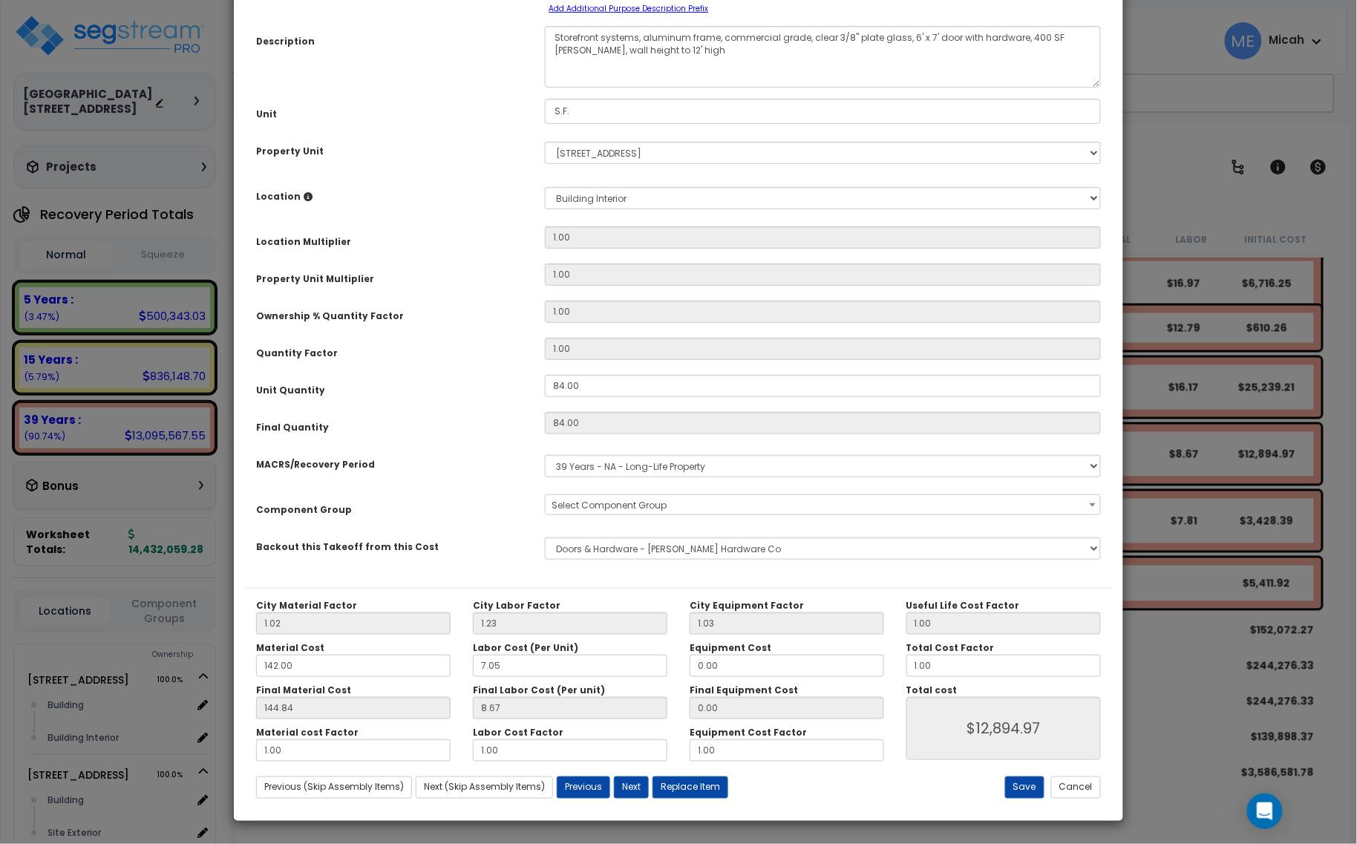
scroll to position [0, 0]
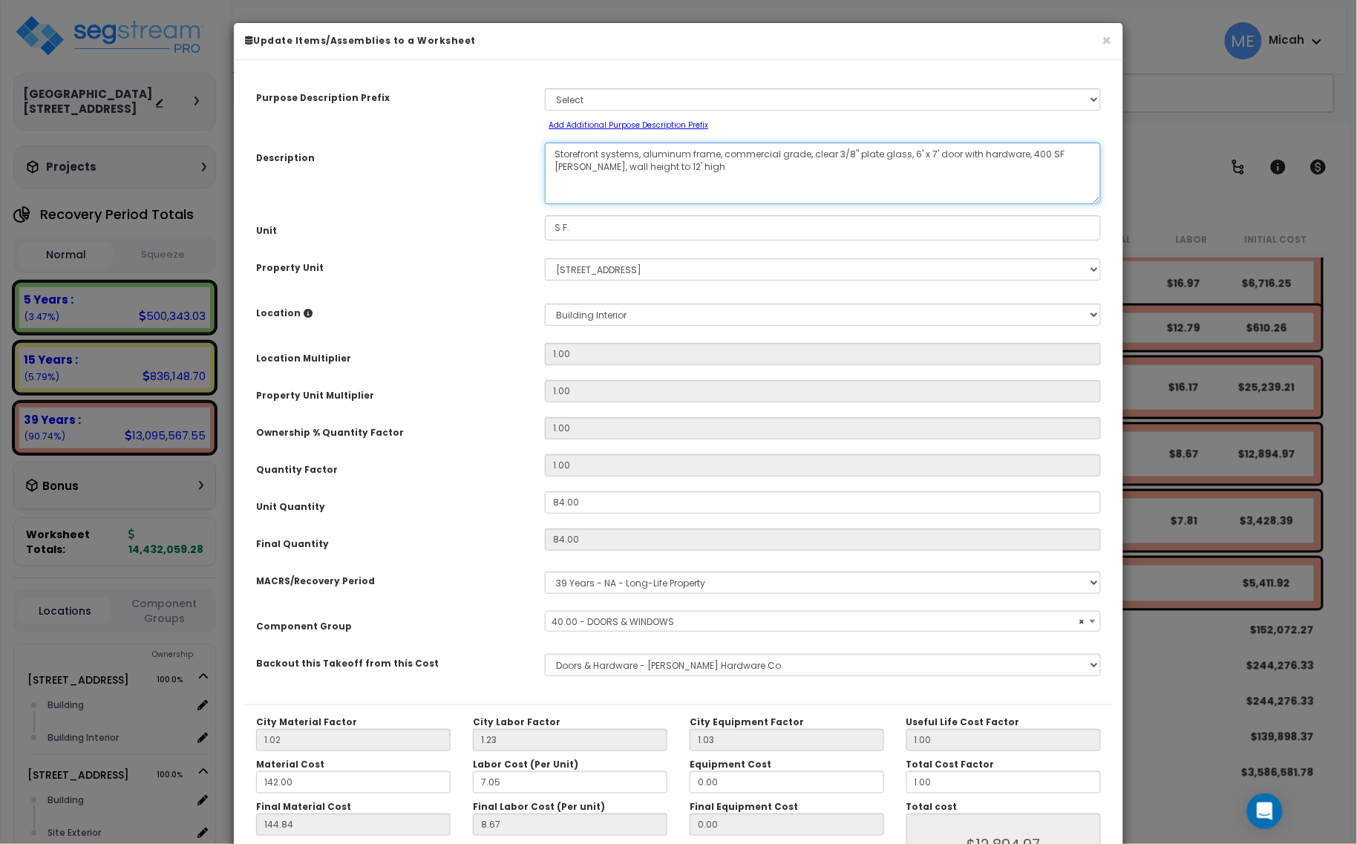
click at [642, 153] on textarea "Storefront systems, aluminum frame, commercial grade, clear 3/8" plate glass, 6…" at bounding box center [823, 174] width 556 height 62
select select "57248"
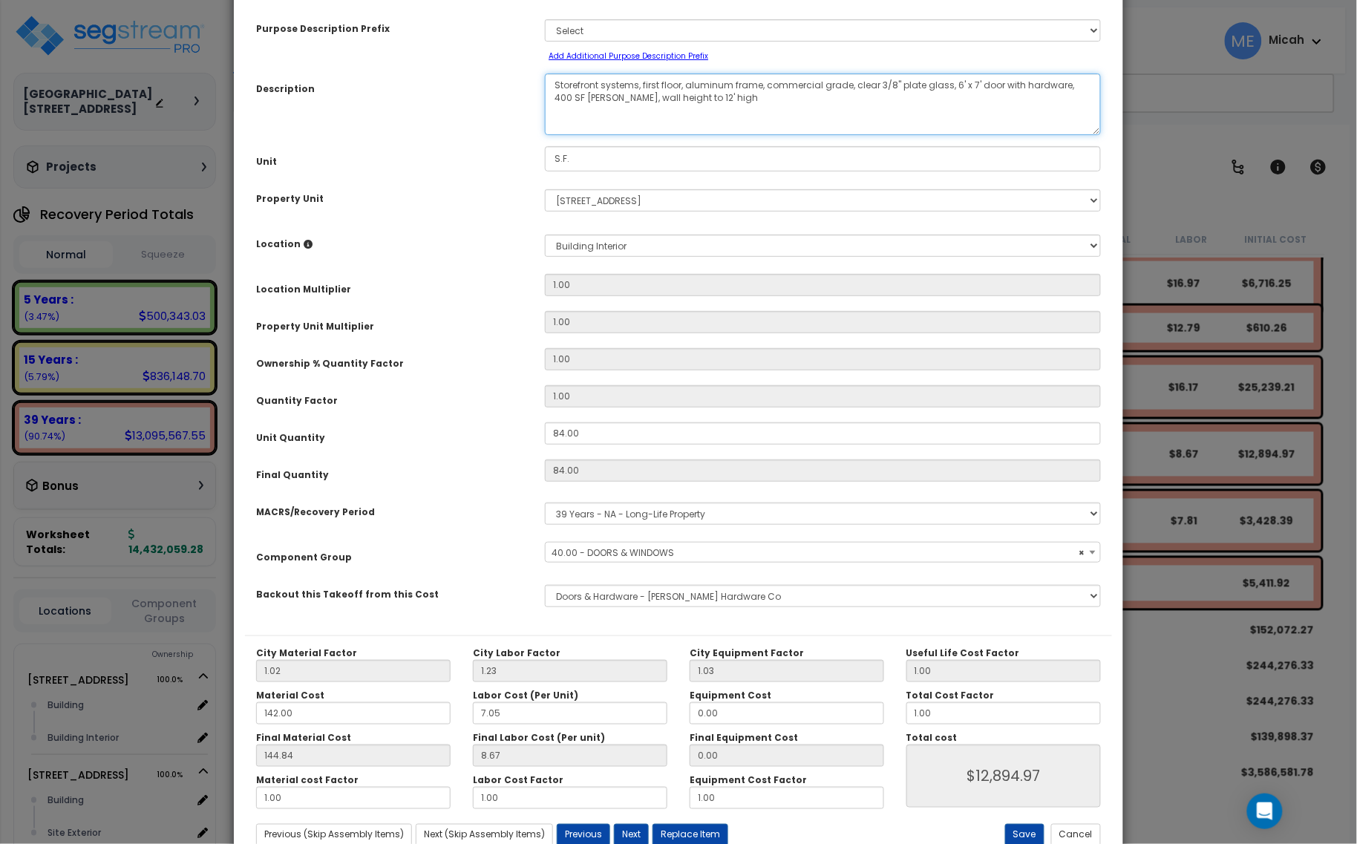
scroll to position [117, 0]
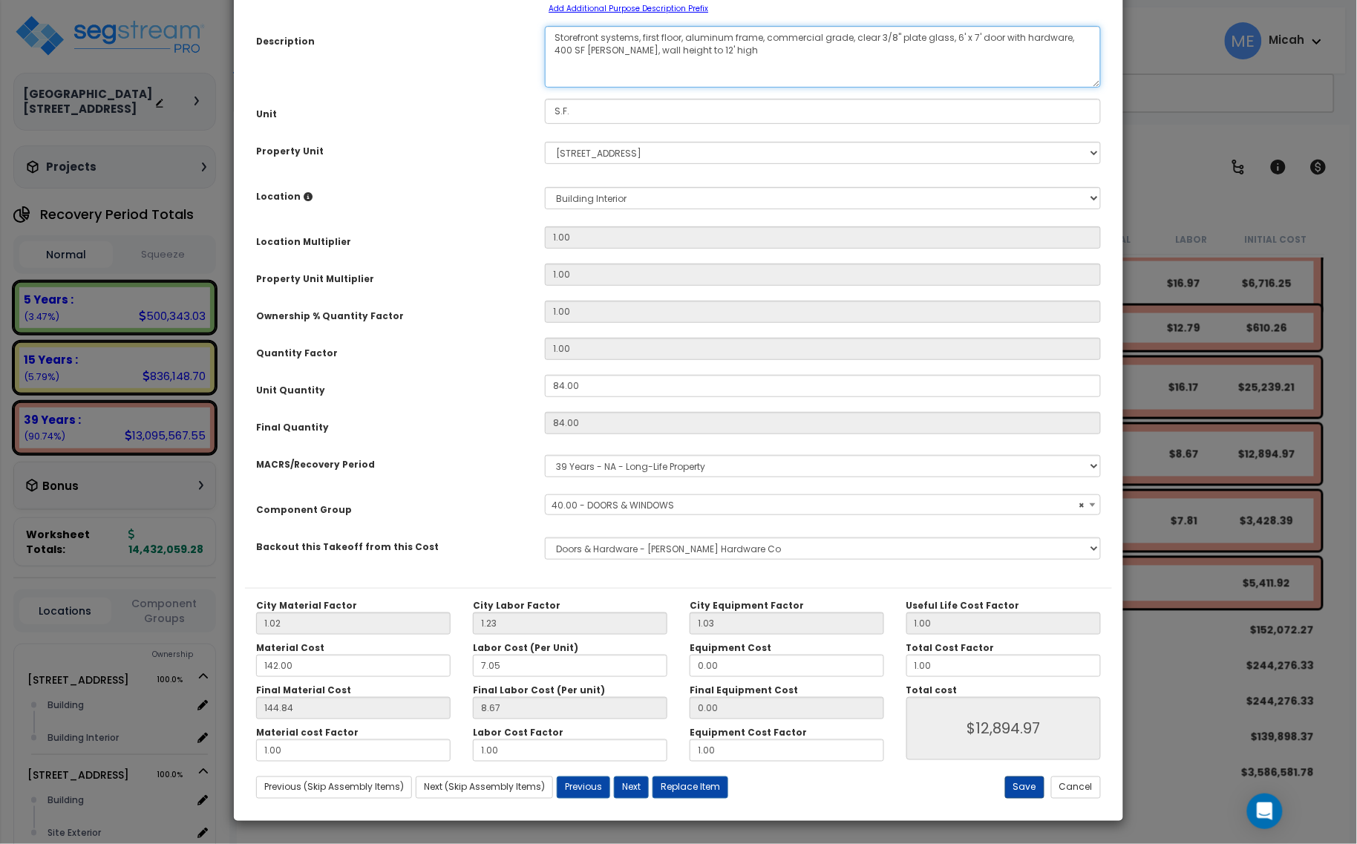
type textarea "Storefront systems, first floor, aluminum frame, commercial grade, clear 3/8" p…"
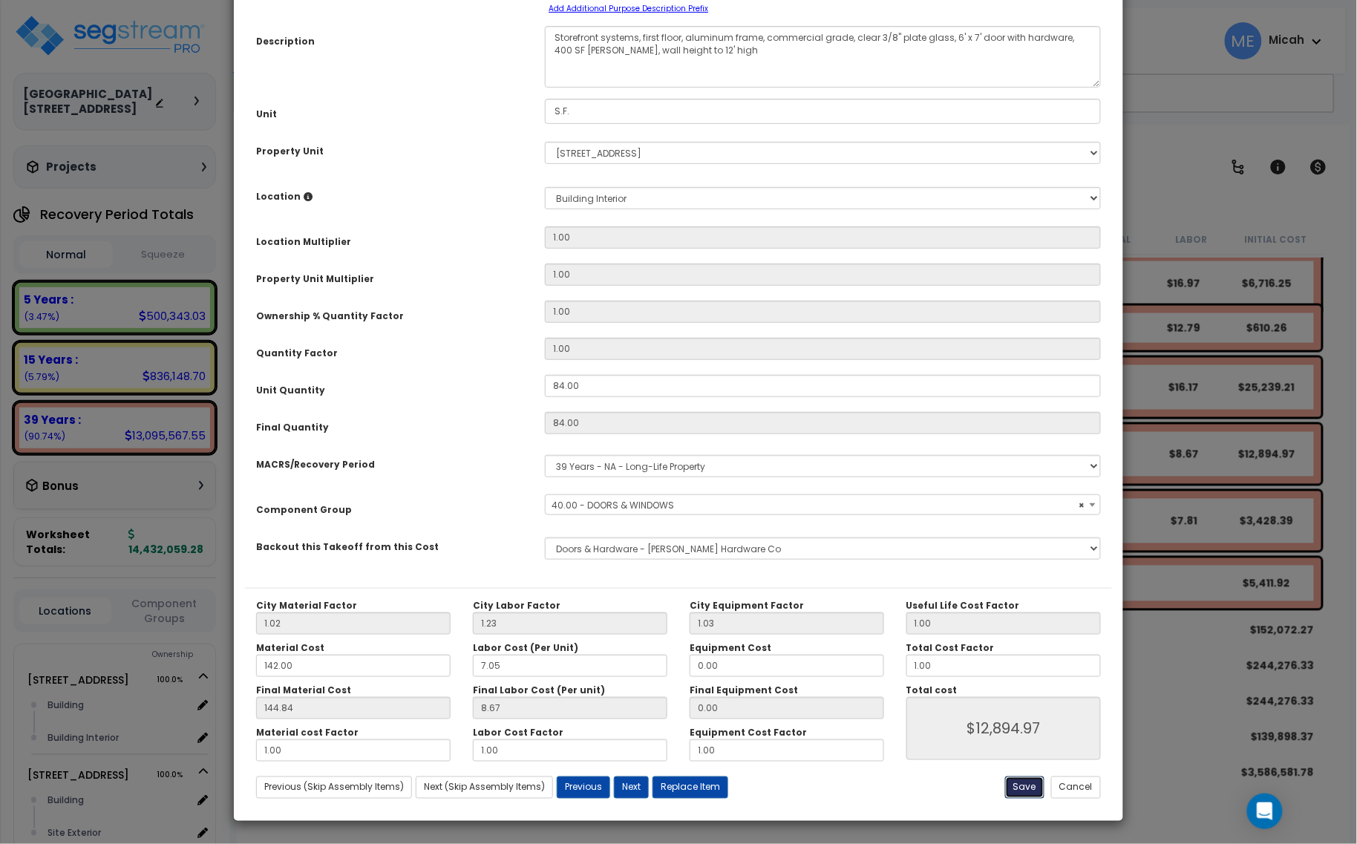
click at [1027, 786] on button "Save" at bounding box center [1024, 788] width 39 height 22
type input "12894.97"
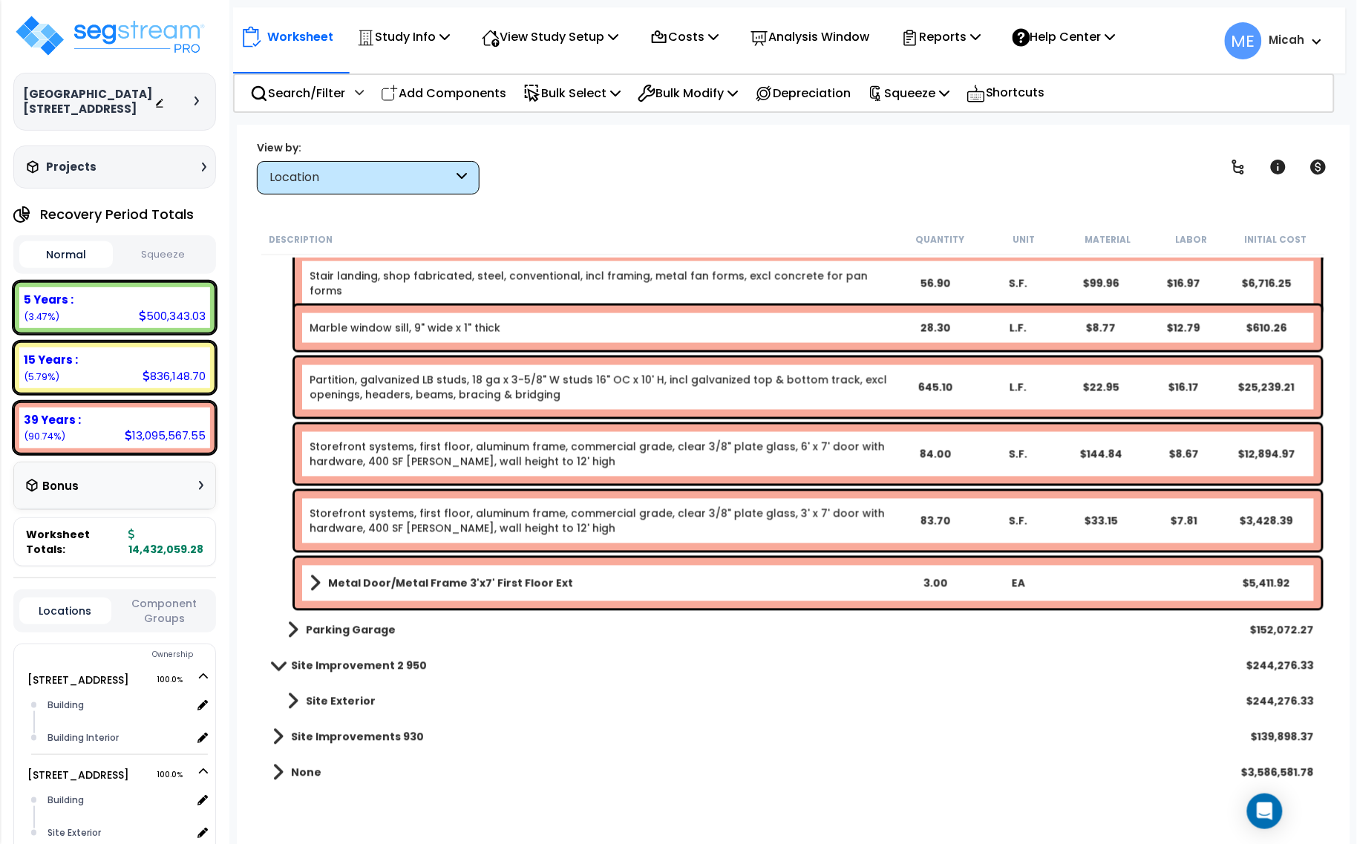
click at [537, 388] on link "Partition, galvanized LB studs, 18 ga x 3-5/8" W studs 16" OC x 10' H, incl gal…" at bounding box center [602, 388] width 584 height 30
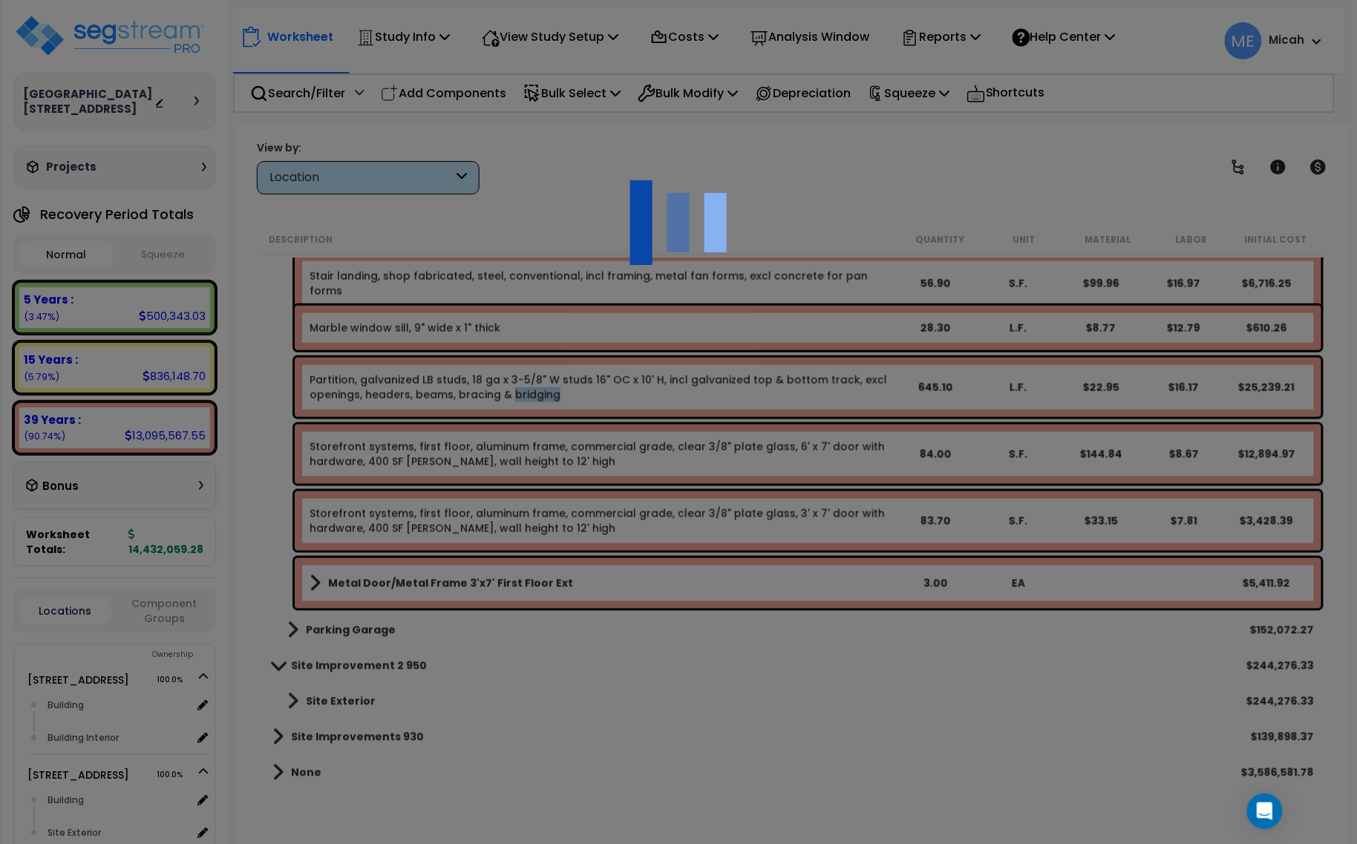
select select "45778552"
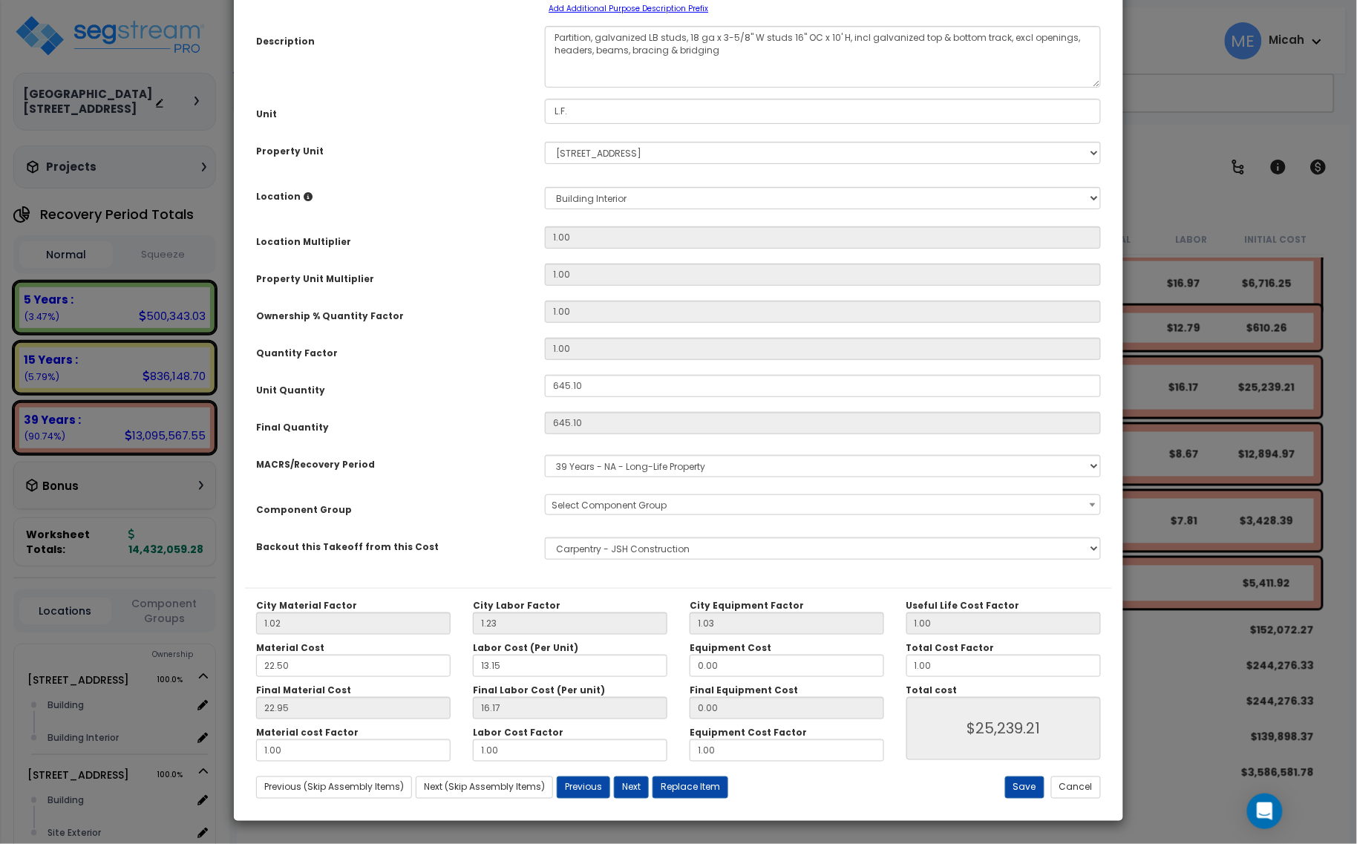
scroll to position [0, 0]
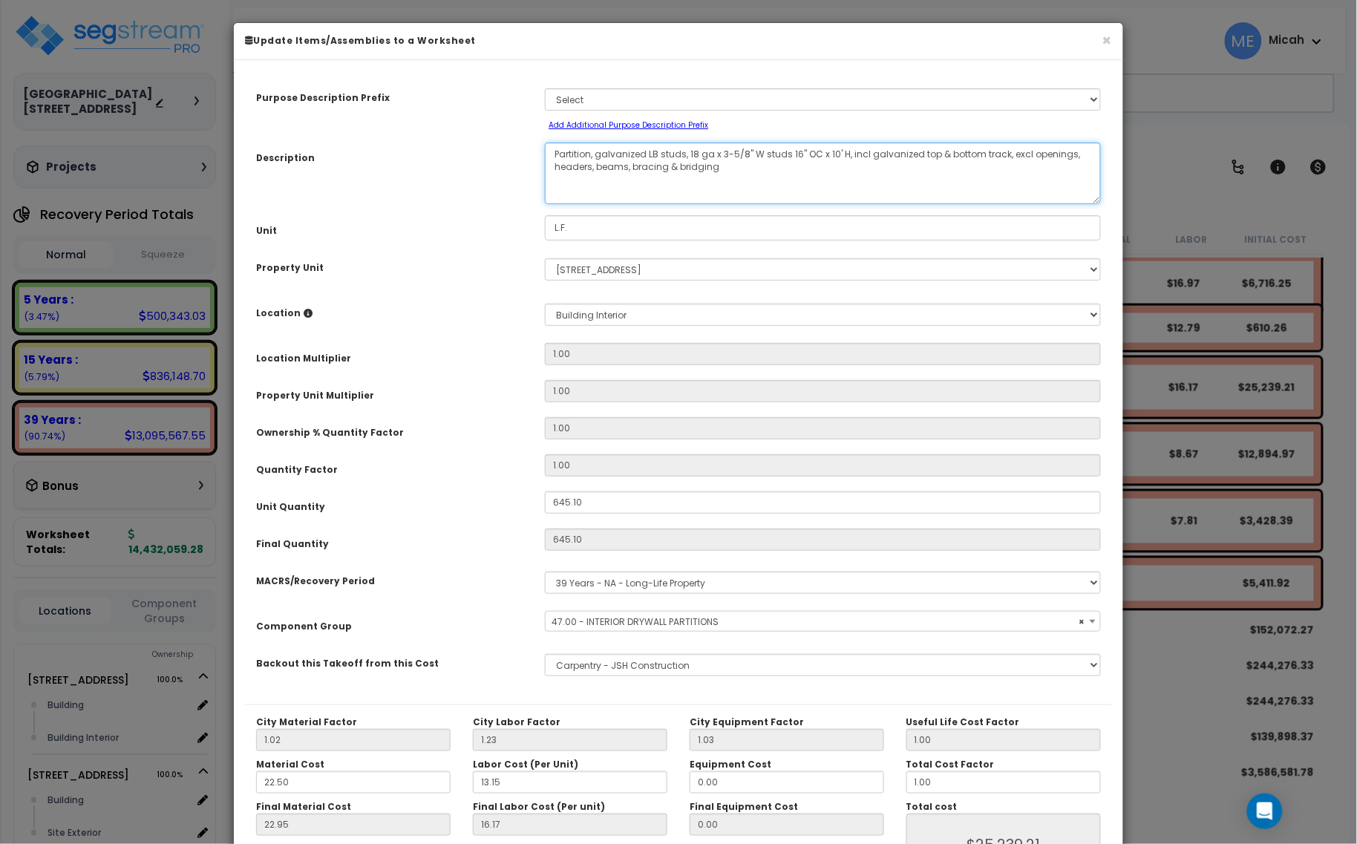
select select "56869"
click at [598, 153] on textarea "Partition, galvanized LB studs, 18 ga x 3-5/8" W studs 16" OC x 10' H, incl gal…" at bounding box center [823, 174] width 556 height 62
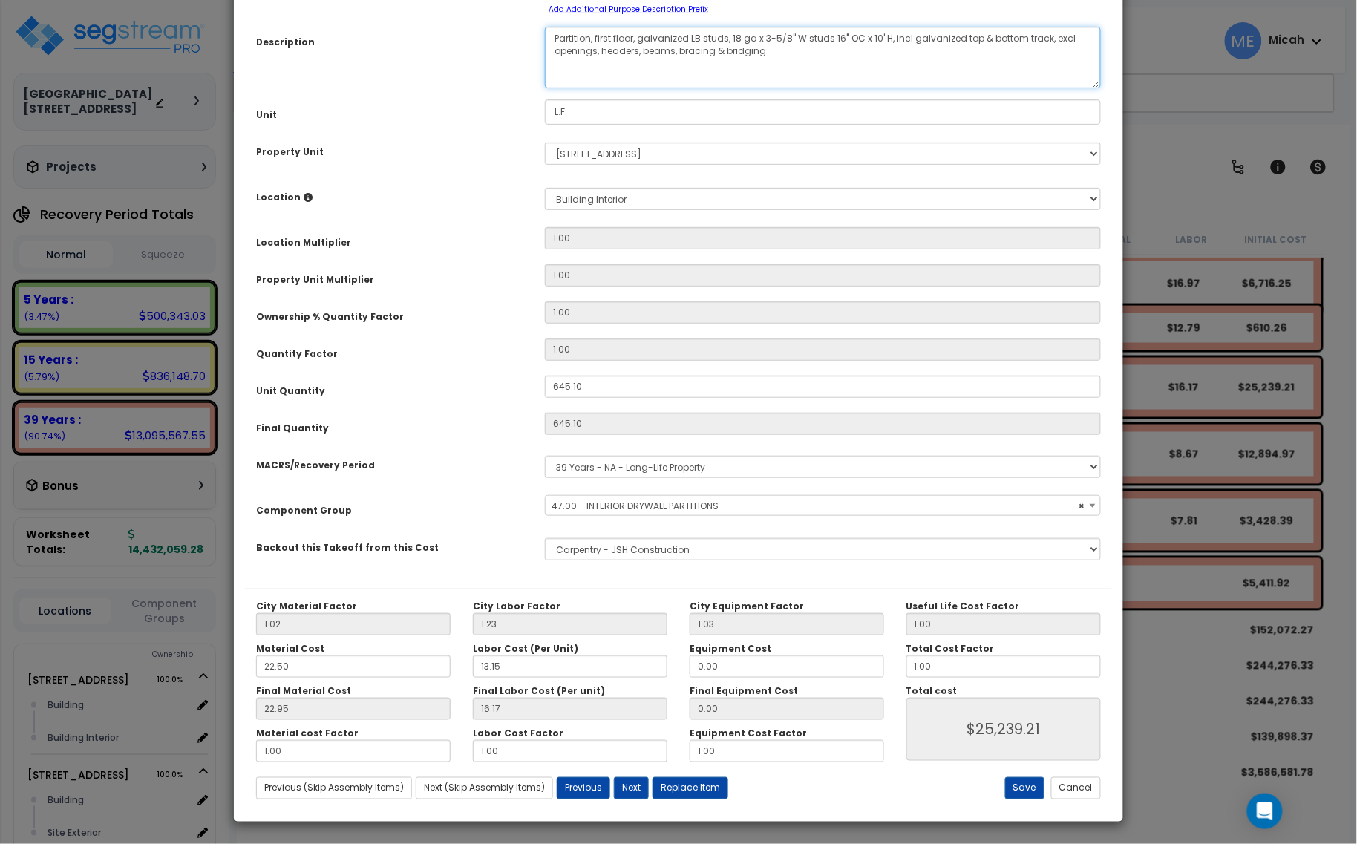
scroll to position [117, 0]
type textarea "Partition, first floor, galvanized LB studs, 18 ga x 3-5/8" W studs 16" OC x 10…"
drag, startPoint x: 1028, startPoint y: 792, endPoint x: 1012, endPoint y: 791, distance: 16.4
click at [1028, 791] on button "Save" at bounding box center [1024, 788] width 39 height 22
type input "25239.21"
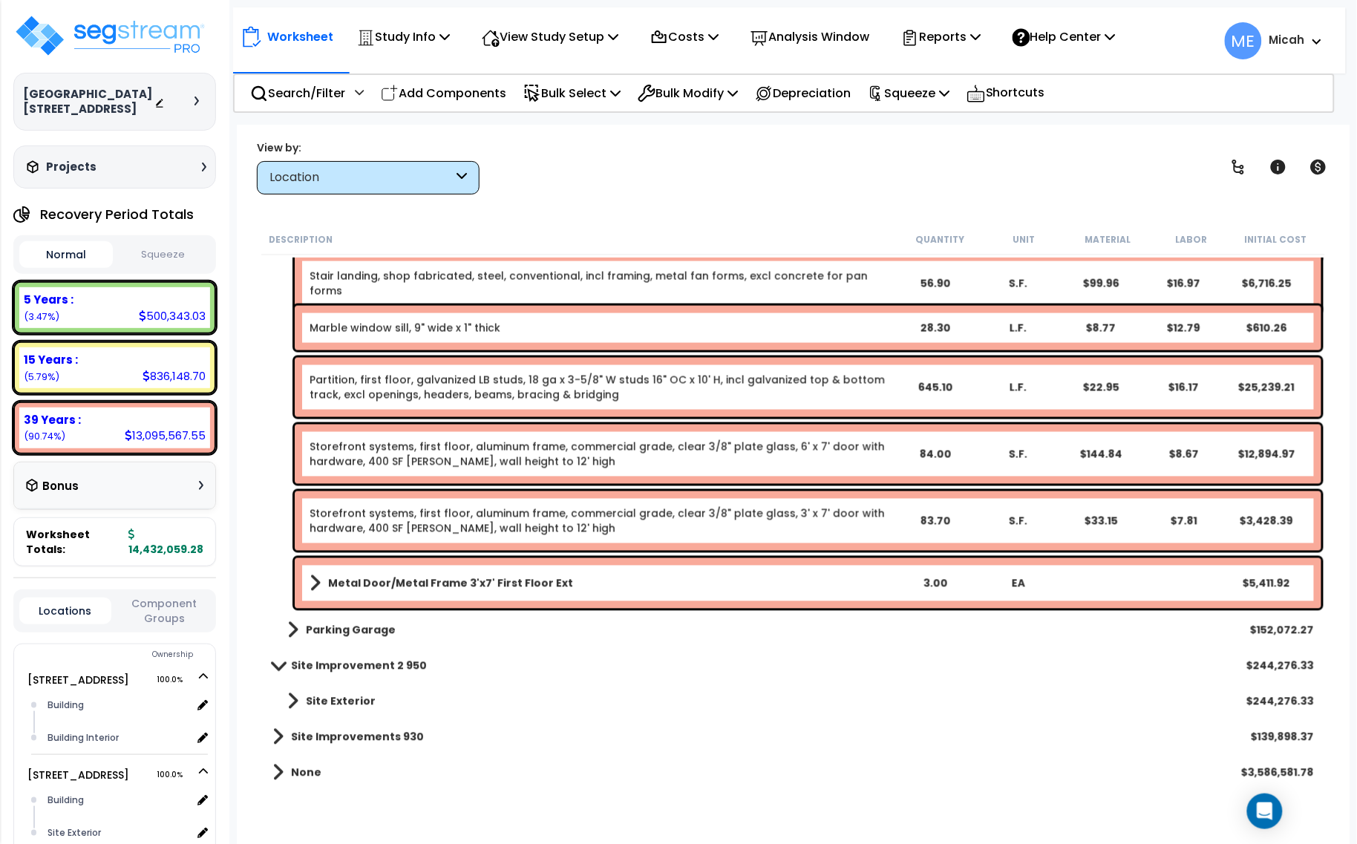
scroll to position [65, 0]
click at [473, 583] on b "Metal Door/Metal Frame 3'x7' First Floor Ext" at bounding box center [450, 583] width 245 height 15
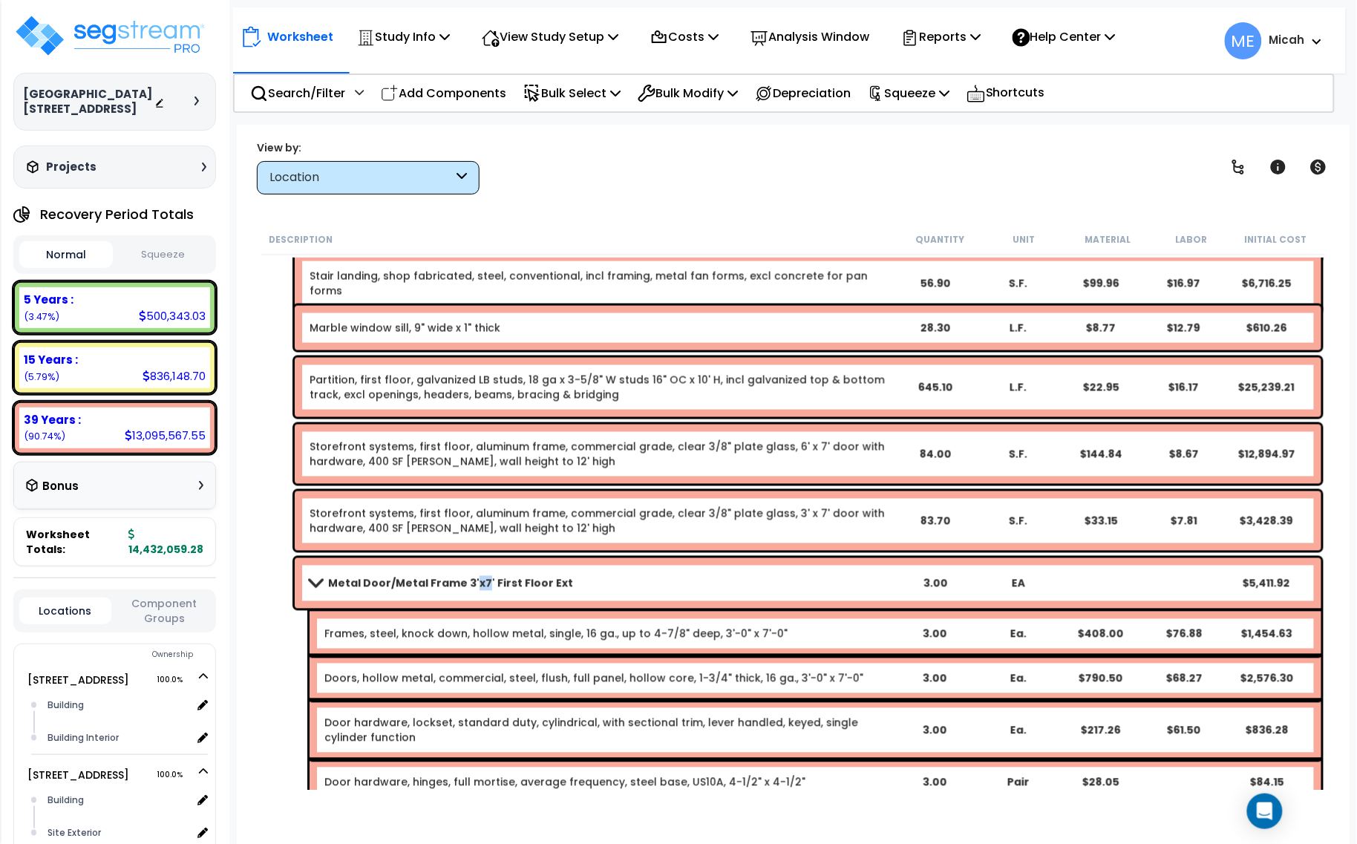
click at [473, 583] on b "Metal Door/Metal Frame 3'x7' First Floor Ext" at bounding box center [450, 583] width 245 height 15
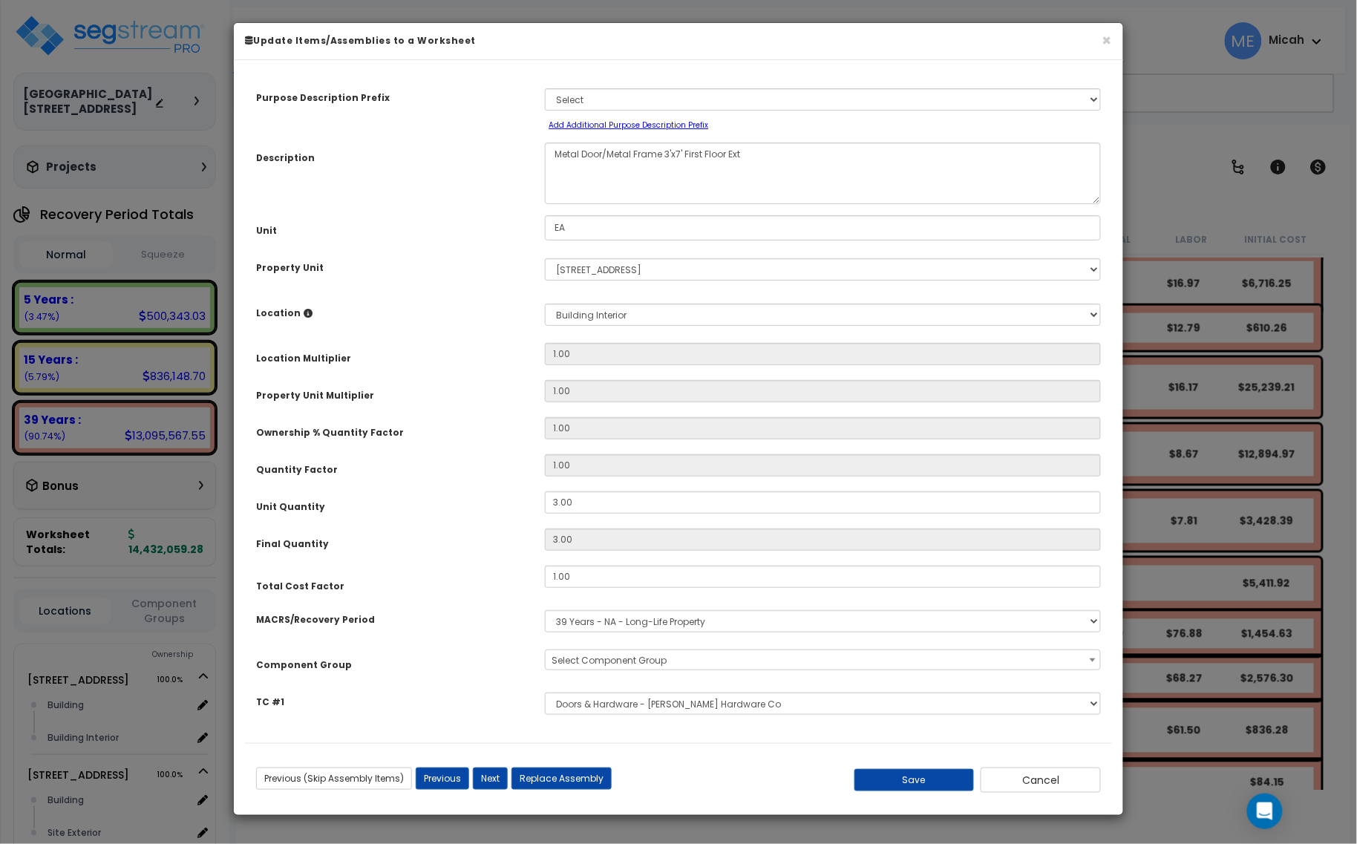
scroll to position [0, 0]
click at [763, 165] on textarea "Metal Door/Metal Frame 3'x7' First Floor Ext" at bounding box center [823, 174] width 556 height 62
select select "56868"
type textarea "Metal Door/Metal Frame 3'x7' First Floor Exter"
select select "56868"
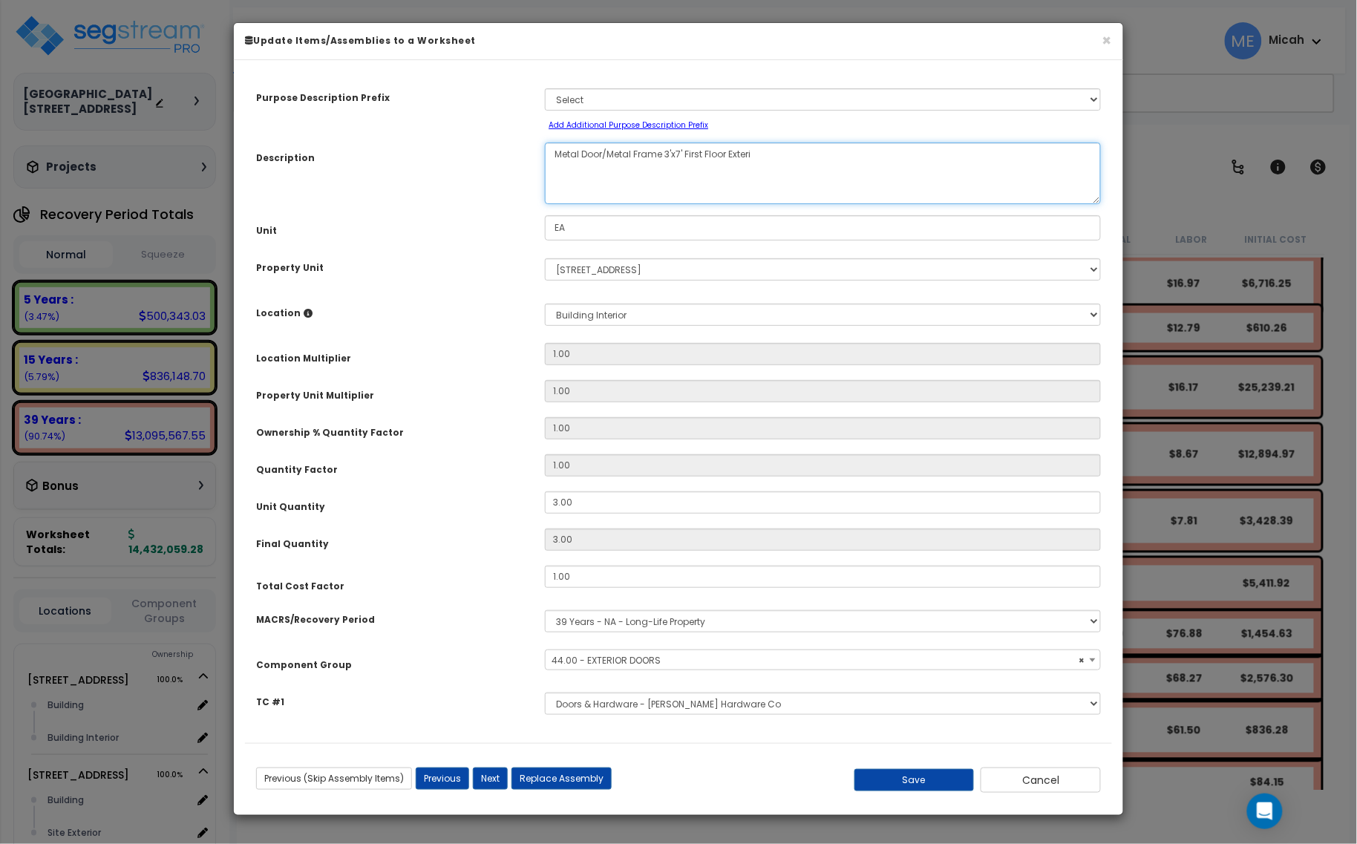
type textarea "Metal Door/Metal Frame 3'x7' First Floor Exterio"
select select "56868"
type textarea "Metal Door/Metal Frame 3'x7' First Floor Exterior"
select select "56868"
type textarea "Metal Door/Metal Frame 3'x7' First Floor Exterior"
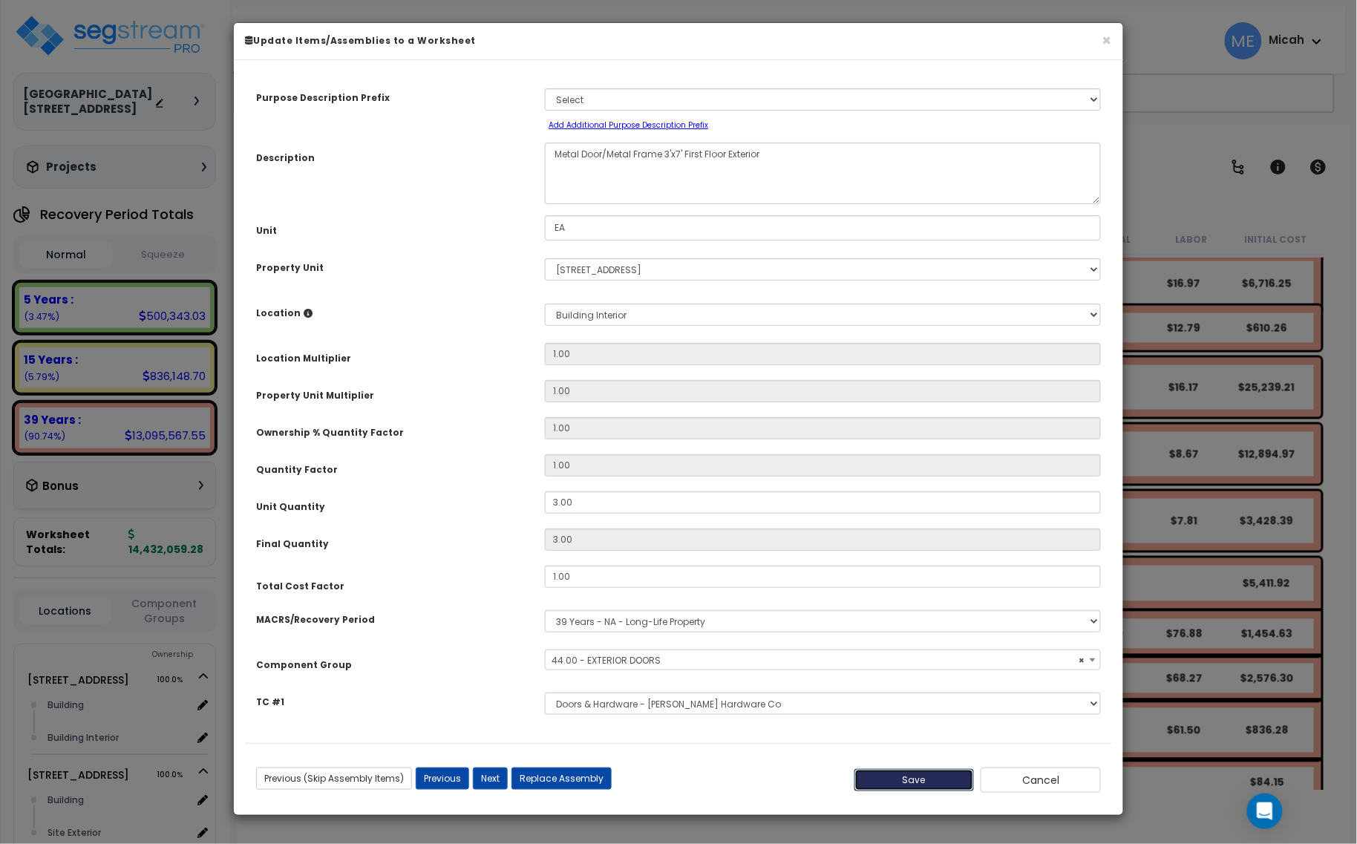
click at [932, 791] on button "Save" at bounding box center [915, 780] width 120 height 22
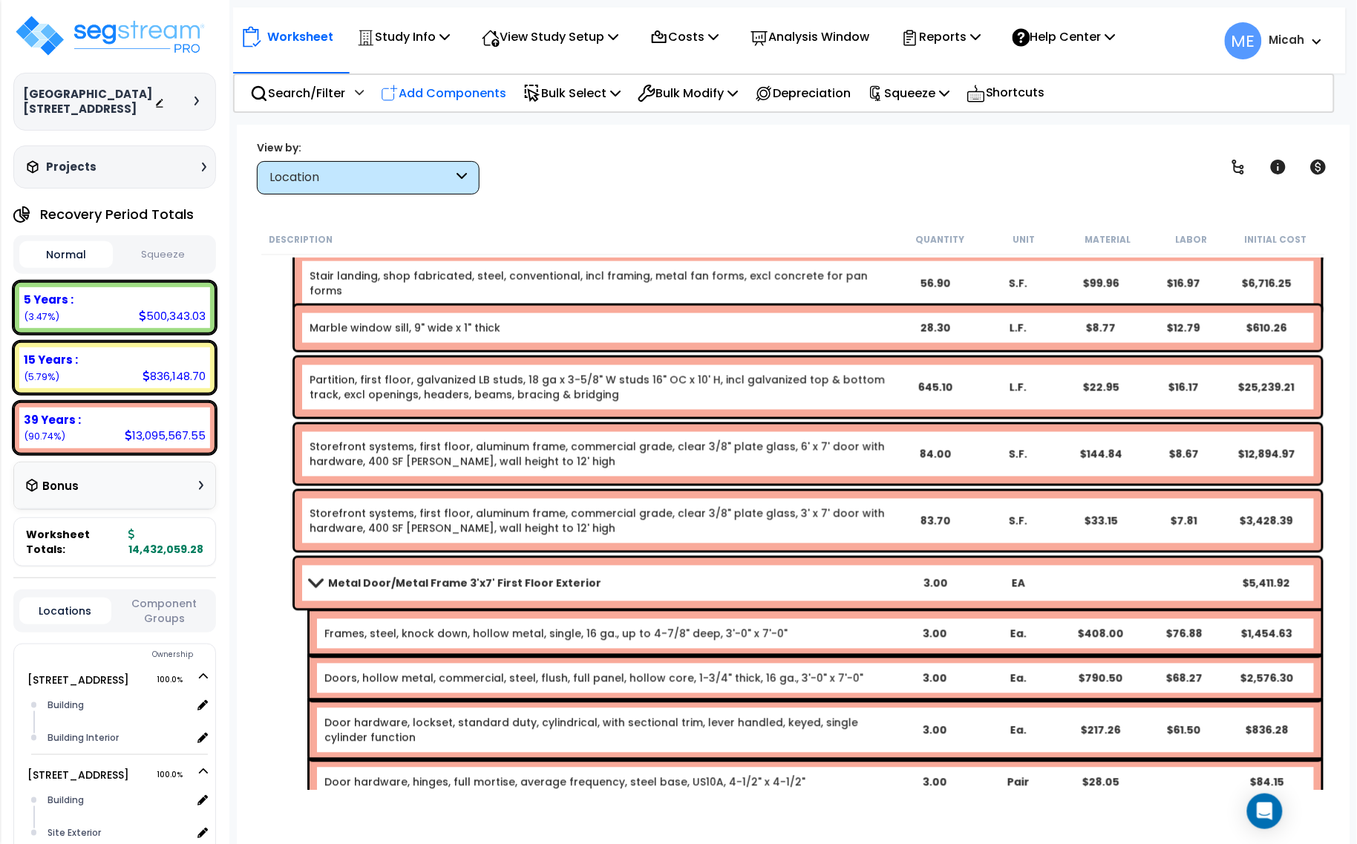
click at [442, 97] on p "Add Components" at bounding box center [443, 93] width 125 height 20
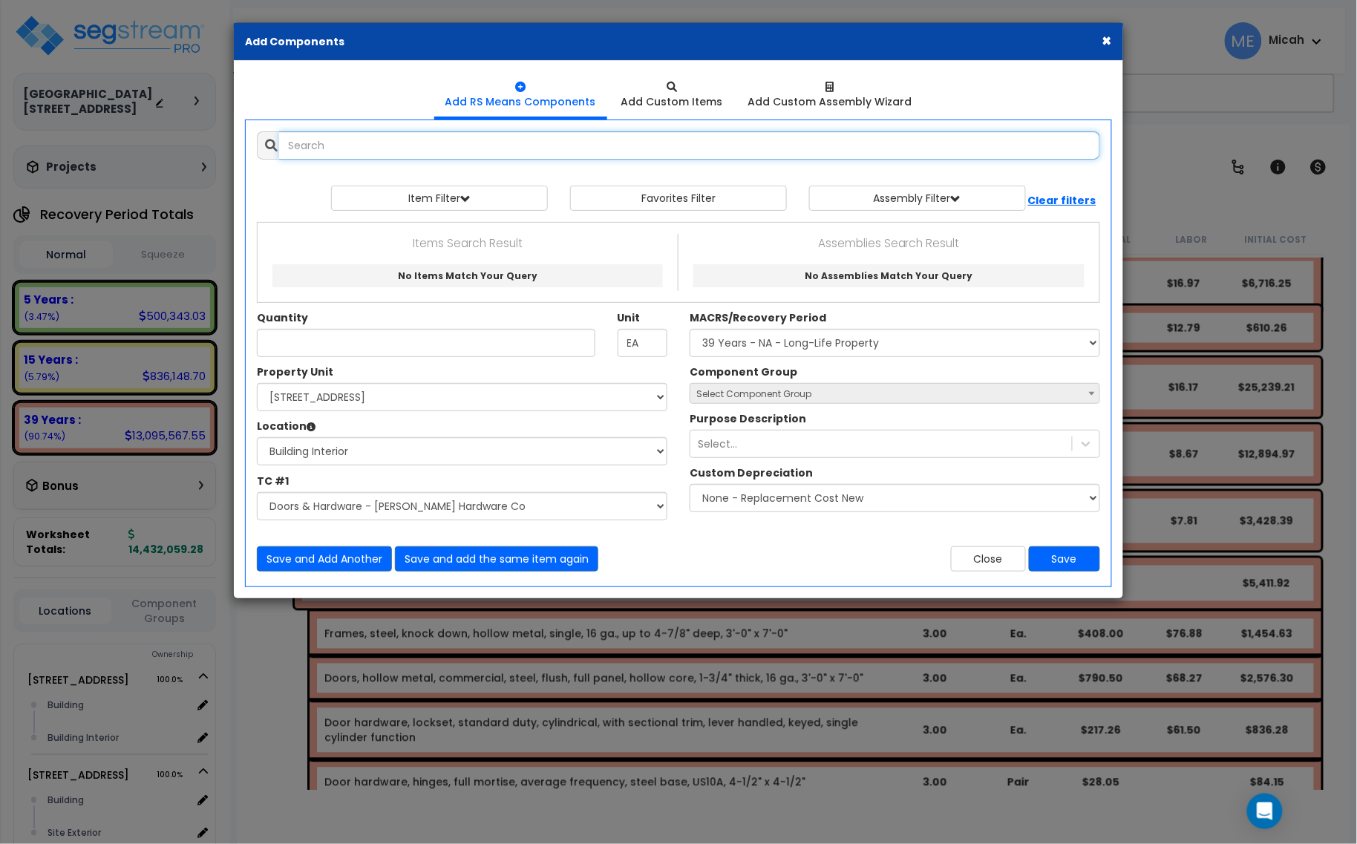
select select
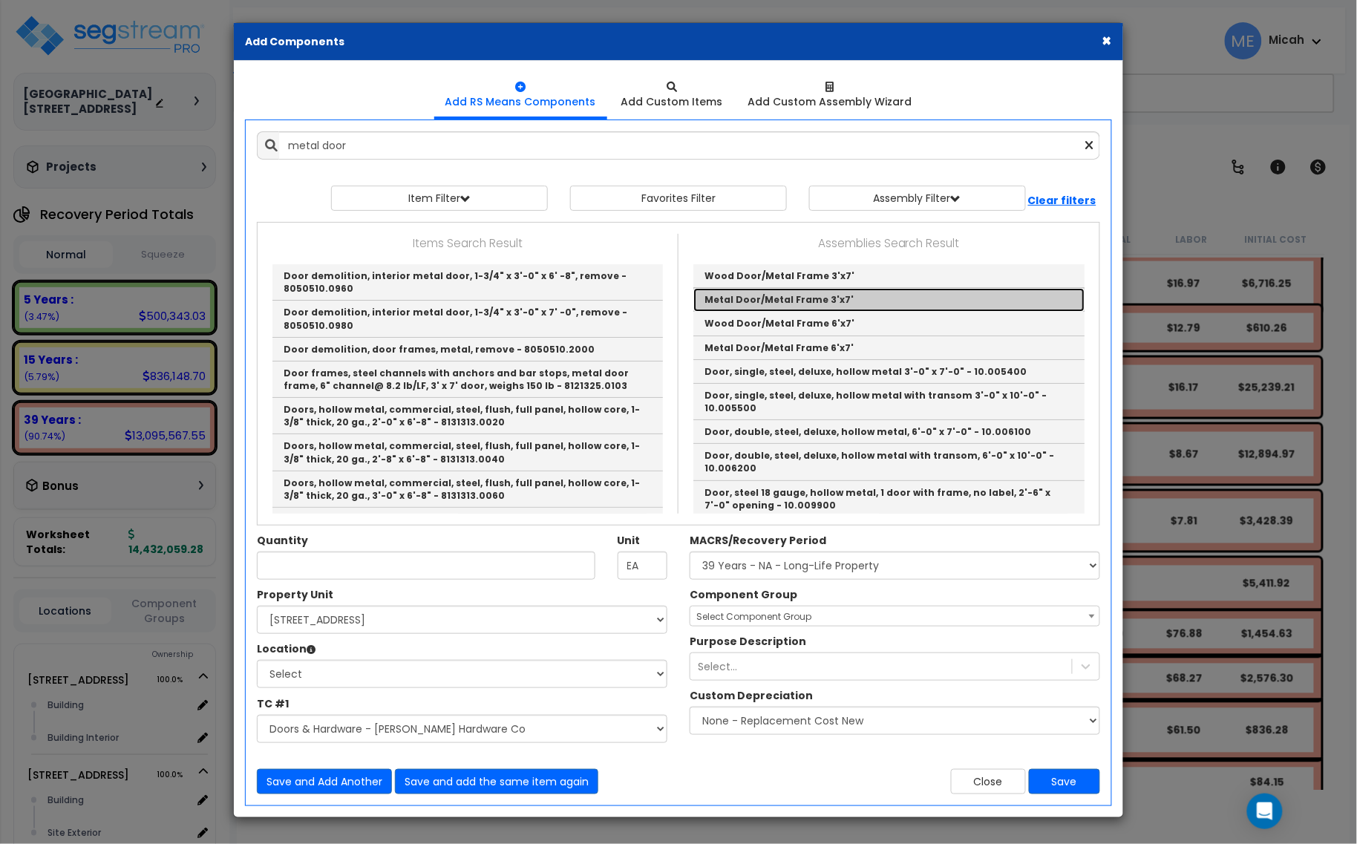
click at [793, 299] on link "Metal Door/Metal Frame 3'x7'" at bounding box center [888, 300] width 391 height 24
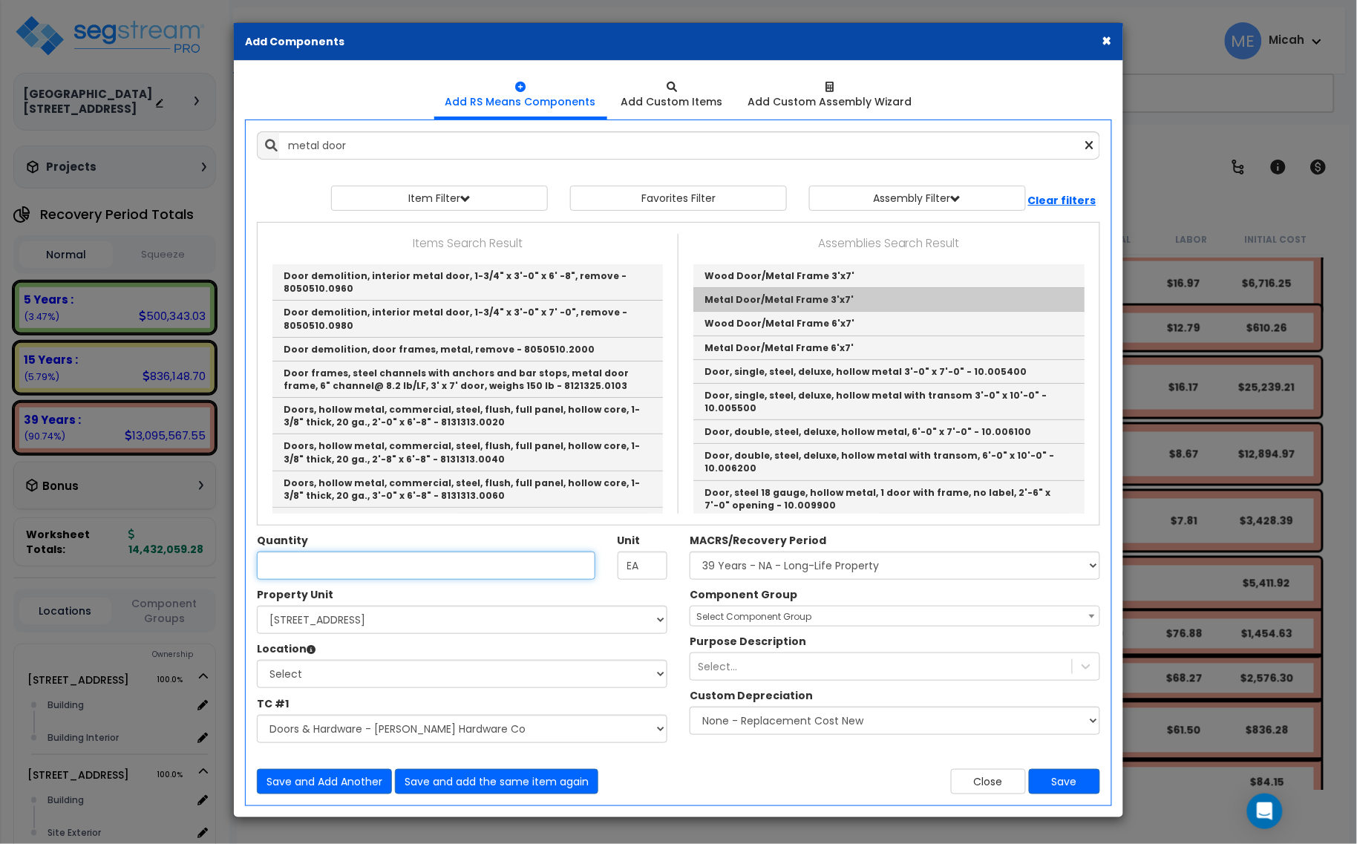
type input "Metal Door/Metal Frame 3'x7'"
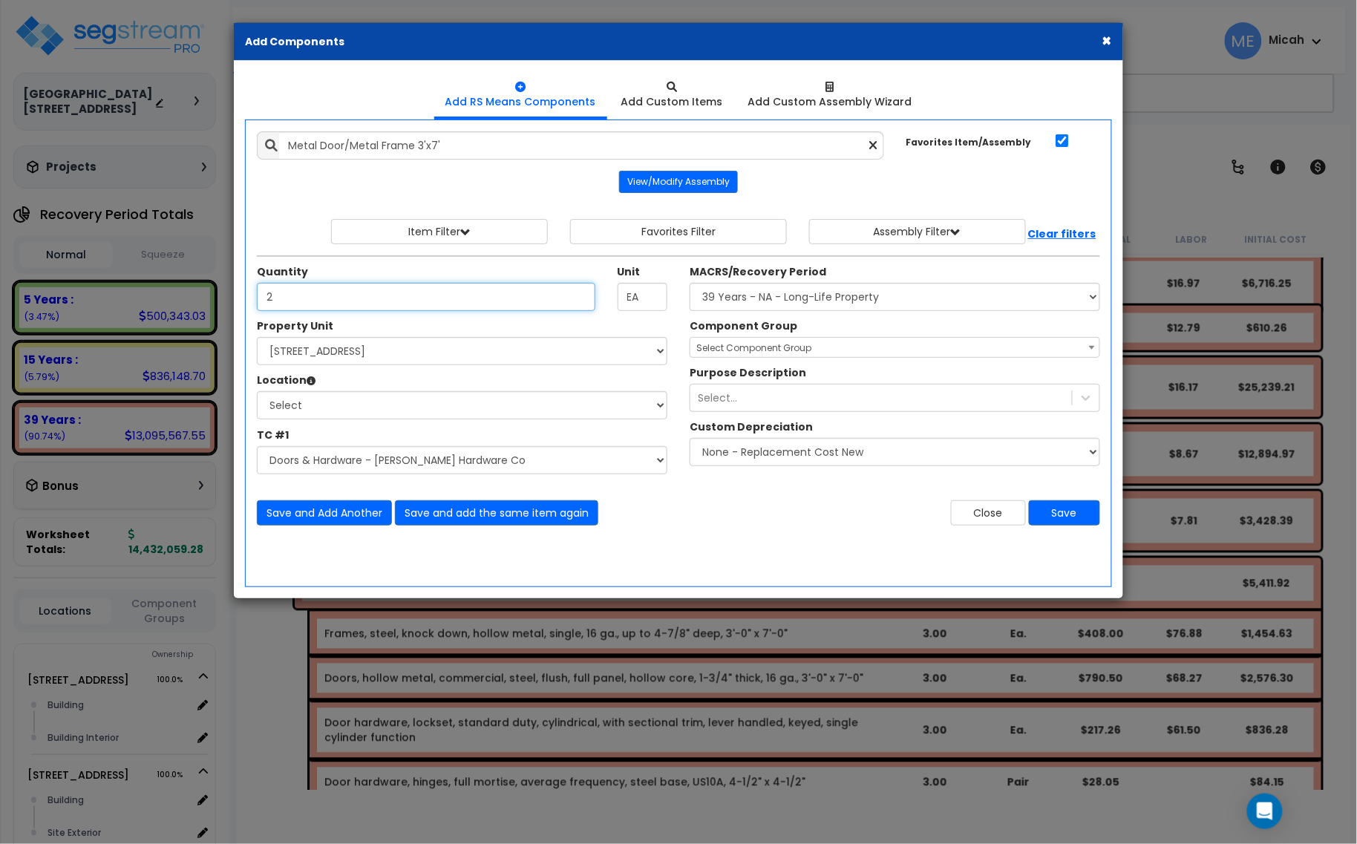
type input "2"
click at [405, 350] on select "Select [STREET_ADDRESS] [STREET_ADDRESS] [STREET_ADDRESS] Site Improvement 2 95…" at bounding box center [462, 351] width 411 height 28
select select "174261"
click at [257, 338] on select "Select [STREET_ADDRESS] [STREET_ADDRESS] [STREET_ADDRESS] Site Improvement 2 95…" at bounding box center [462, 351] width 411 height 28
click at [359, 410] on select "Select Building Building Interior Parking Garage Add Additional Location" at bounding box center [462, 405] width 411 height 28
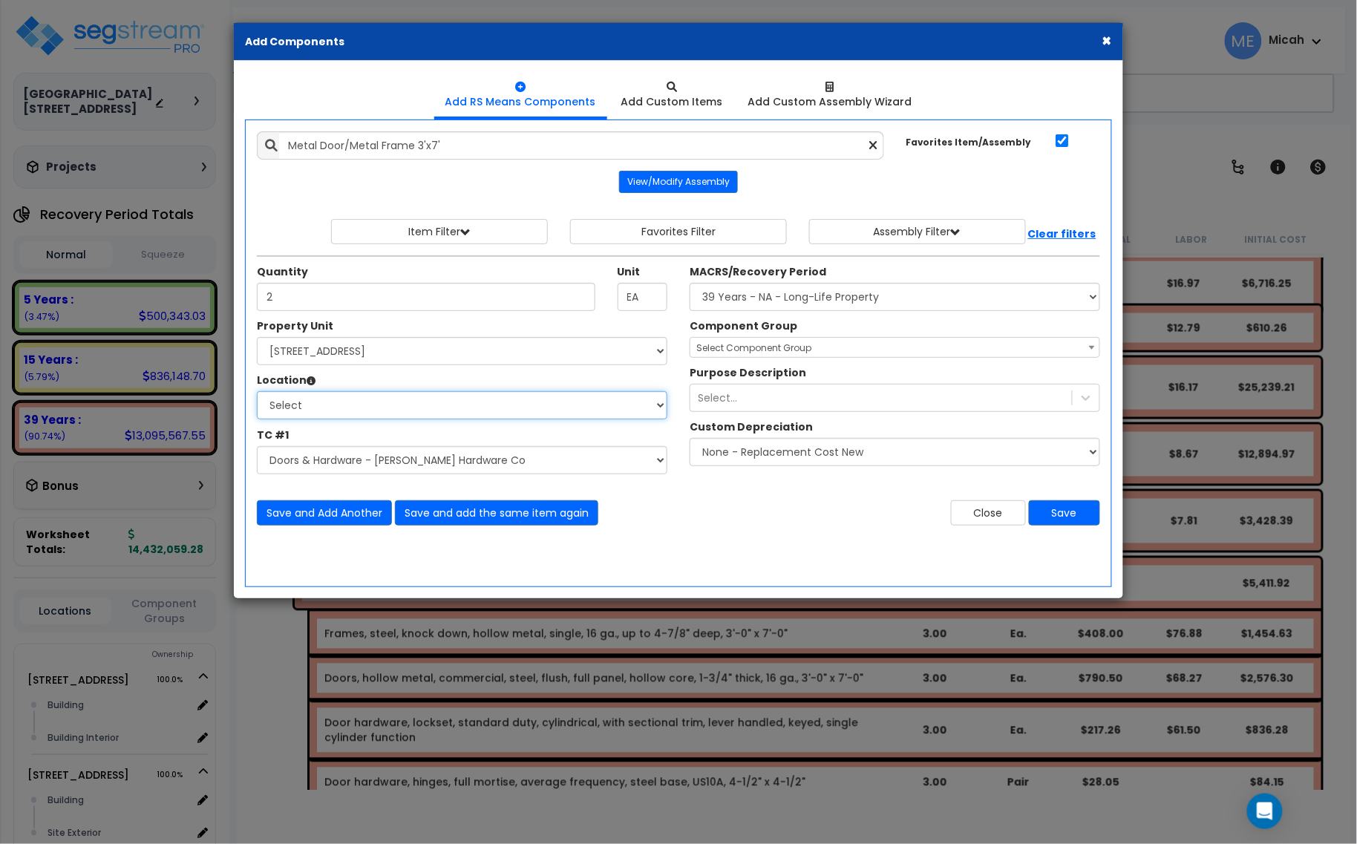
select select "461"
click at [257, 392] on select "Select Building Building Interior Parking Garage Add Additional Location" at bounding box center [462, 405] width 411 height 28
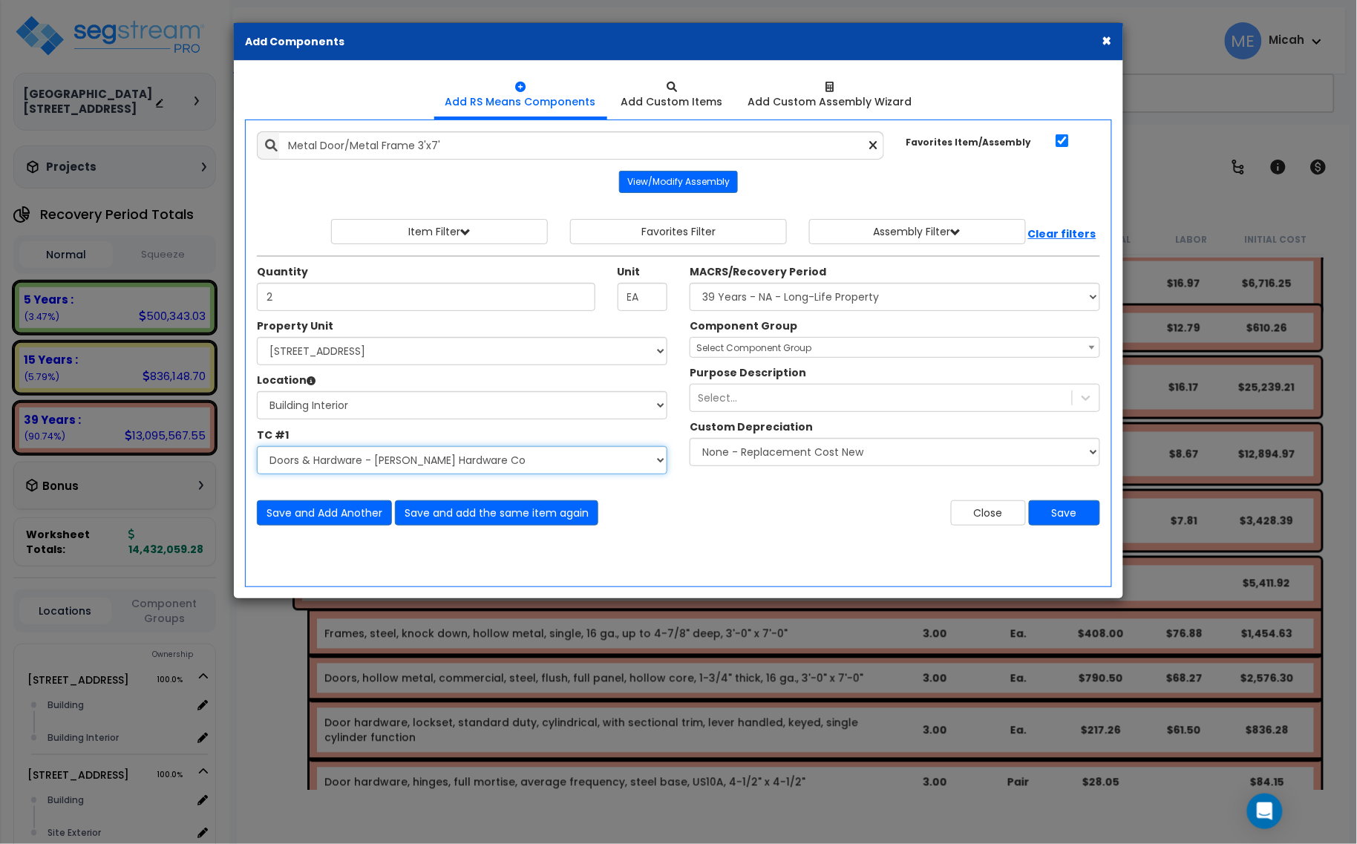
click at [323, 466] on select "Select Site Work - [PERSON_NAME] Aphalt Paving - Pine Bend Paving Site Concrete…" at bounding box center [462, 460] width 411 height 28
select select "45778562"
click at [257, 447] on select "Select Site Work - [PERSON_NAME] Aphalt Paving - Pine Bend Paving Site Concrete…" at bounding box center [462, 460] width 411 height 28
click at [830, 294] on select "Select MACRS/Recovery Period 5 Years - 57.0 - Distributive Trades & Services 5 …" at bounding box center [895, 297] width 411 height 28
select select "3669"
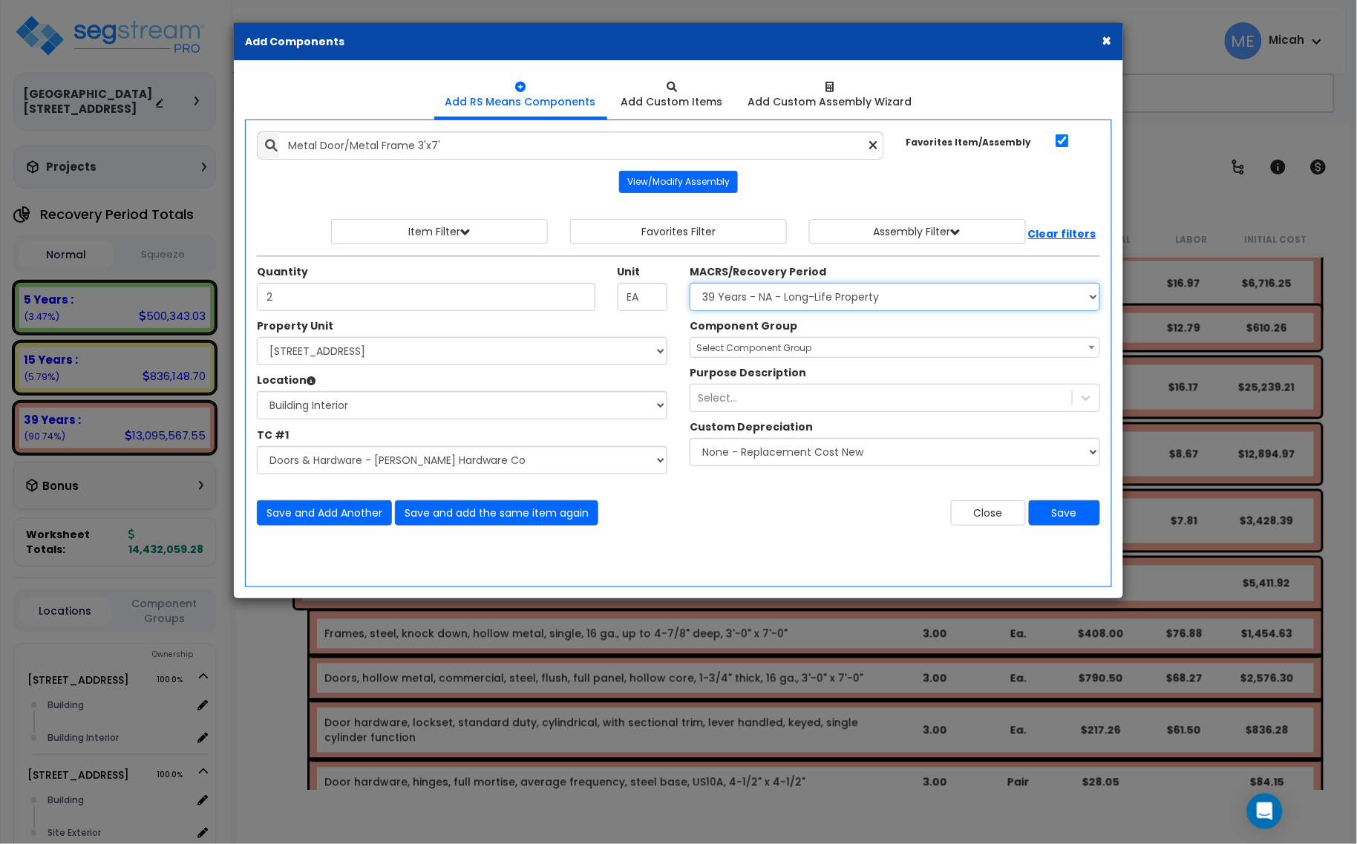
click at [690, 284] on select "Select MACRS/Recovery Period 5 Years - 57.0 - Distributive Trades & Services 5 …" at bounding box center [895, 297] width 411 height 28
click at [743, 351] on span "Select Component Group" at bounding box center [753, 348] width 115 height 13
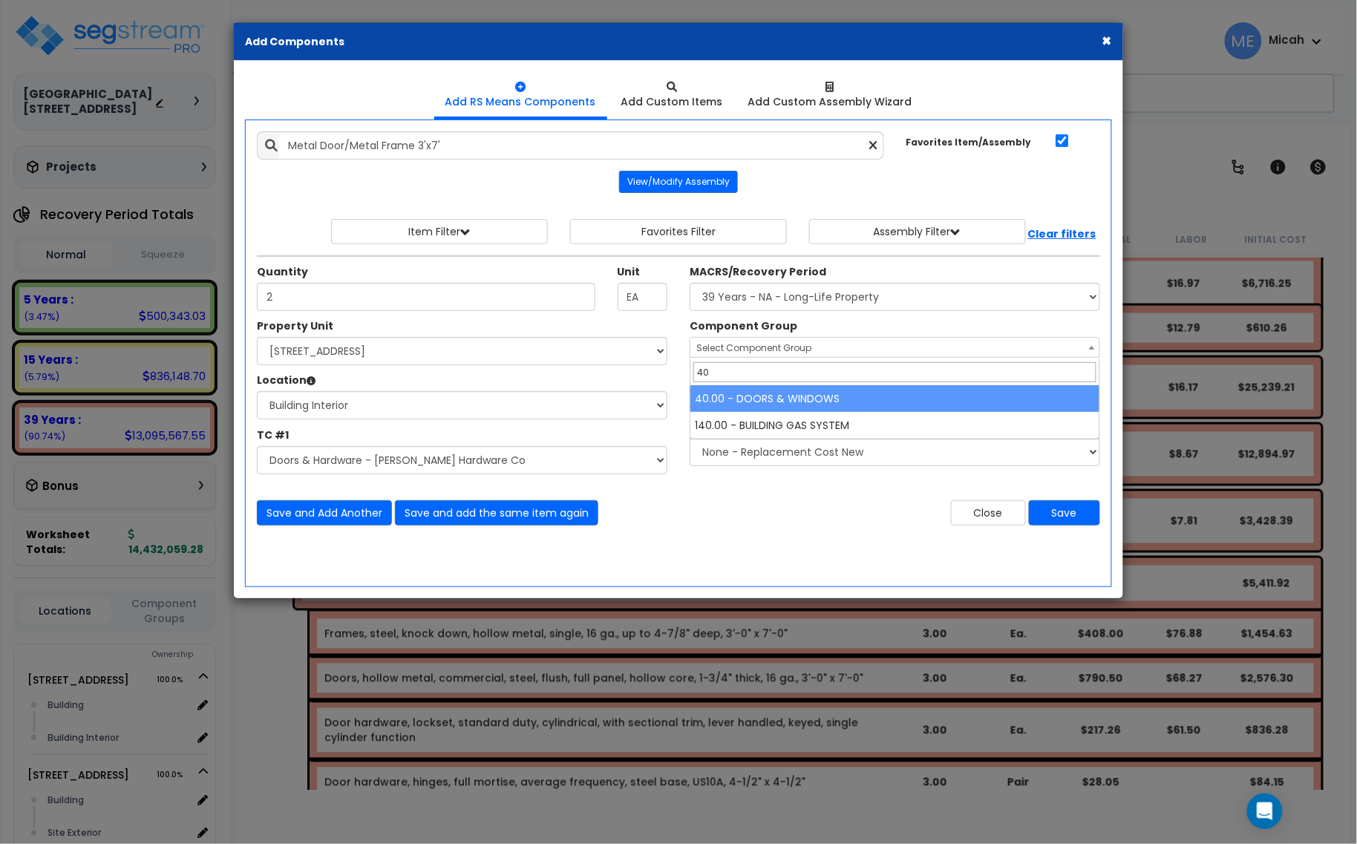
type input "40"
select select "57248"
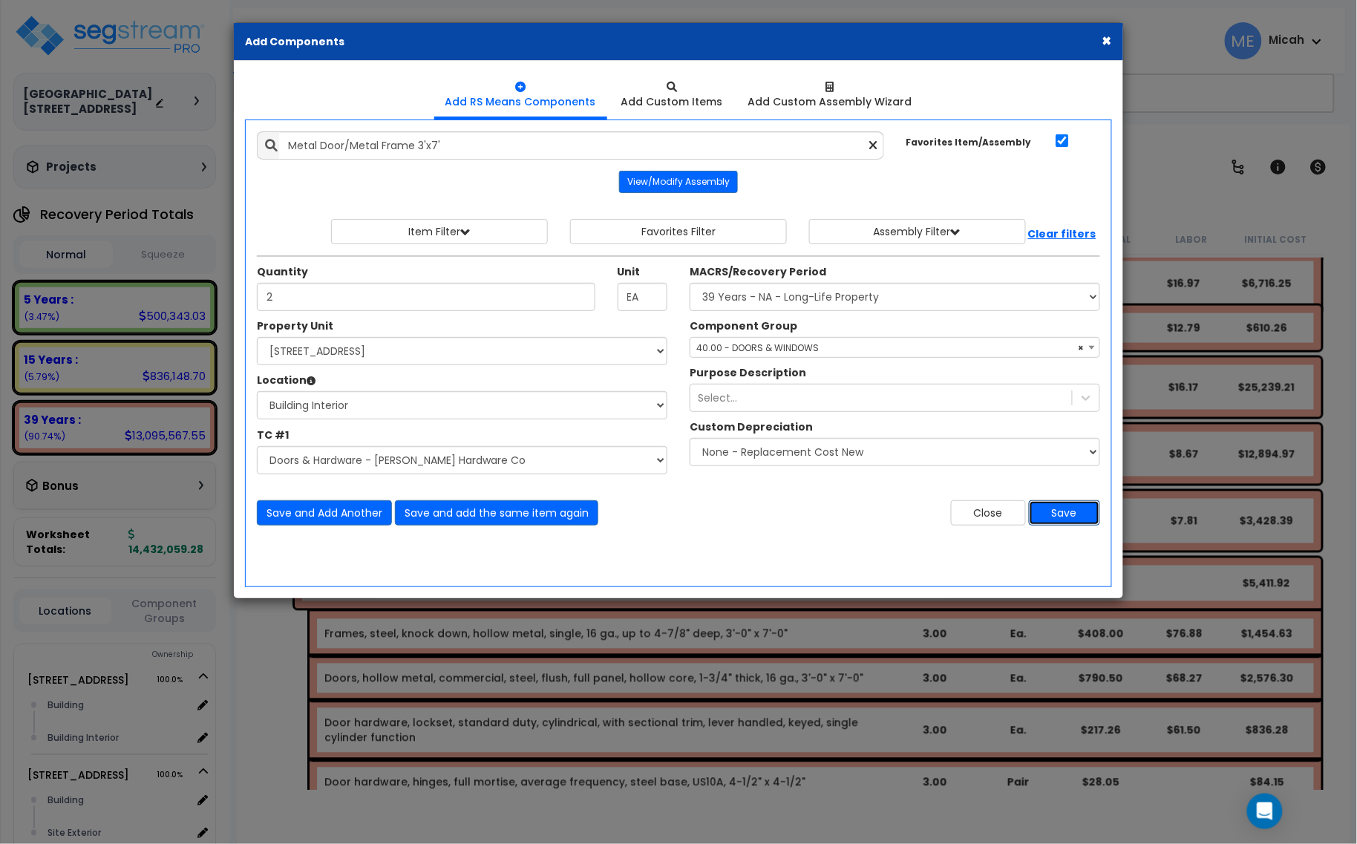
click at [1089, 522] on button "Save" at bounding box center [1064, 512] width 71 height 25
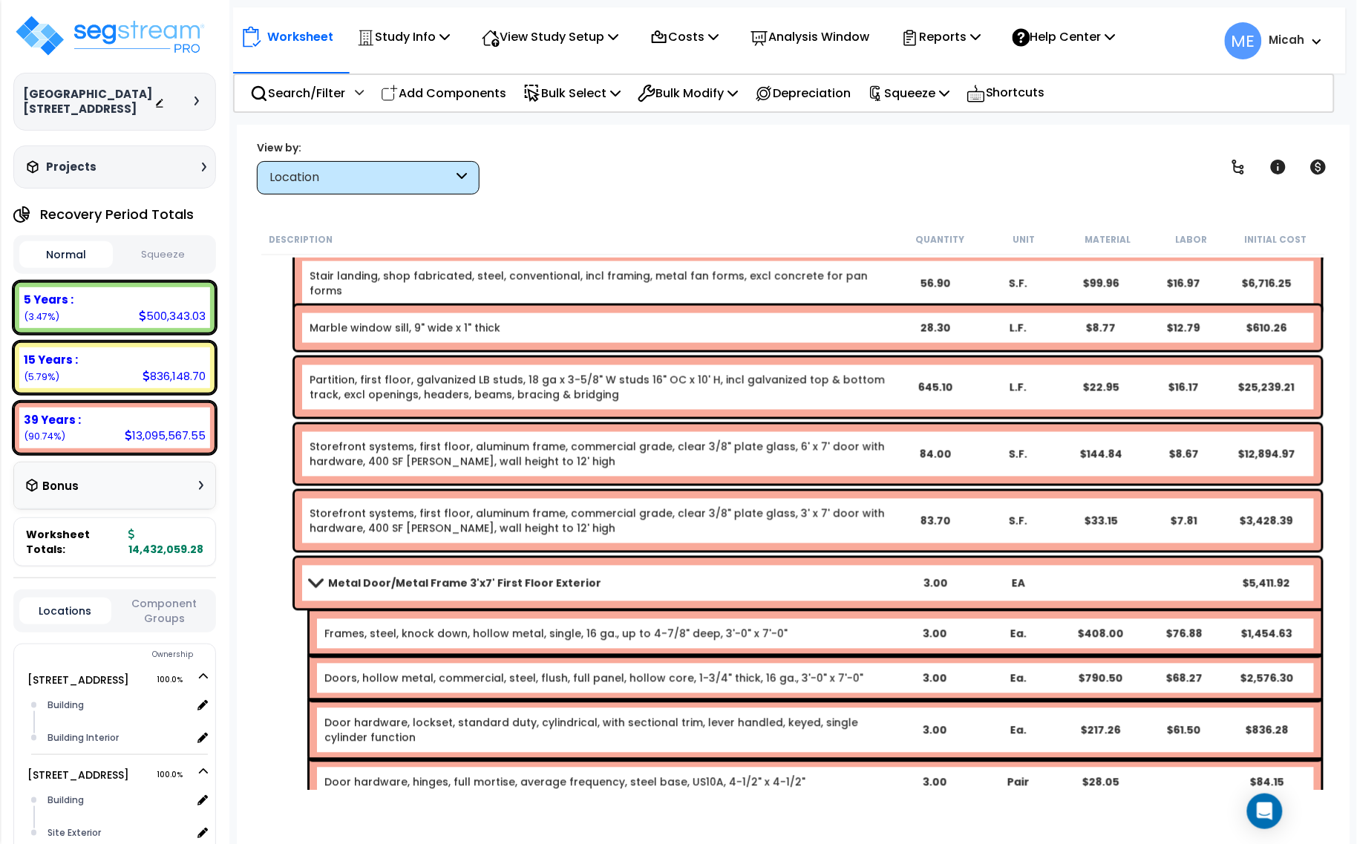
click at [316, 581] on span at bounding box center [315, 583] width 21 height 11
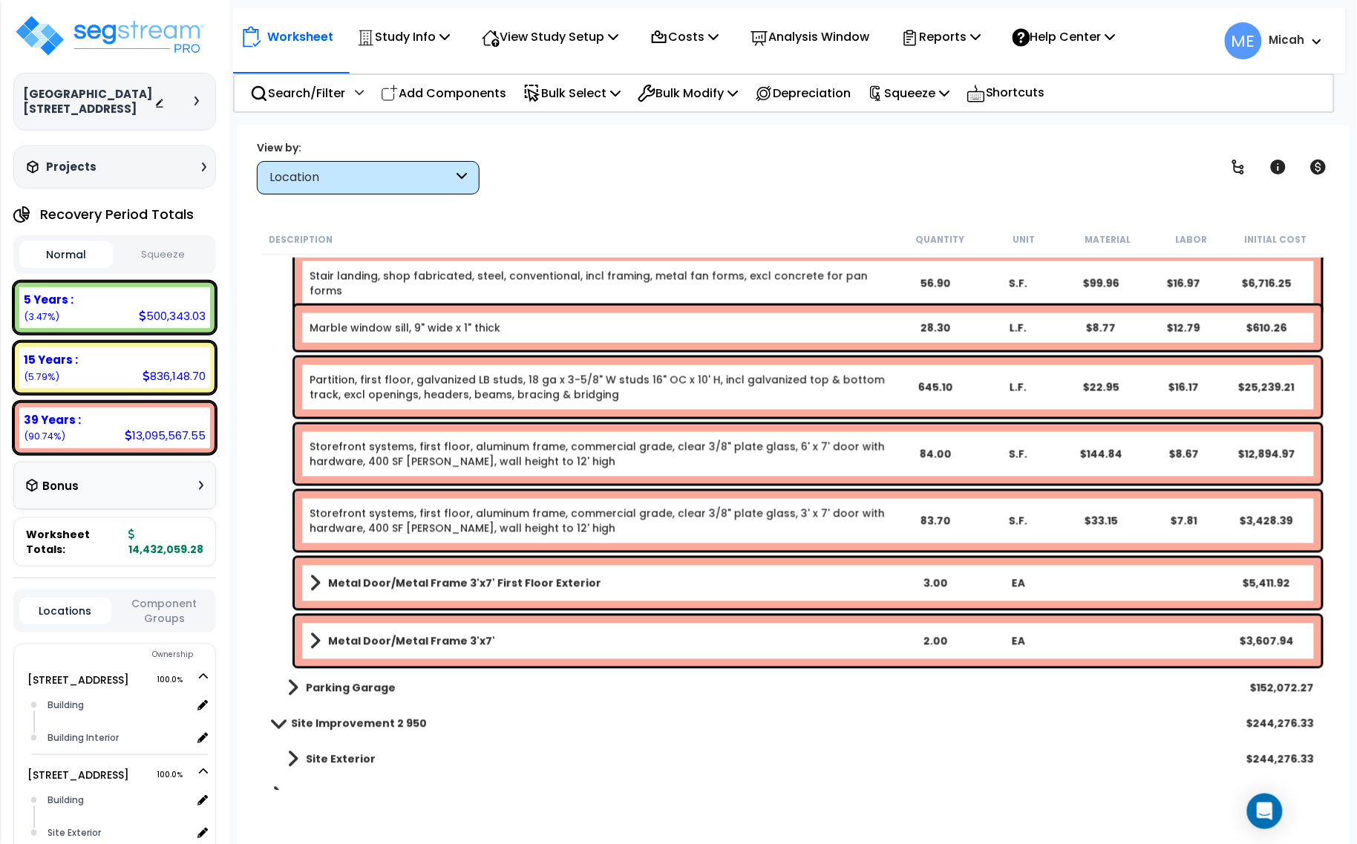
click at [395, 639] on b "Metal Door/Metal Frame 3'x7'" at bounding box center [411, 641] width 167 height 15
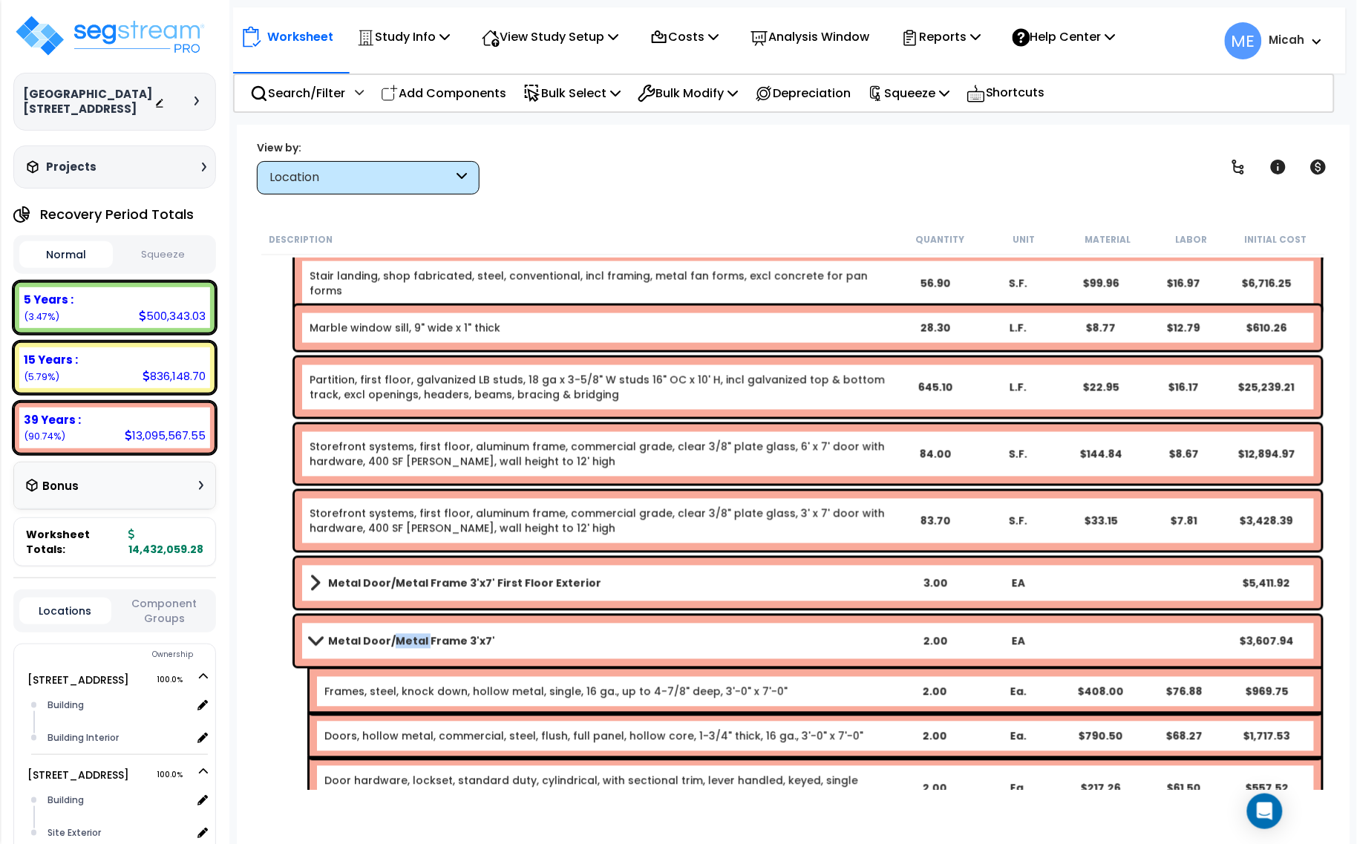
click at [395, 639] on b "Metal Door/Metal Frame 3'x7'" at bounding box center [411, 641] width 167 height 15
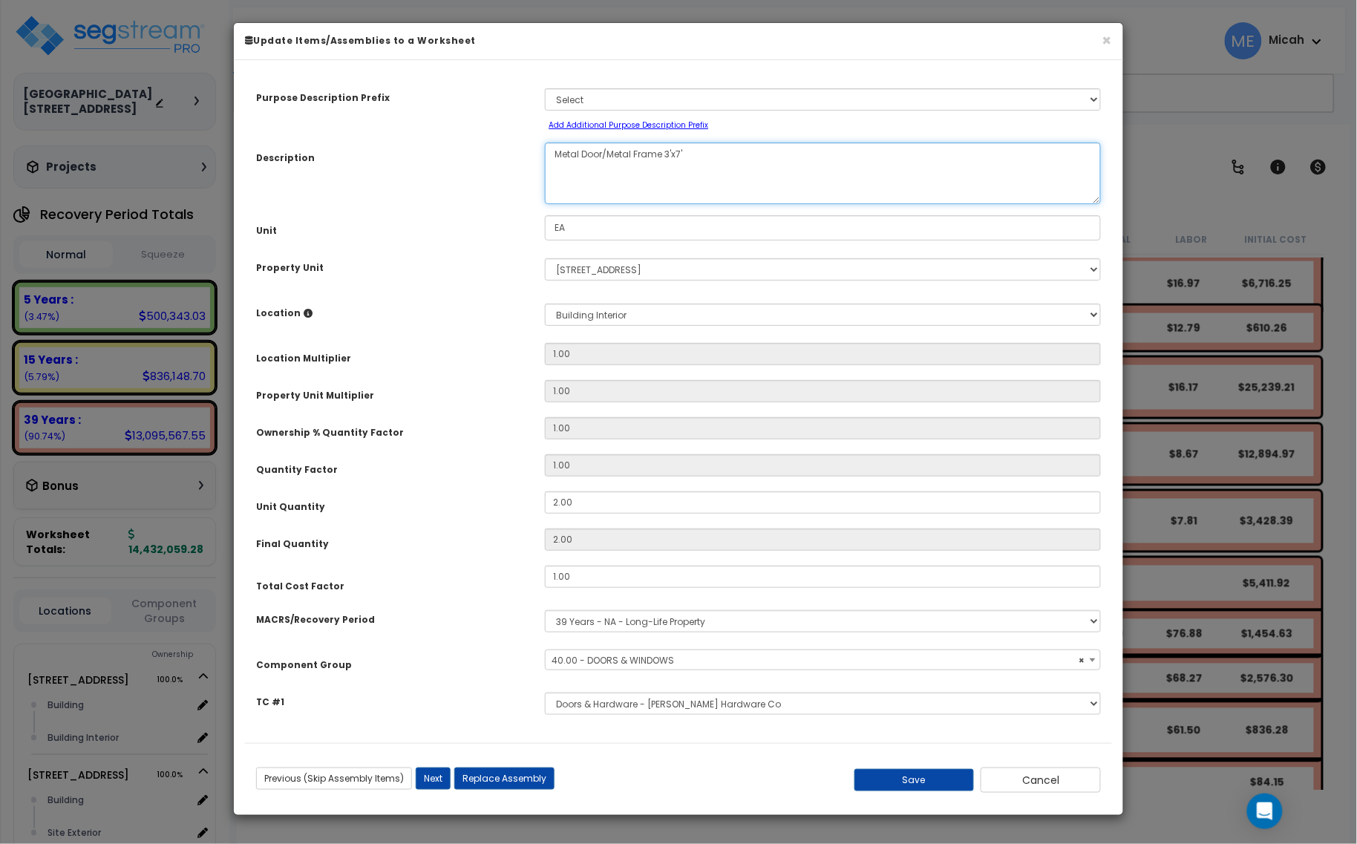
click at [716, 161] on textarea "Metal Door/Metal Frame 3'x7'" at bounding box center [823, 174] width 556 height 62
select select "57248"
type textarea "Metal Door/Metal Frame 3'x7'"
select select "57248"
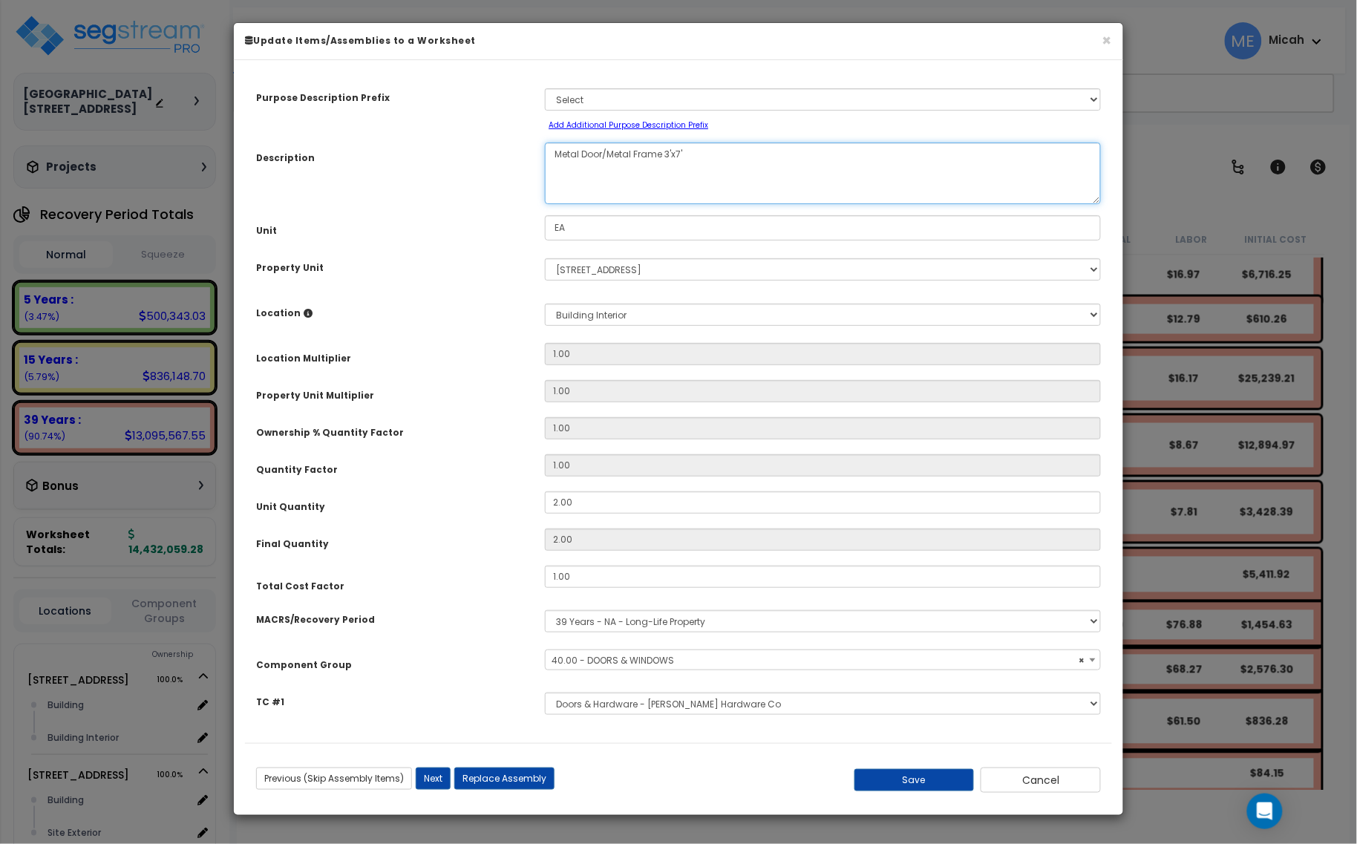
click at [716, 161] on textarea "Metal Door/Metal Frame 3'x7'" at bounding box center [823, 174] width 556 height 62
type textarea "Metal Door/Metal Frame 3'x7' First Floor"
click at [891, 768] on div "Save Cancel" at bounding box center [967, 780] width 289 height 25
click at [892, 777] on button "Save" at bounding box center [915, 780] width 120 height 22
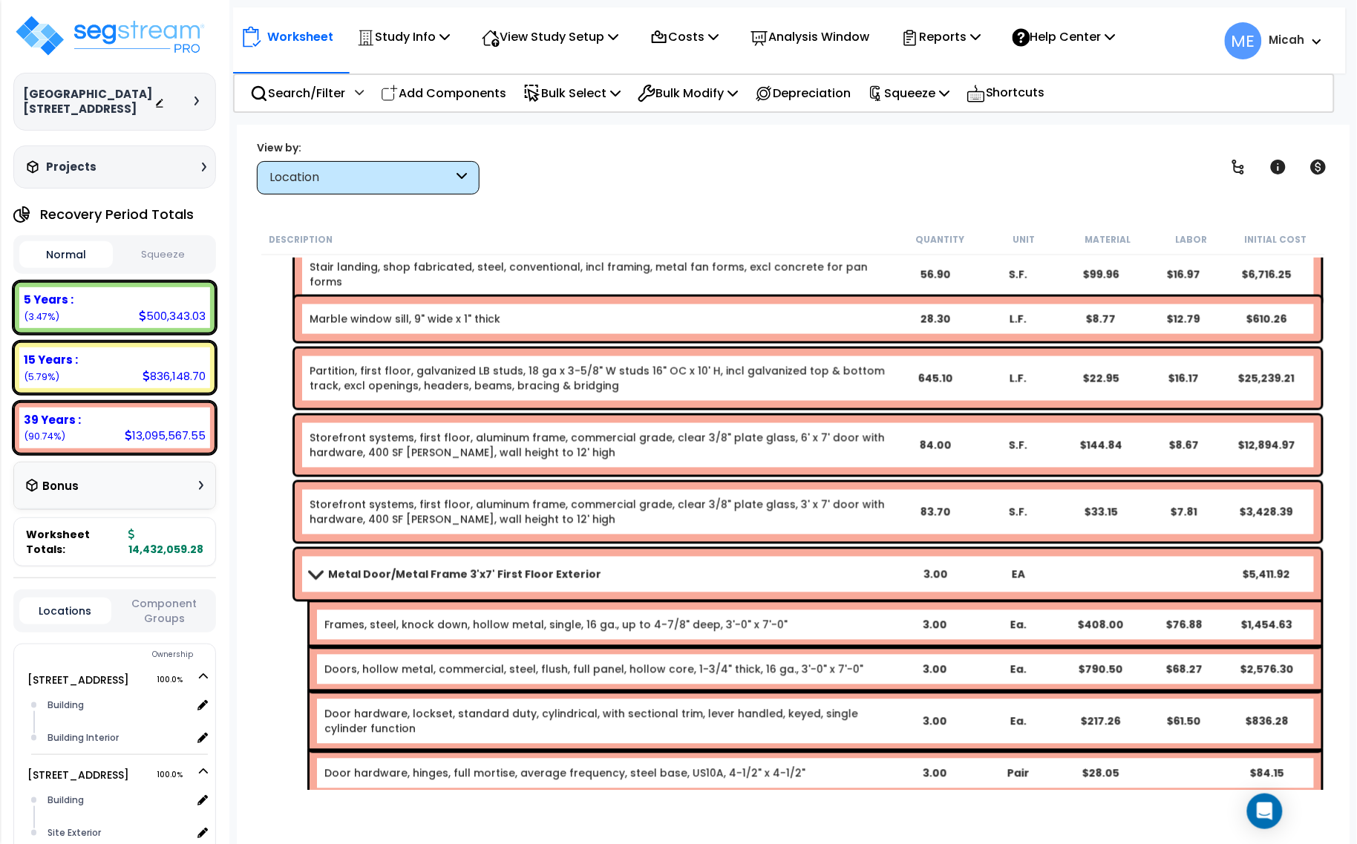
click at [312, 581] on link "Metal Door/Metal Frame 3'x7' First Floor Exterior" at bounding box center [602, 574] width 584 height 21
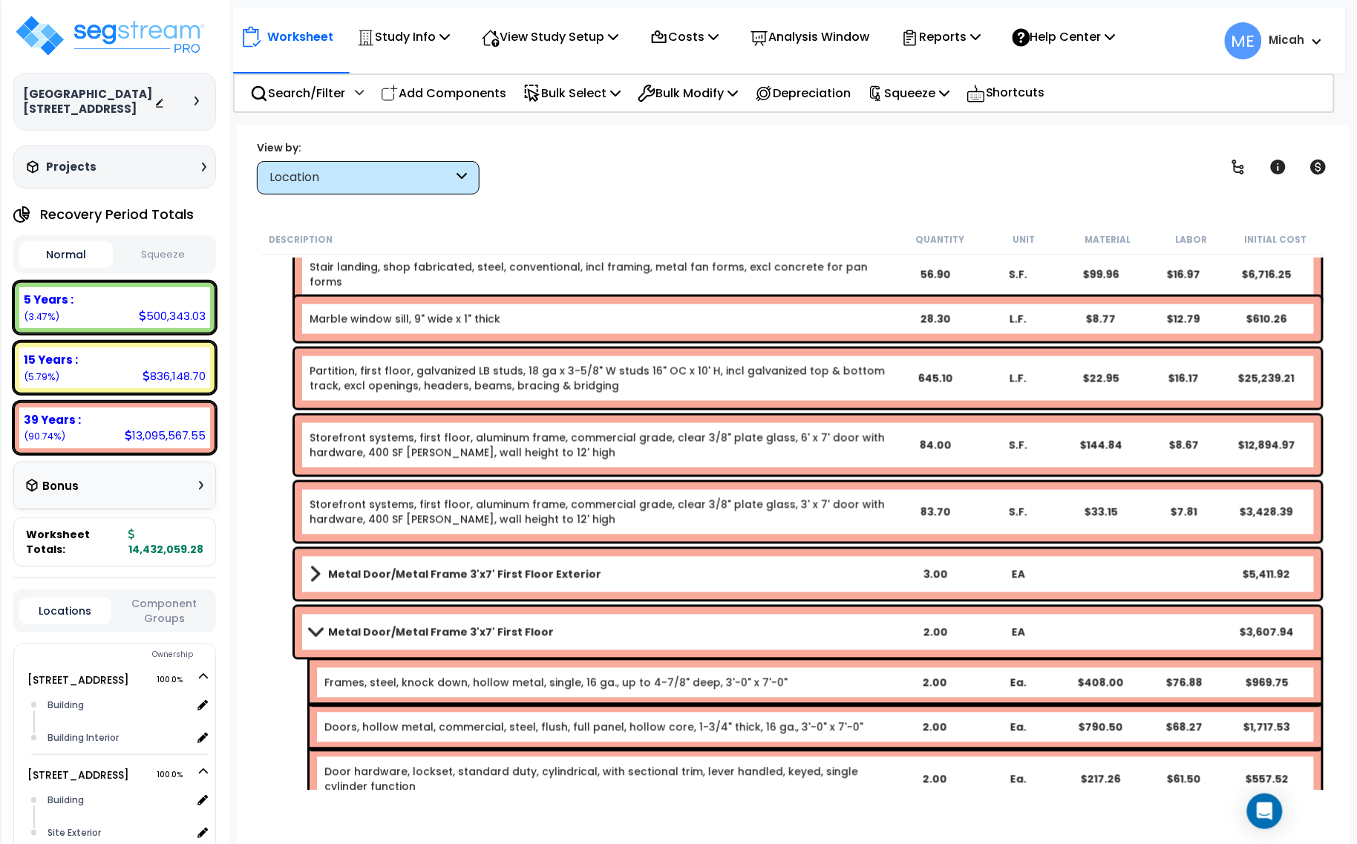
click at [321, 631] on span at bounding box center [315, 632] width 21 height 11
